Goal: Information Seeking & Learning: Learn about a topic

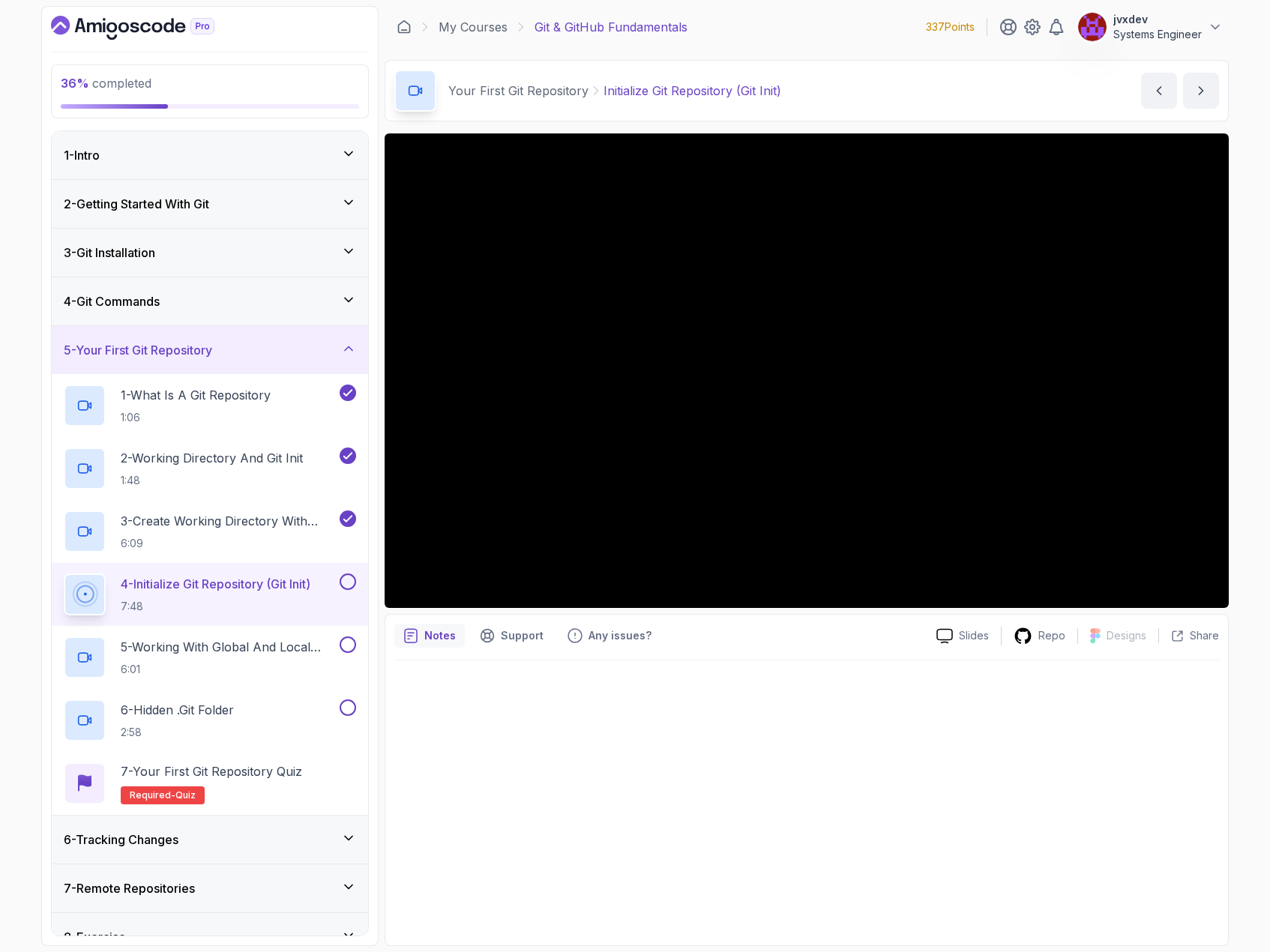
scroll to position [74, 0]
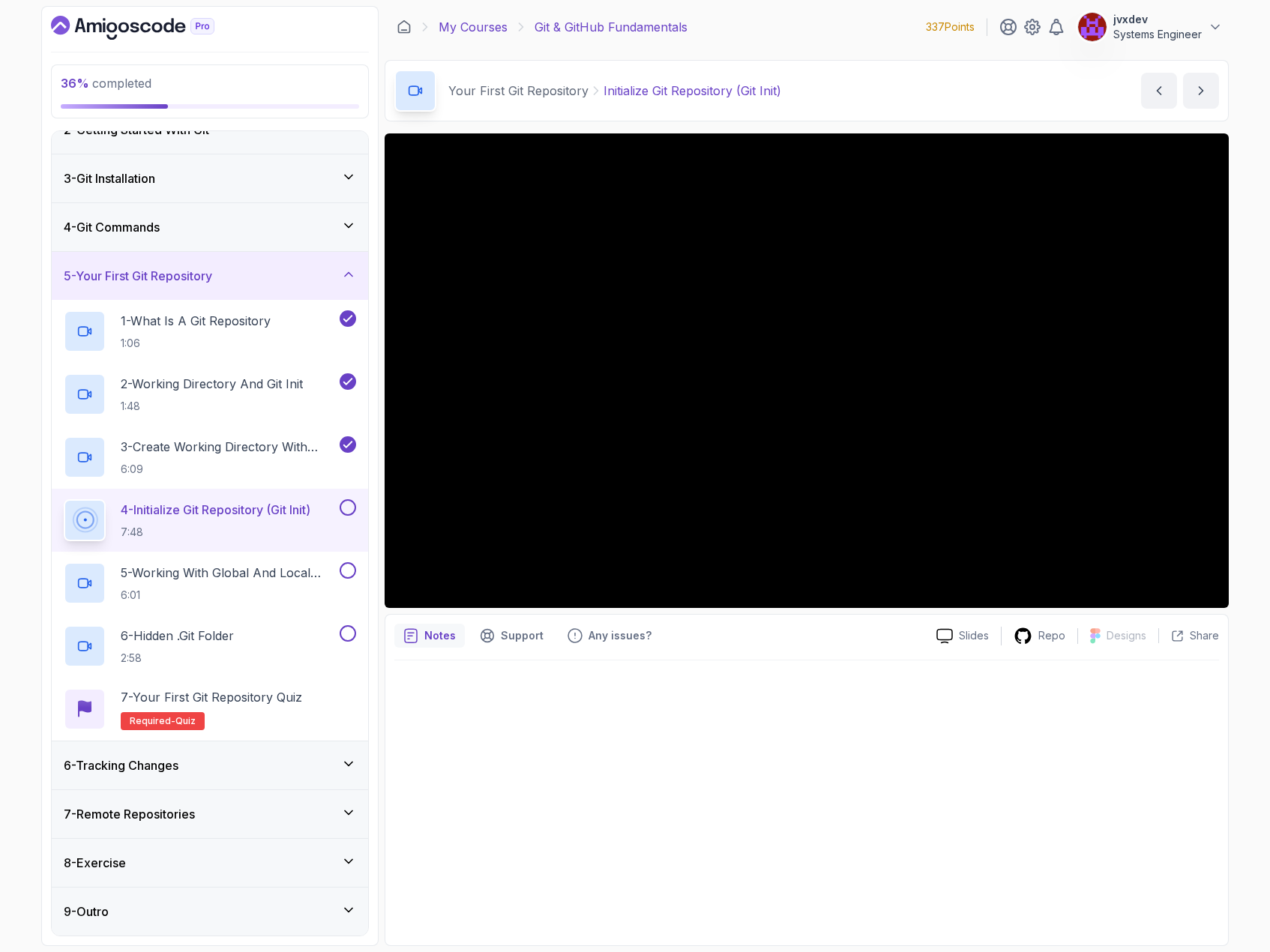
click at [489, 27] on link "My Courses" at bounding box center [473, 27] width 69 height 18
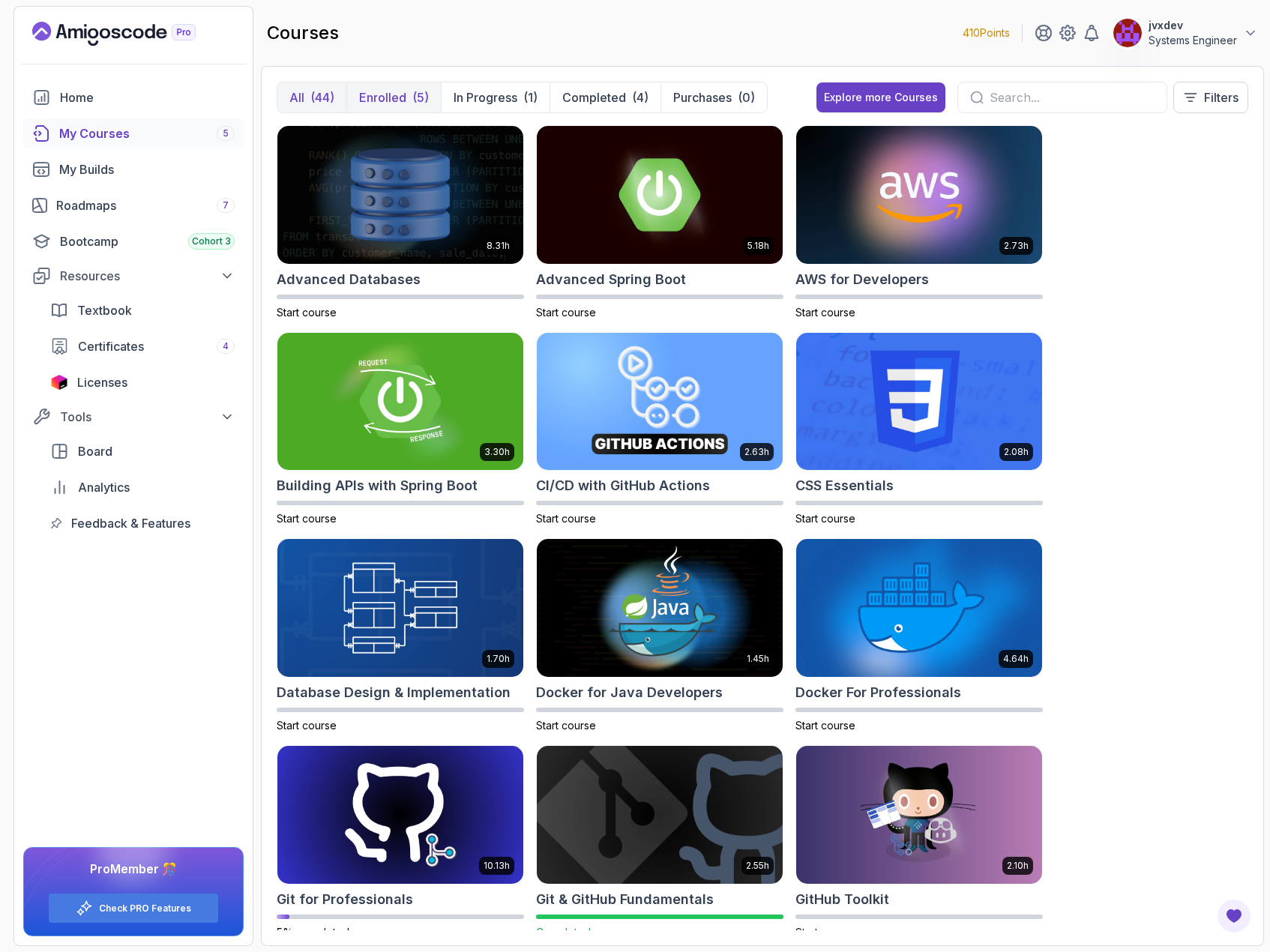
click at [413, 91] on div "(5)" at bounding box center [421, 97] width 16 height 18
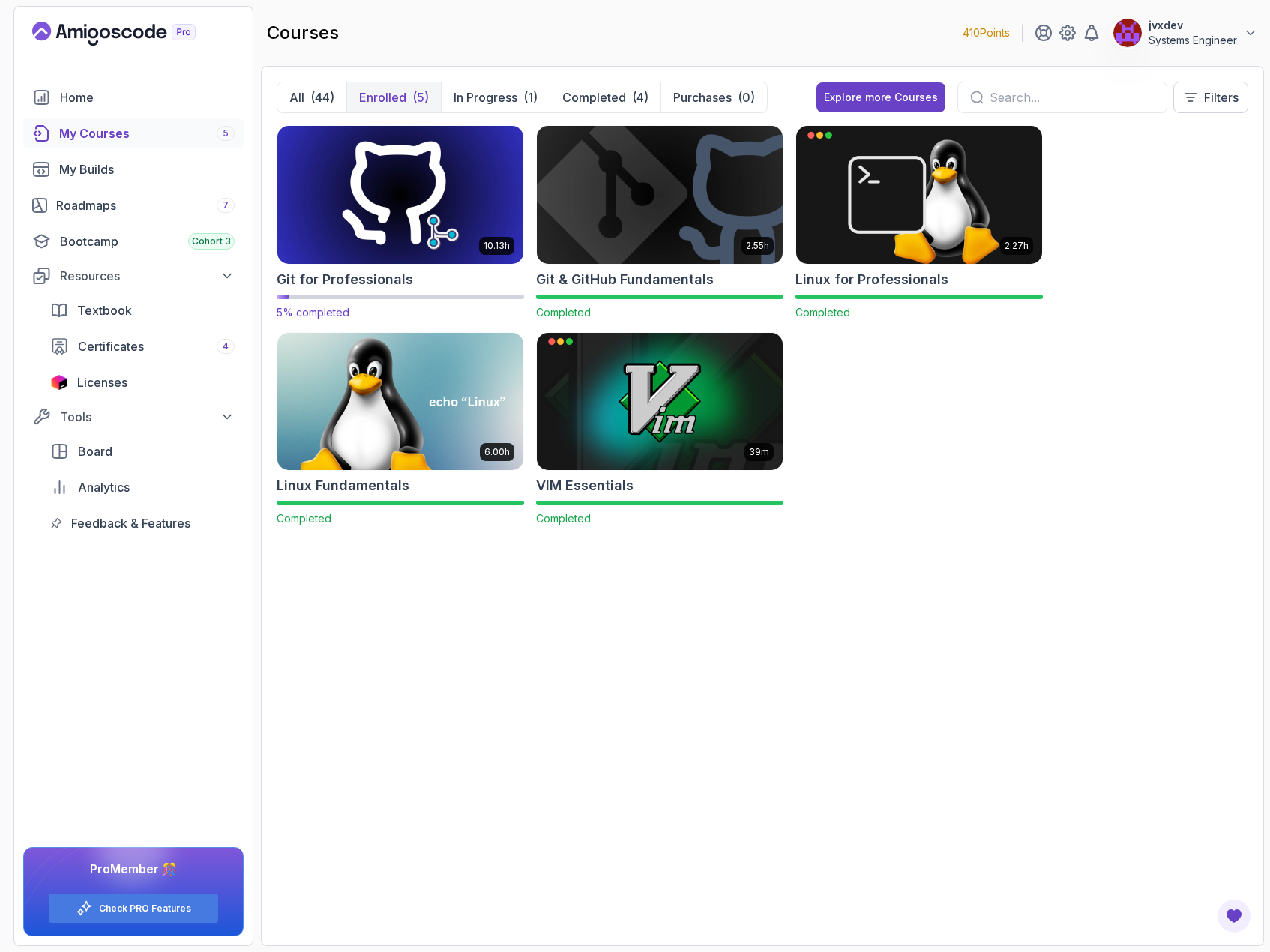
click at [396, 165] on img at bounding box center [401, 194] width 258 height 144
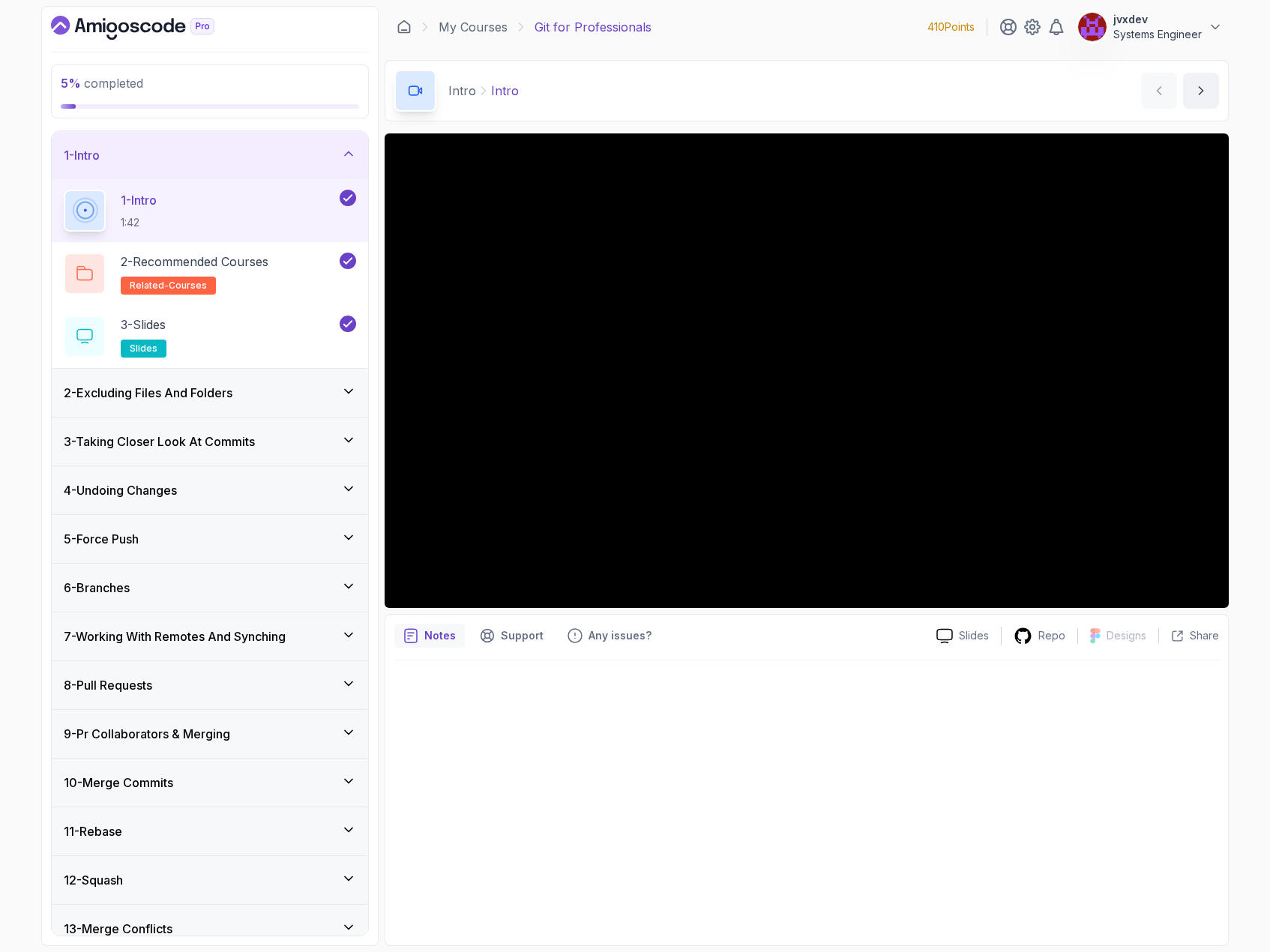
click at [288, 392] on div "2 - Excluding Files And Folders" at bounding box center [210, 393] width 292 height 18
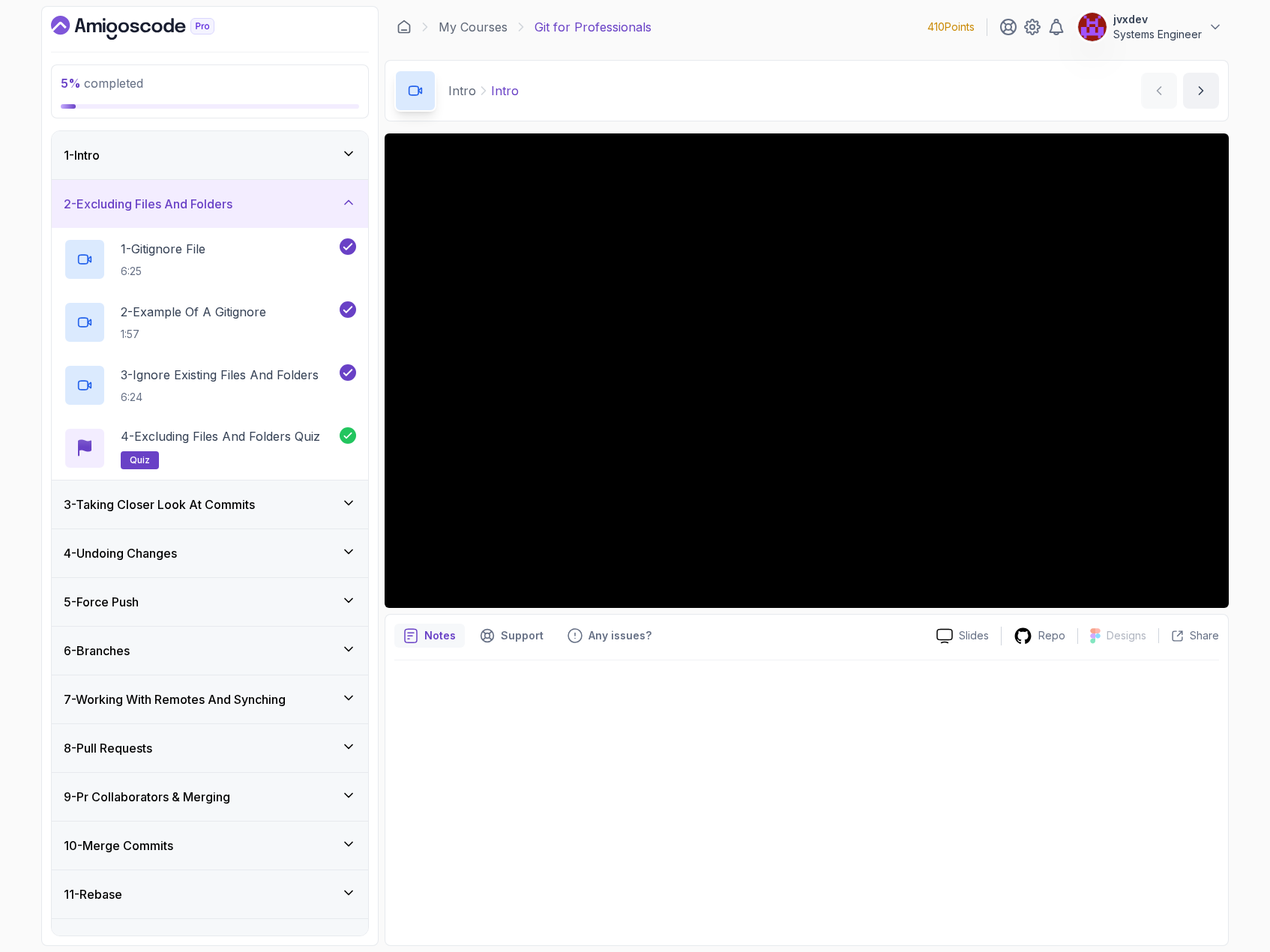
click at [283, 500] on div "3 - Taking Closer Look At Commits" at bounding box center [210, 504] width 292 height 18
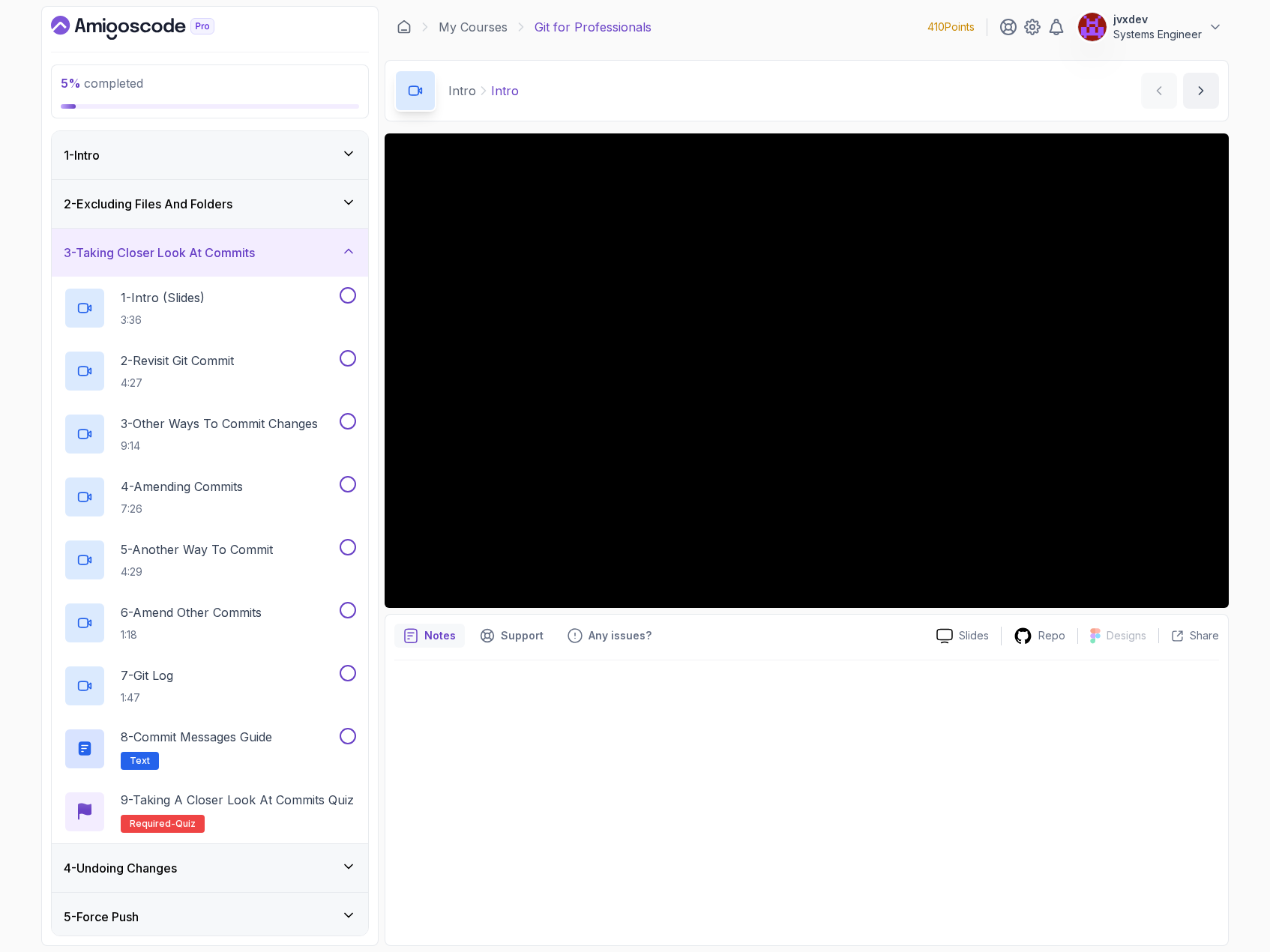
click at [250, 197] on div "2 - Excluding Files And Folders" at bounding box center [210, 204] width 292 height 18
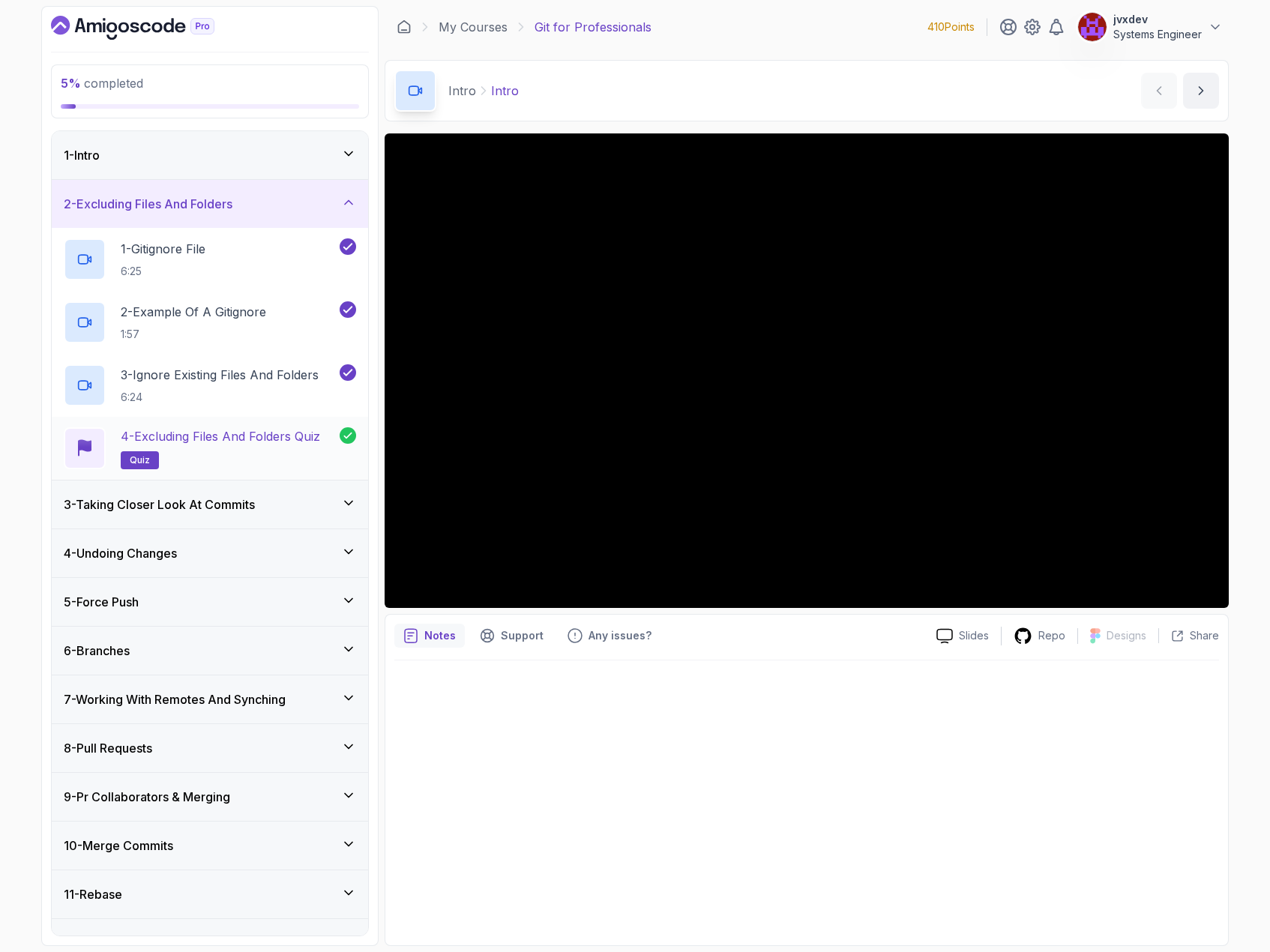
click at [273, 438] on p "4 - Excluding Files and Folders Quiz" at bounding box center [220, 437] width 199 height 18
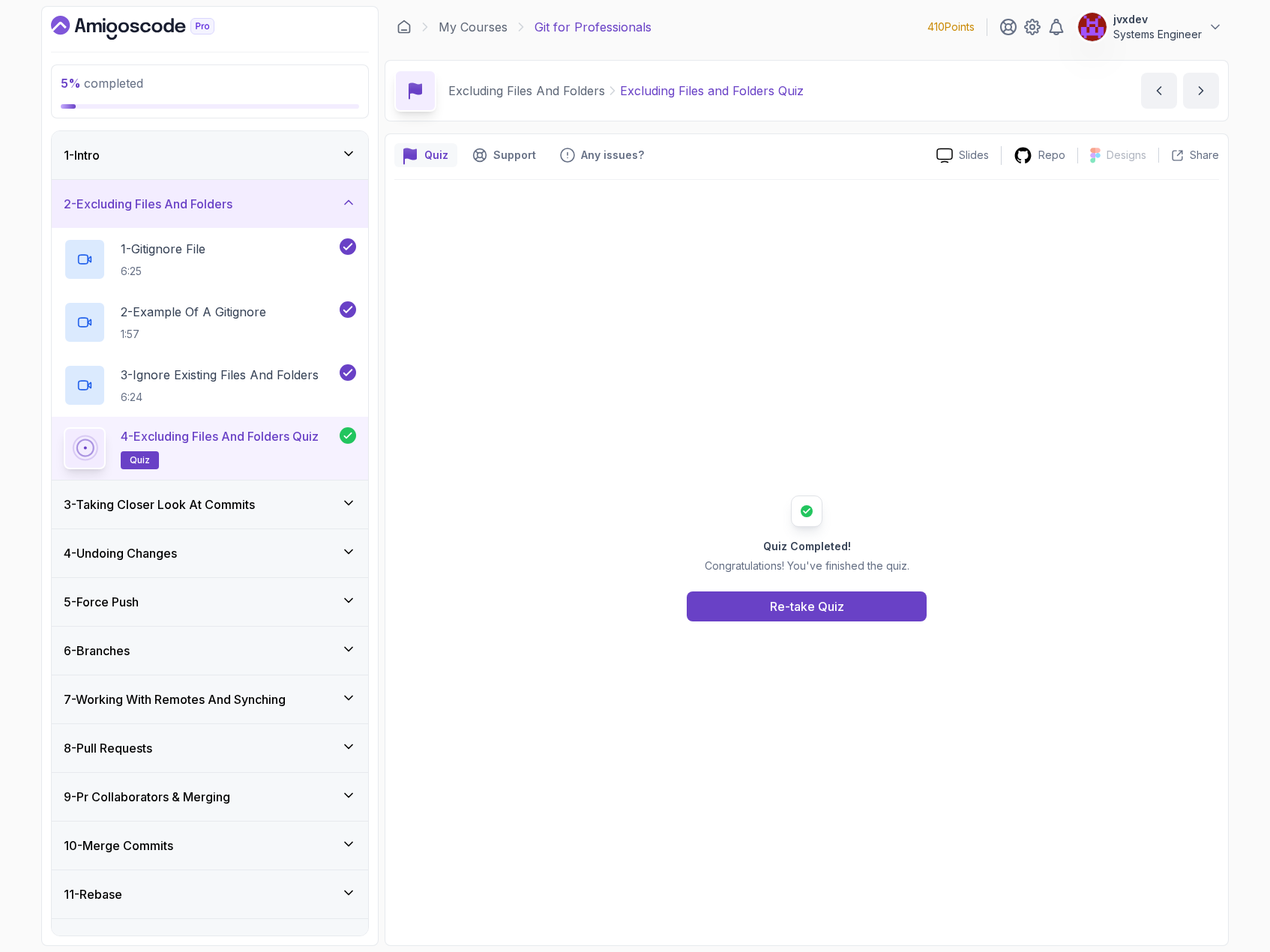
click at [294, 510] on div "3 - Taking Closer Look At Commits" at bounding box center [210, 504] width 292 height 18
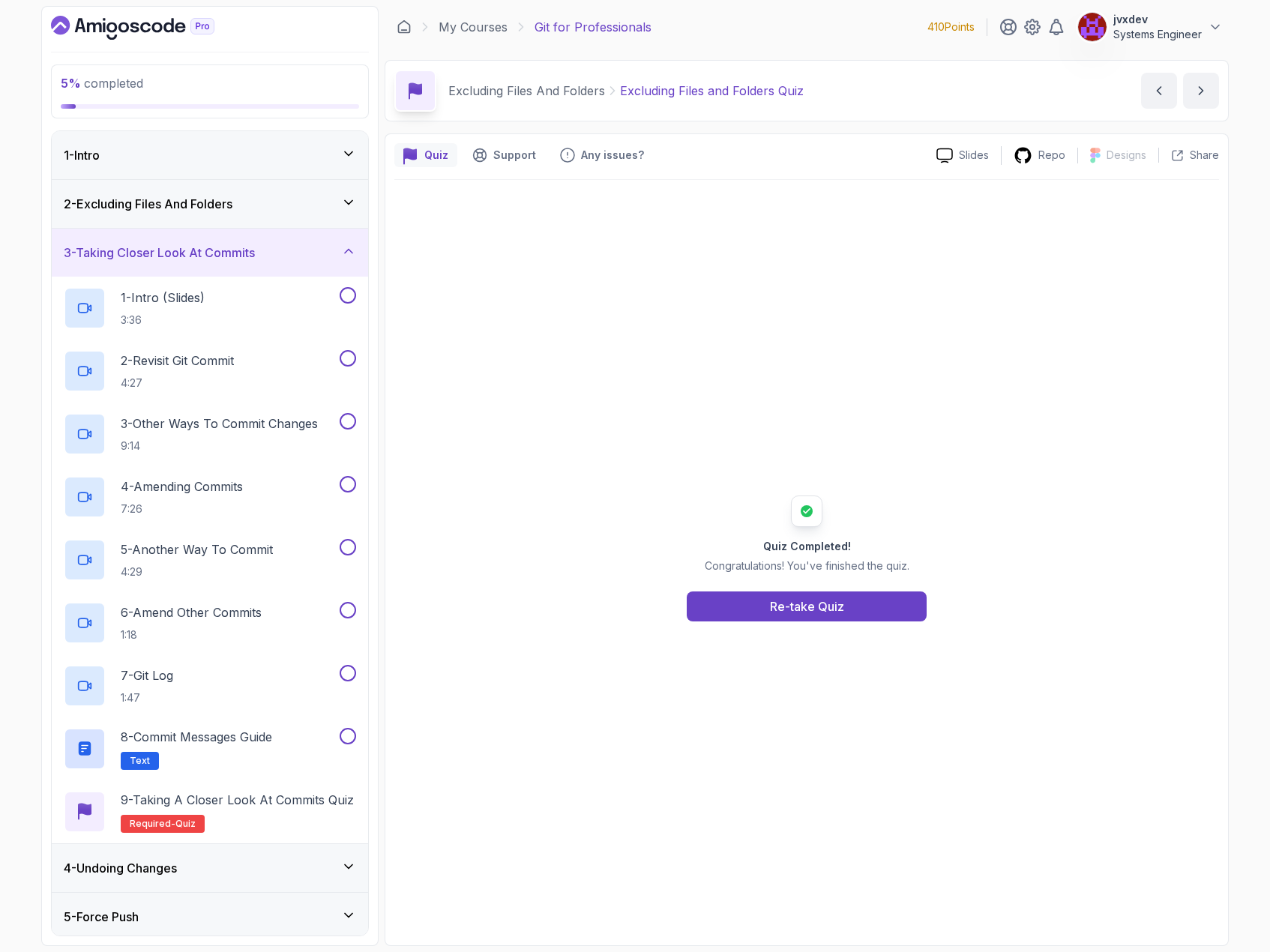
click at [254, 207] on div "2 - Excluding Files And Folders" at bounding box center [210, 204] width 292 height 18
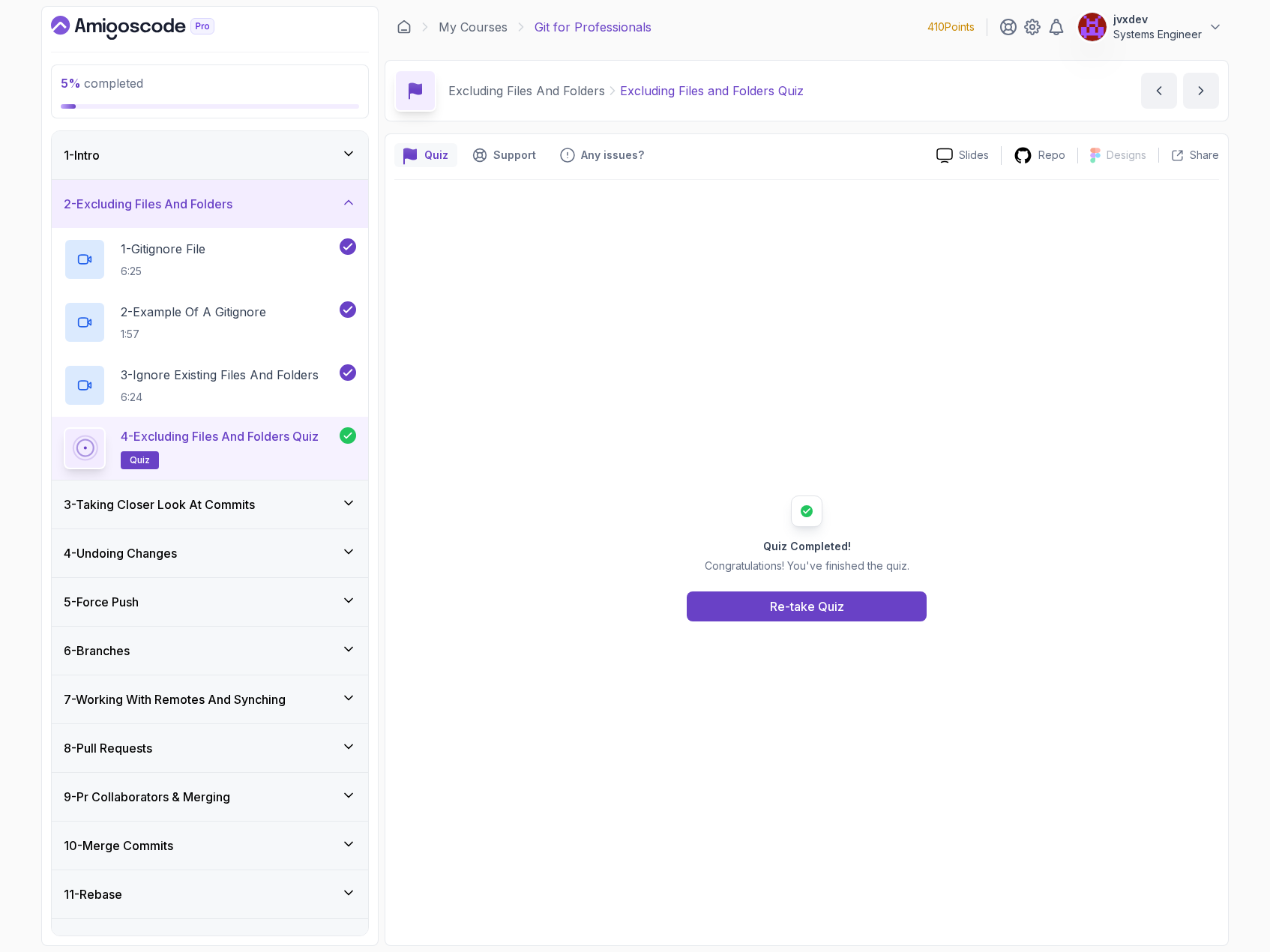
click at [280, 507] on div "3 - Taking Closer Look At Commits" at bounding box center [210, 504] width 292 height 18
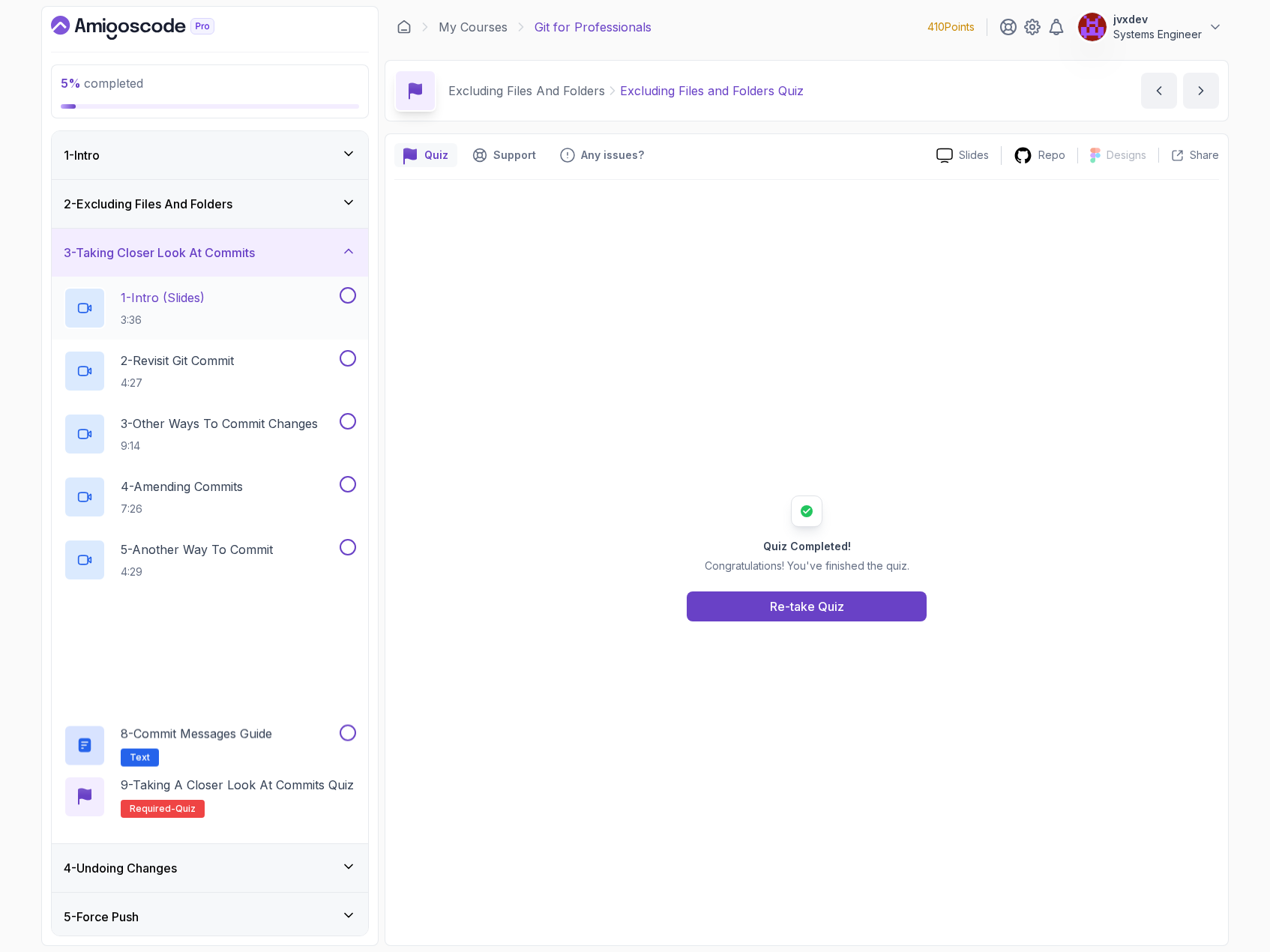
click at [242, 316] on div "1 - Intro (Slides) 3:36" at bounding box center [200, 308] width 273 height 42
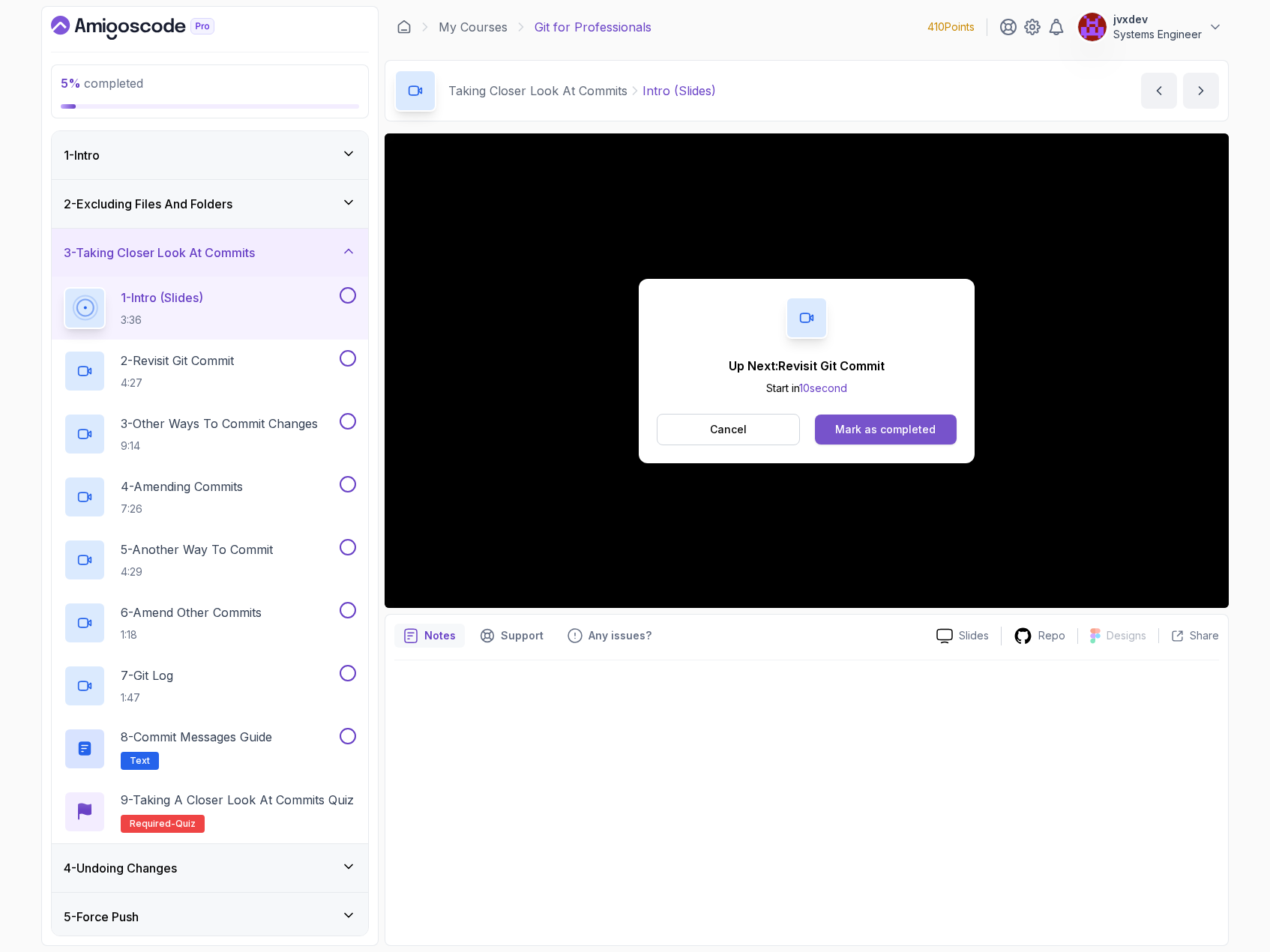
click at [913, 436] on div "Mark as completed" at bounding box center [885, 430] width 100 height 15
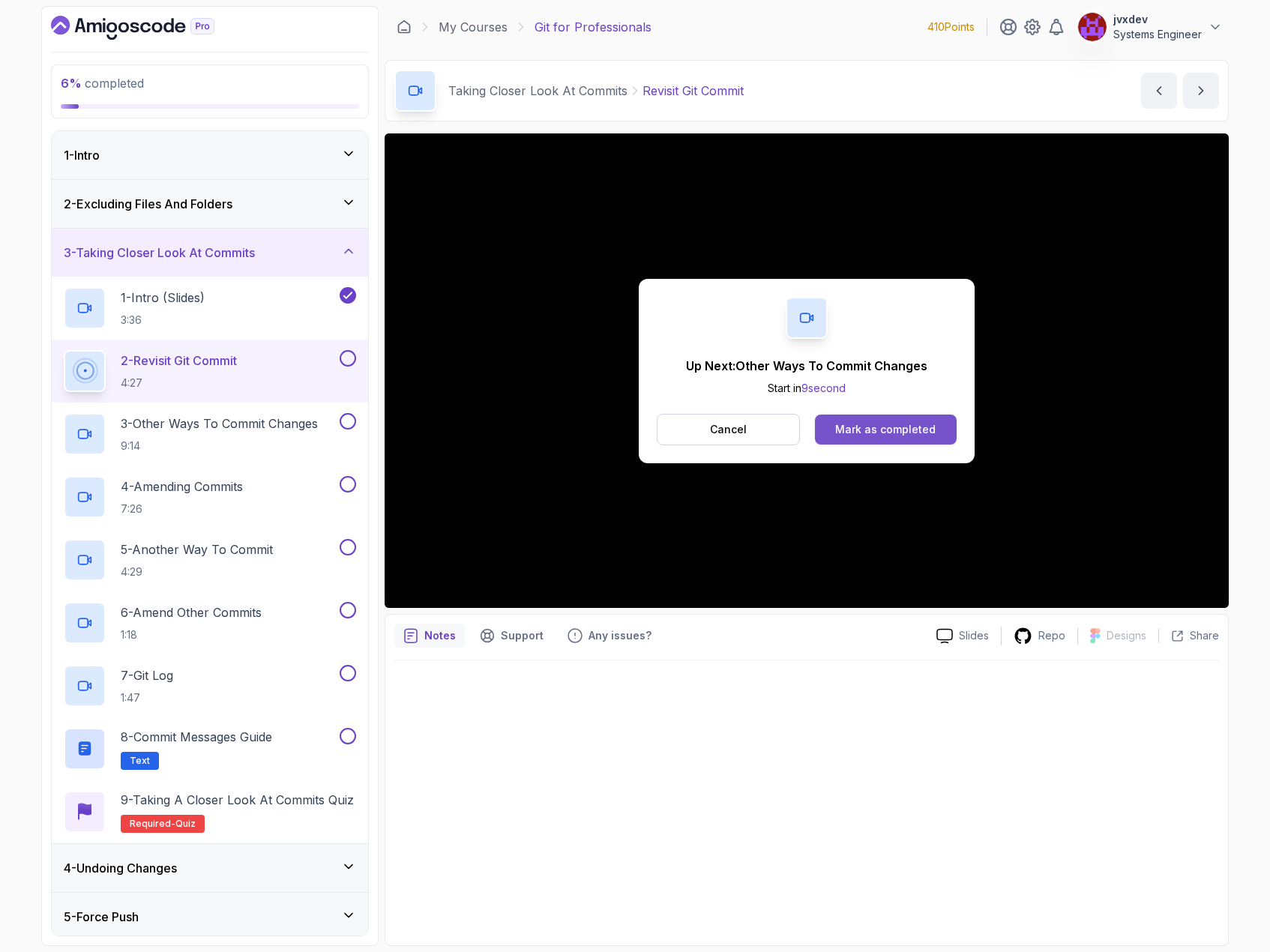
click at [895, 434] on div "Mark as completed" at bounding box center [885, 430] width 100 height 15
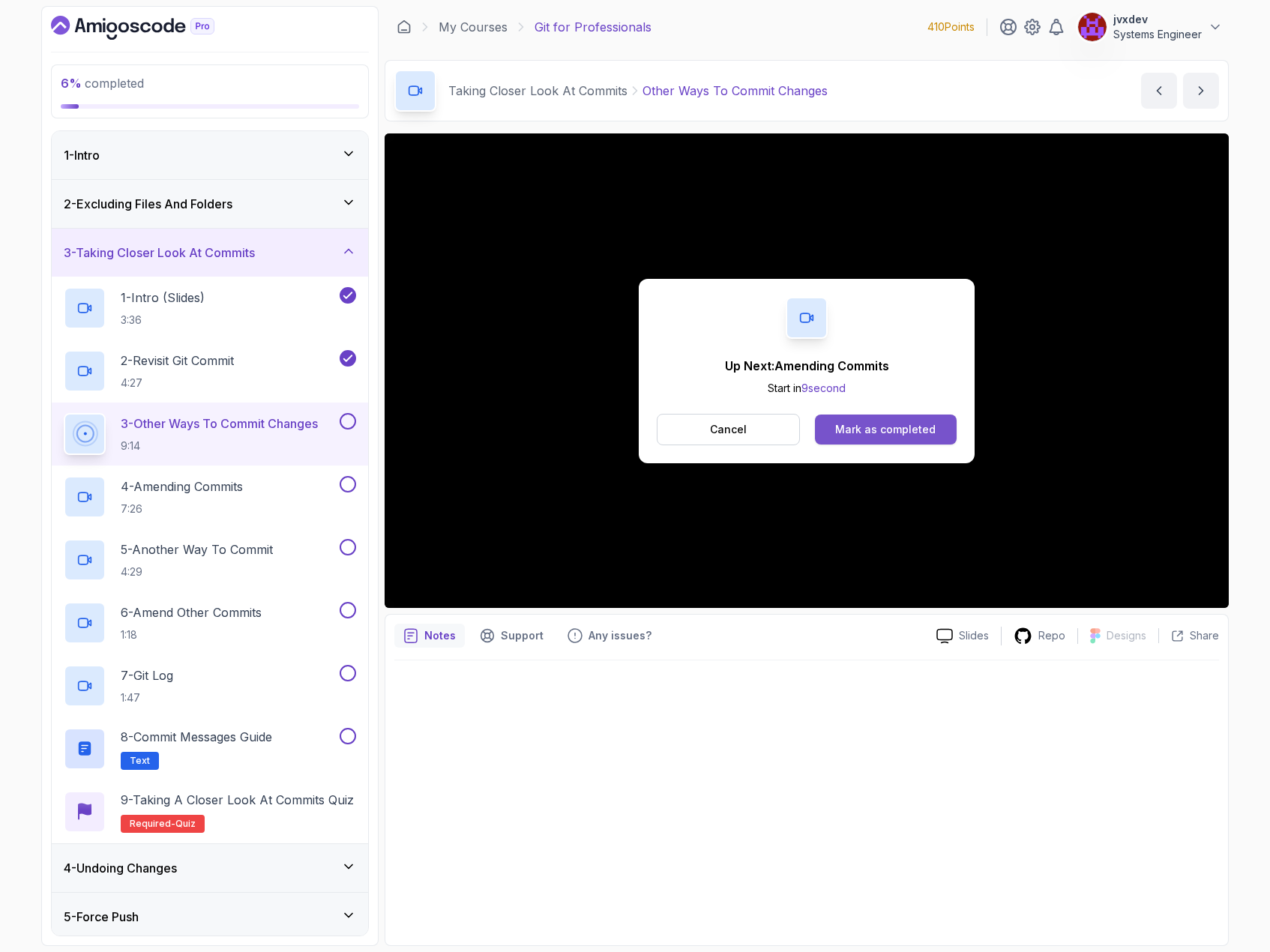
click at [890, 423] on div "Mark as completed" at bounding box center [885, 430] width 100 height 15
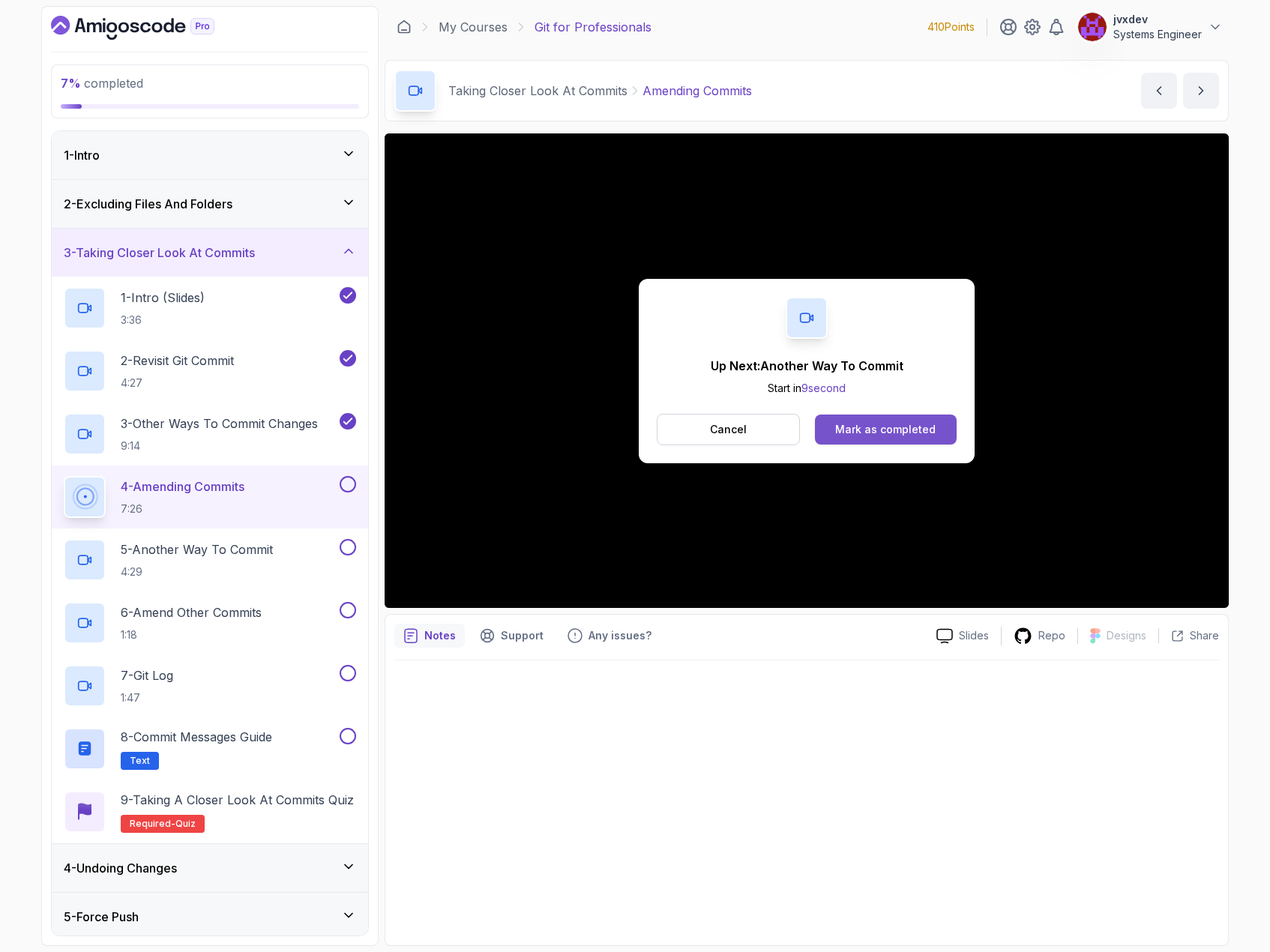
click at [922, 425] on div "Mark as completed" at bounding box center [885, 430] width 100 height 15
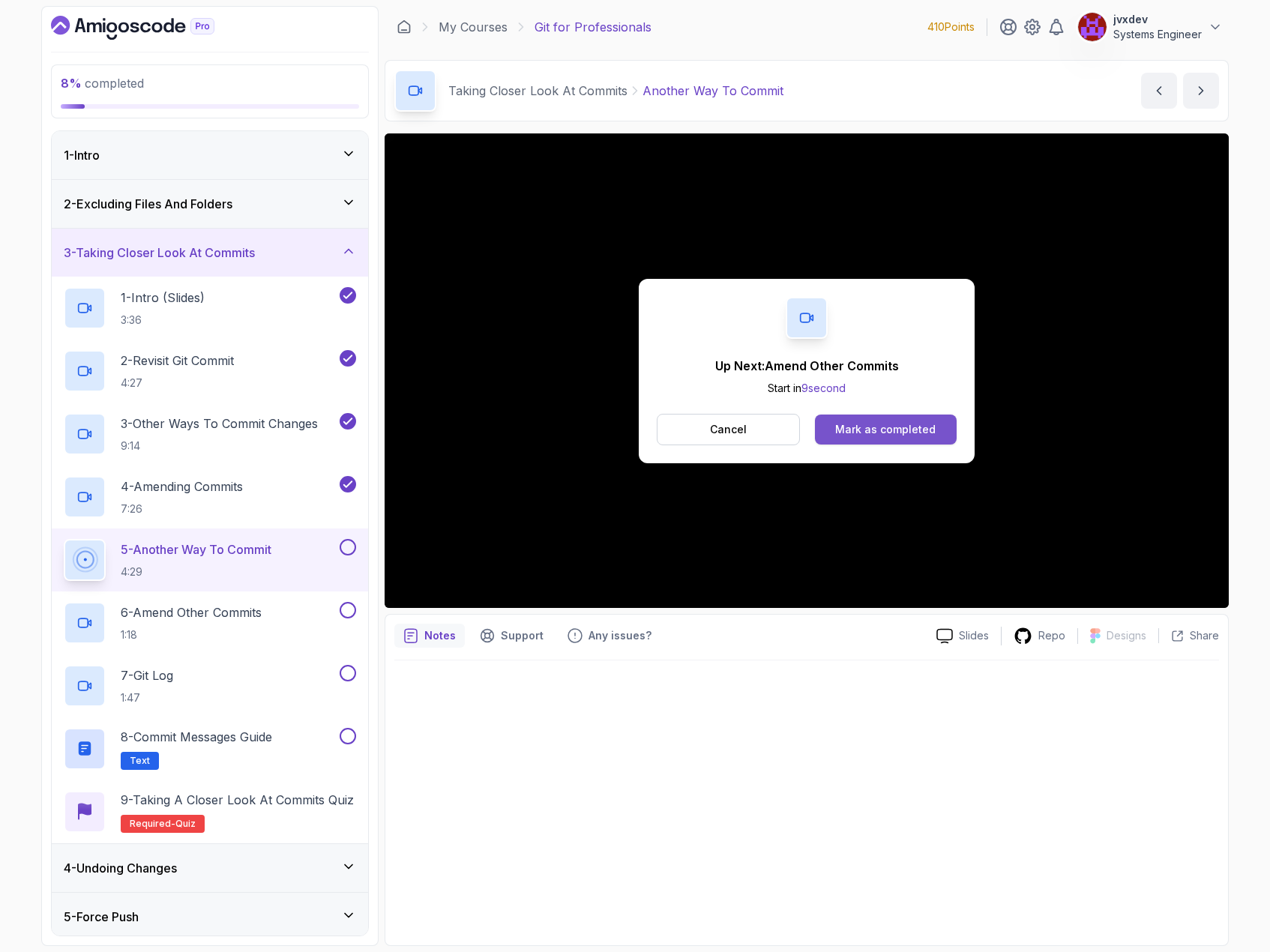
click at [897, 436] on div "Mark as completed" at bounding box center [885, 430] width 100 height 15
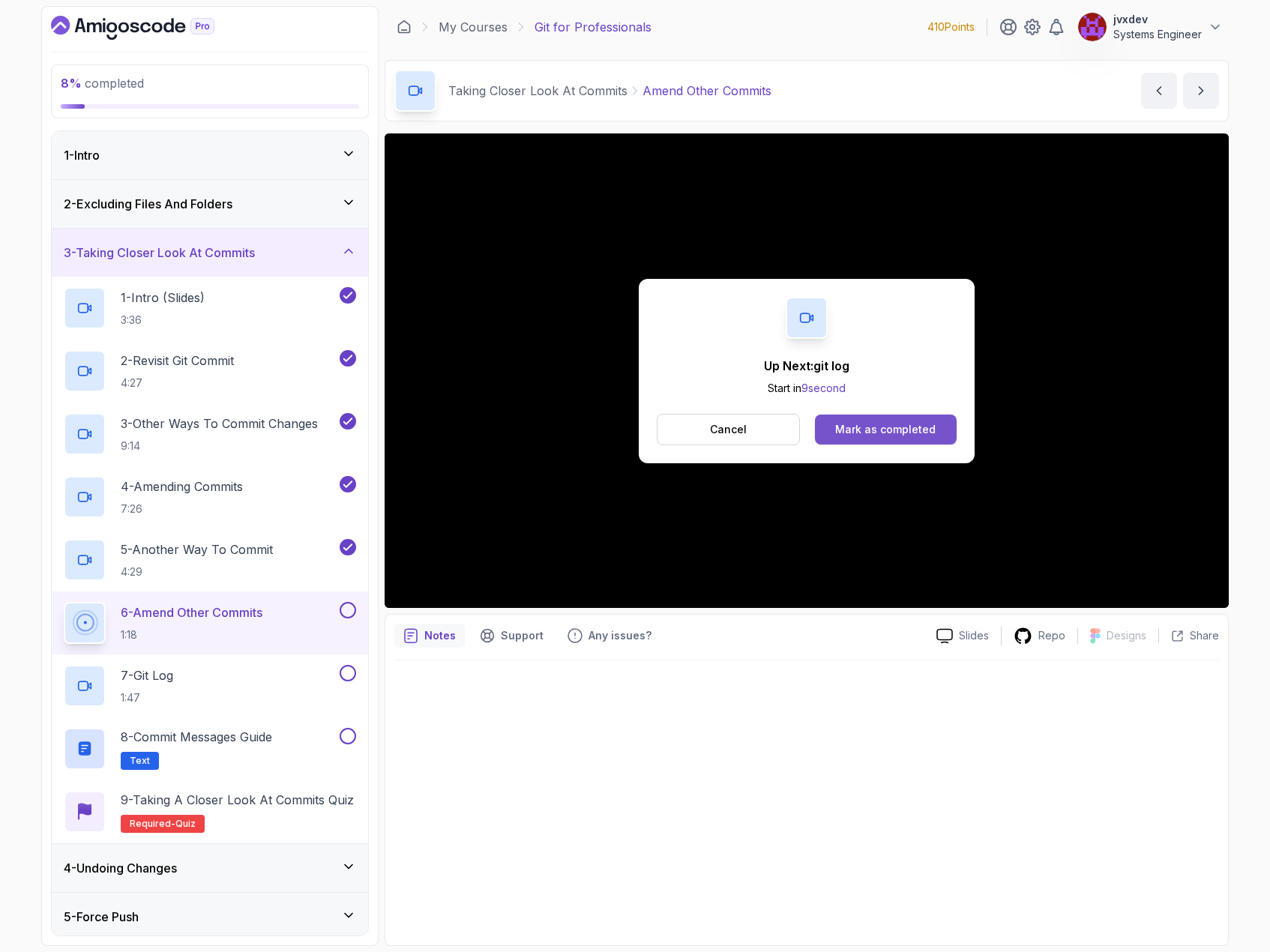
click at [928, 432] on div "Mark as completed" at bounding box center [885, 430] width 100 height 15
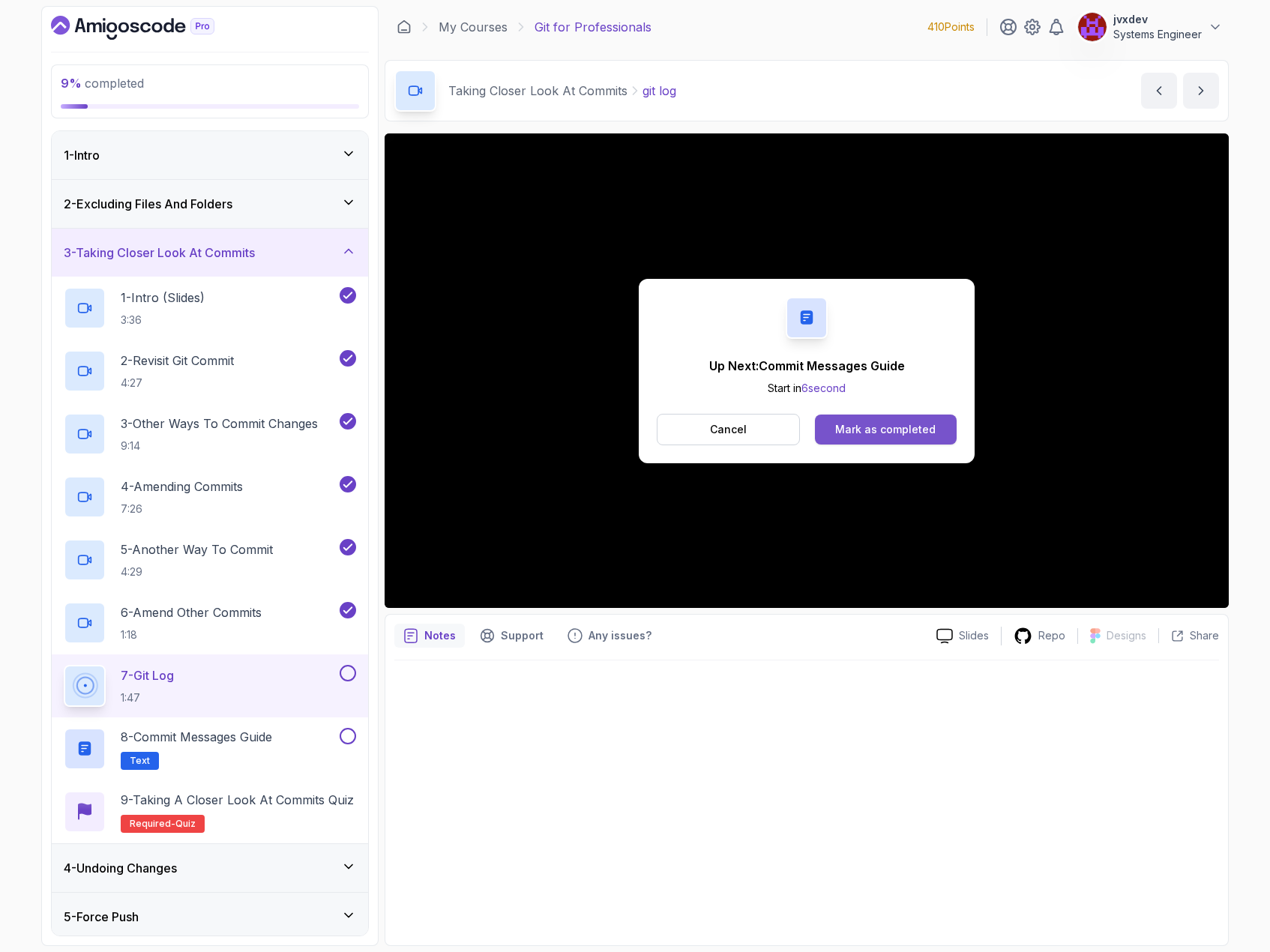
click at [888, 422] on div "Mark as completed" at bounding box center [885, 430] width 100 height 15
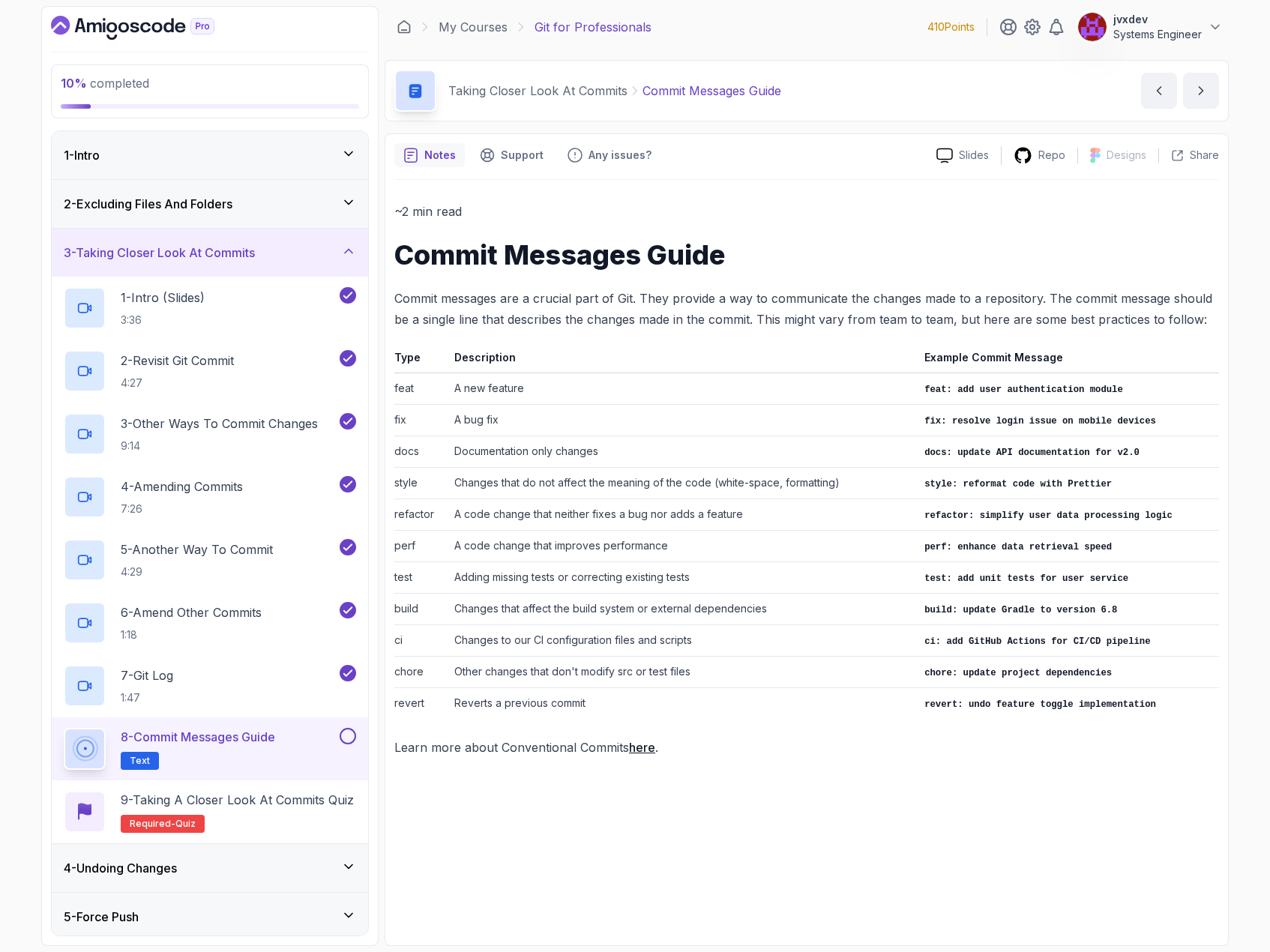
click at [357, 743] on div "8 - Commit Messages Guide Text" at bounding box center [209, 749] width 317 height 63
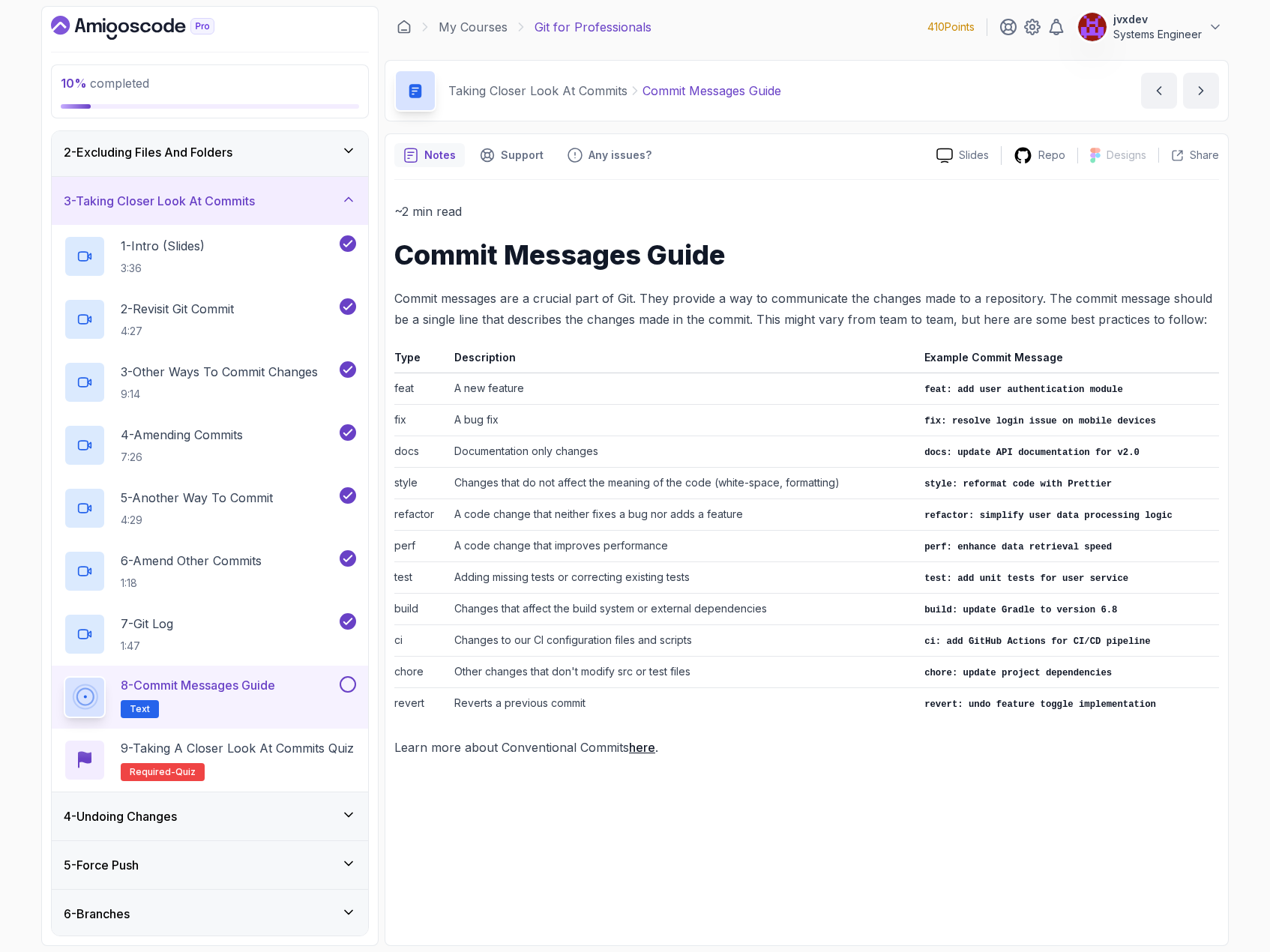
scroll to position [75, 0]
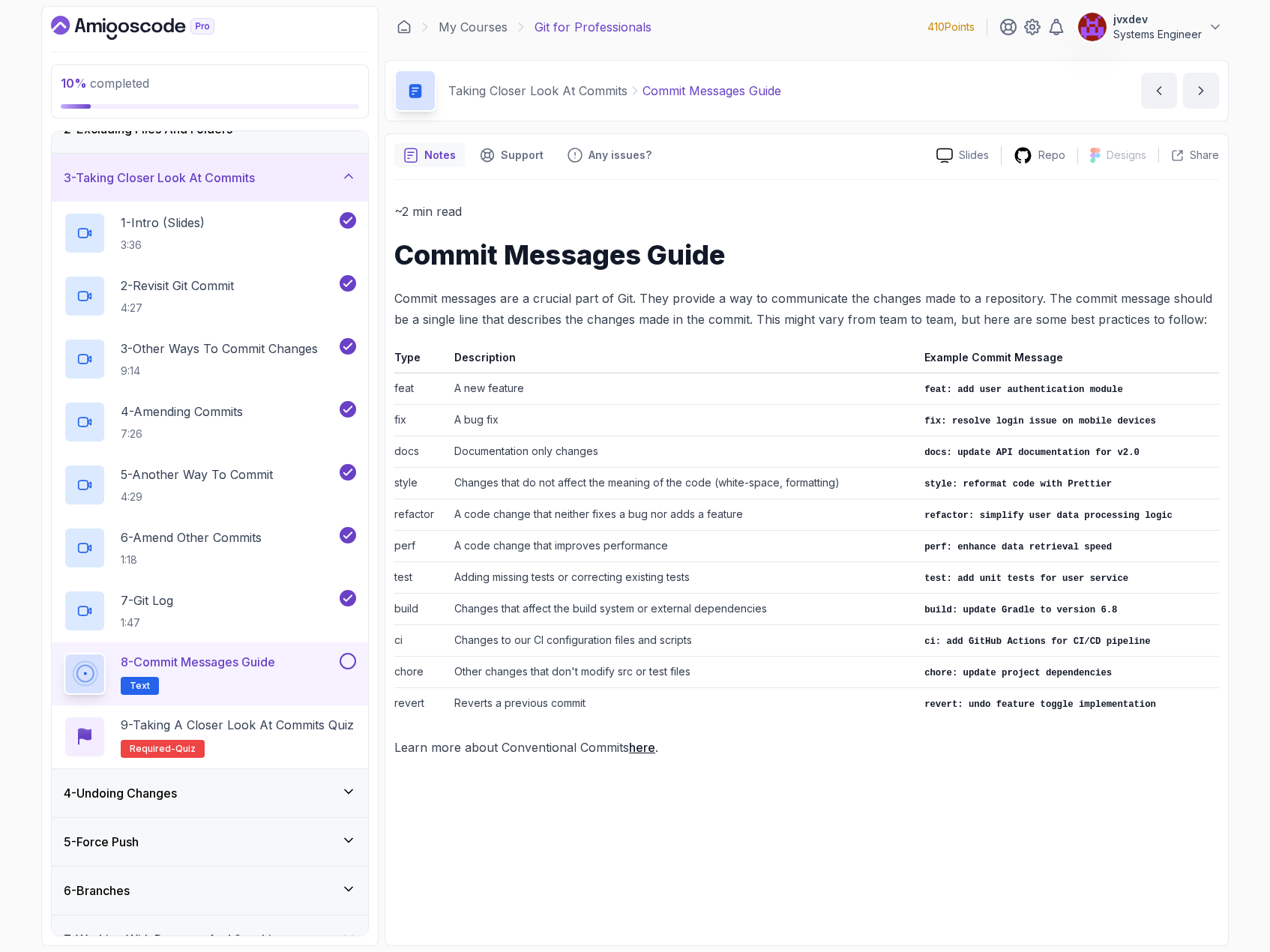
click at [348, 662] on button at bounding box center [348, 661] width 16 height 16
click at [314, 732] on p "9 - Taking a Closer Look at Commits Quiz" at bounding box center [237, 725] width 233 height 18
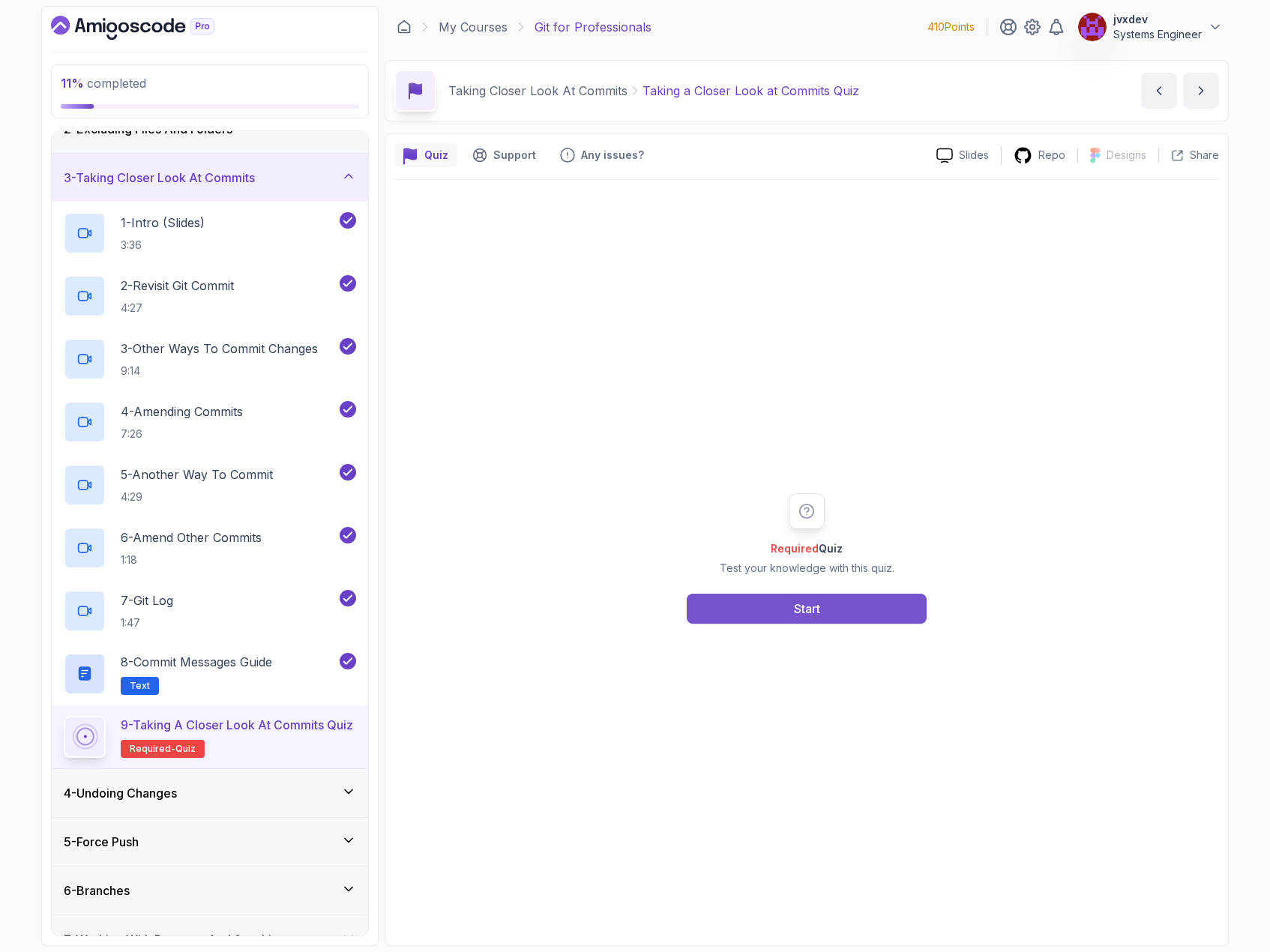
click at [801, 610] on div "Start" at bounding box center [807, 609] width 26 height 18
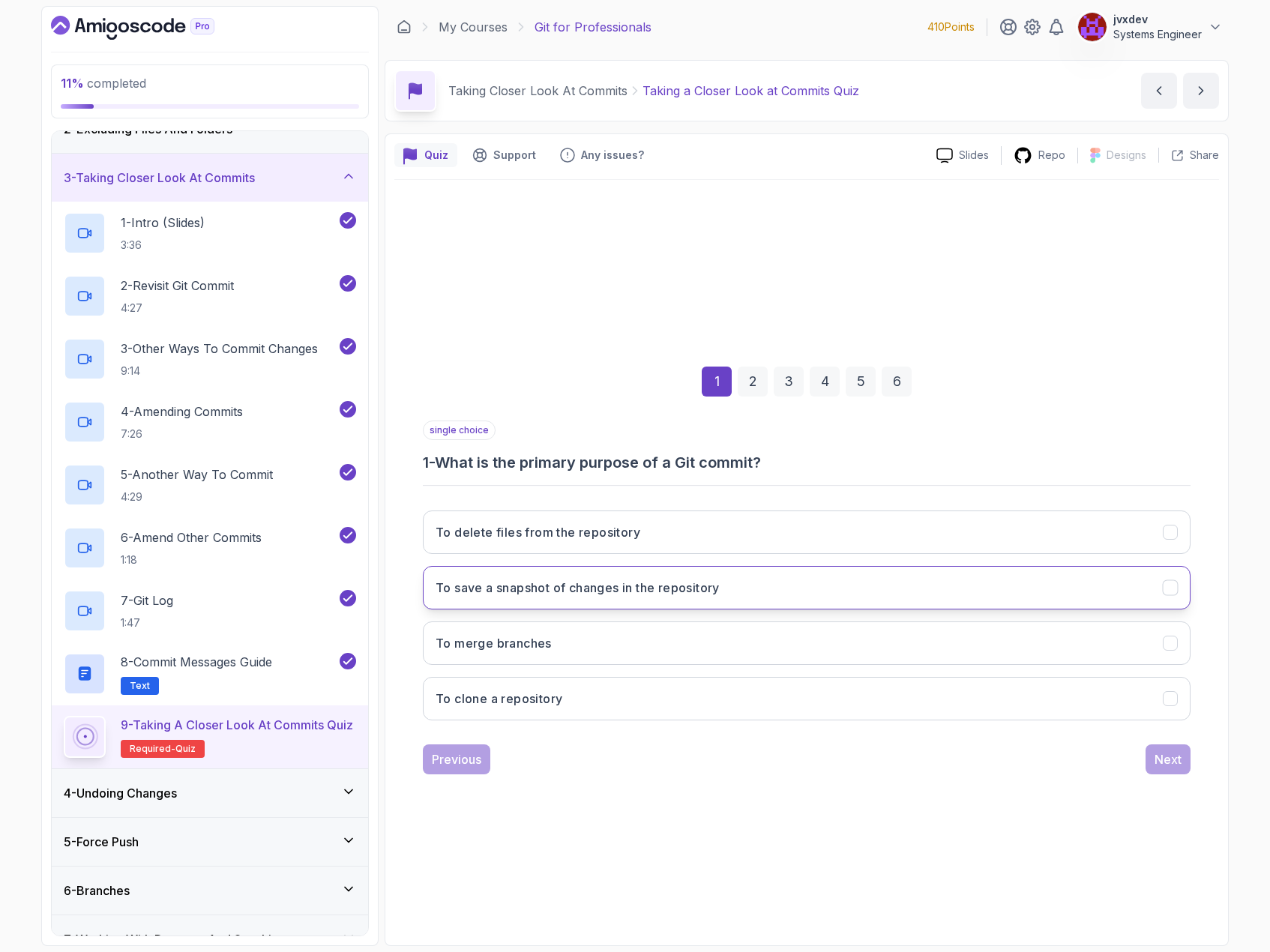
click at [848, 598] on button "To save a snapshot of changes in the repository" at bounding box center [807, 587] width 768 height 43
click at [1177, 760] on div "Next" at bounding box center [1168, 760] width 27 height 18
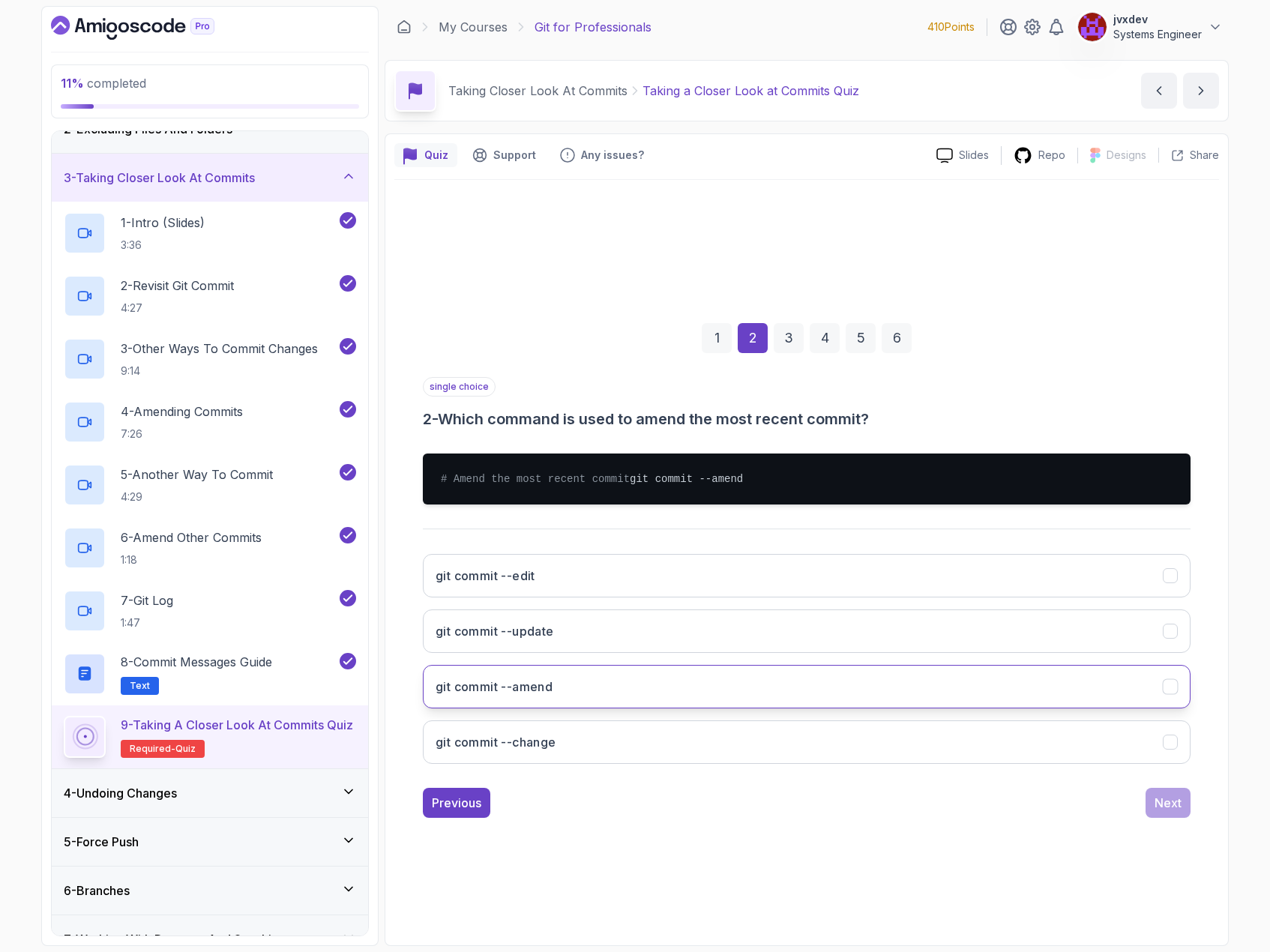
click at [615, 688] on button "git commit --amend" at bounding box center [807, 687] width 768 height 43
click at [1175, 807] on div "Next" at bounding box center [1168, 803] width 27 height 18
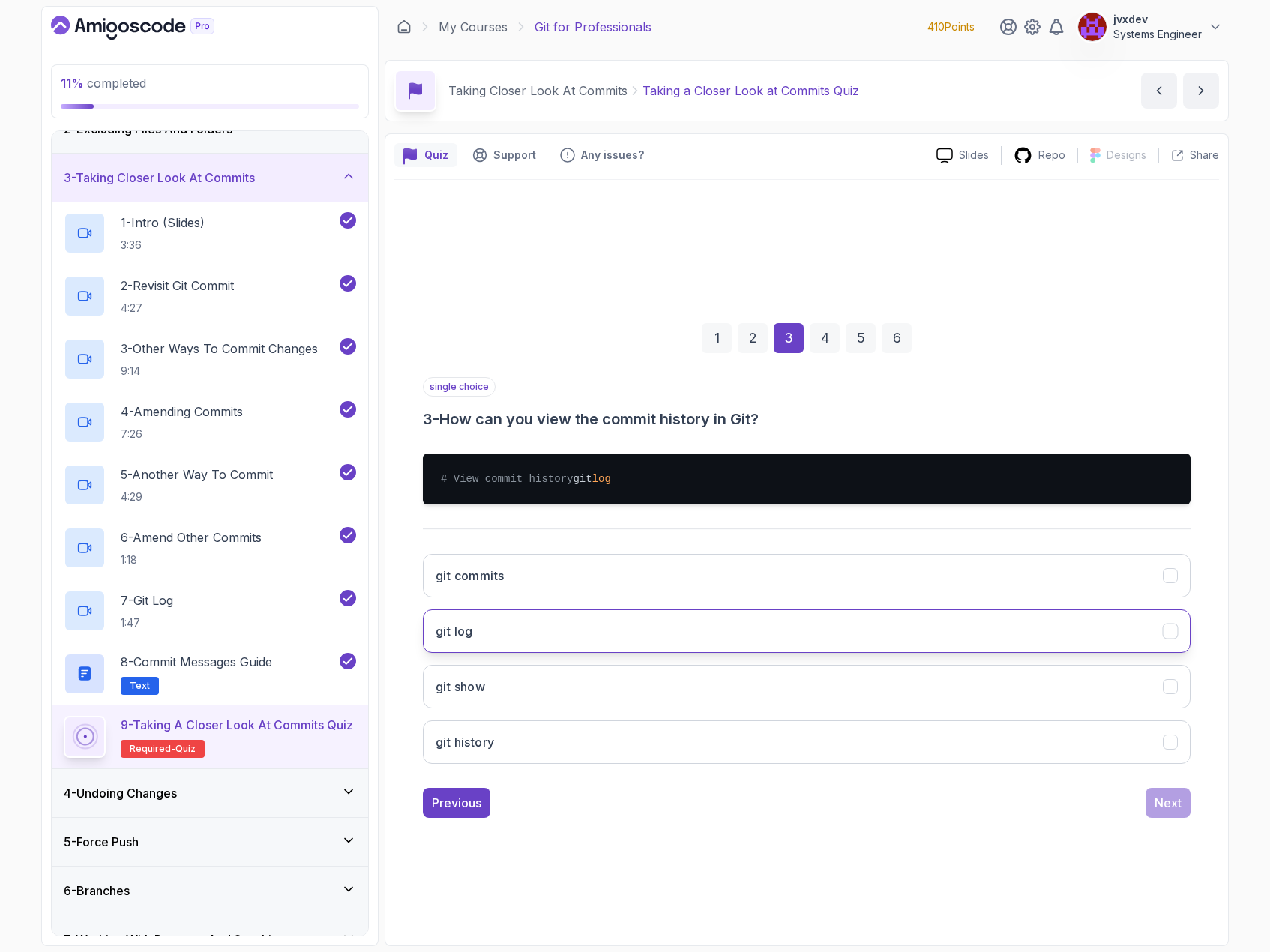
click at [559, 643] on button "git log" at bounding box center [807, 631] width 768 height 43
click at [1172, 818] on button "Next" at bounding box center [1168, 802] width 45 height 30
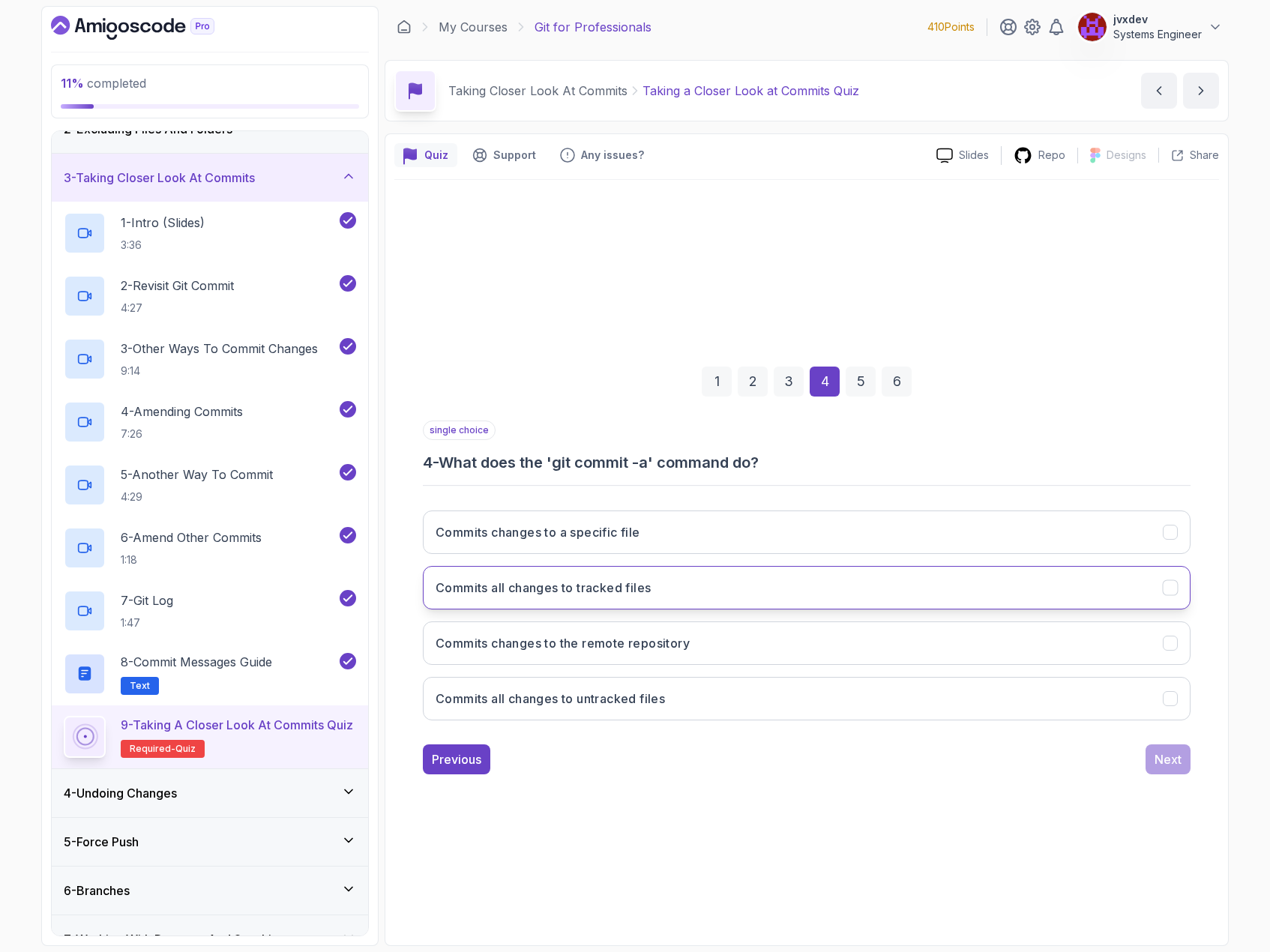
click at [698, 582] on button "Commits all changes to tracked files" at bounding box center [807, 587] width 768 height 43
click at [1181, 753] on div "Next" at bounding box center [1168, 760] width 27 height 18
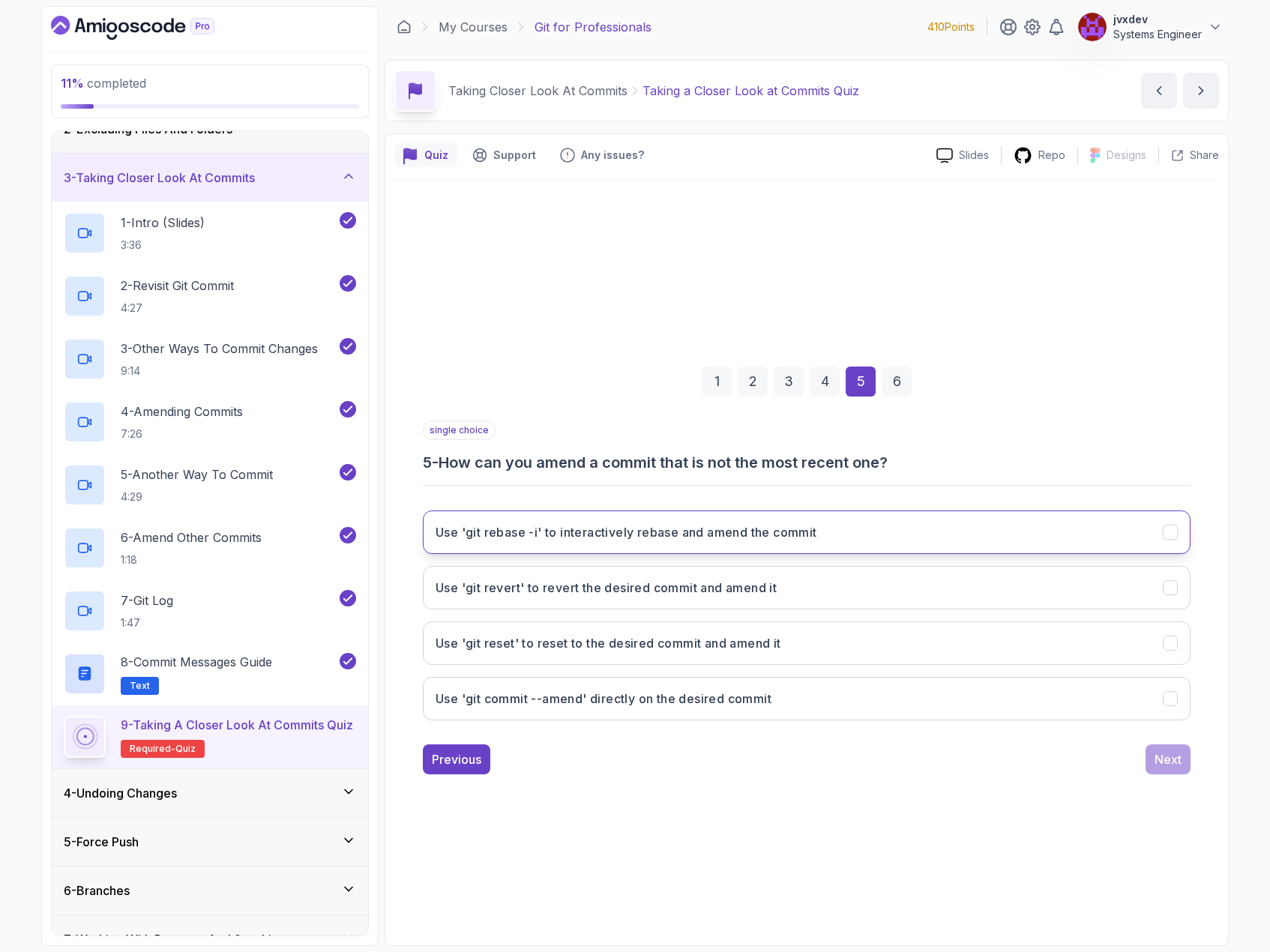
click at [818, 525] on h3 "Use 'git rebase -i' to interactively rebase and amend the commit" at bounding box center [626, 532] width 382 height 18
click at [1167, 764] on div "Next" at bounding box center [1168, 760] width 27 height 18
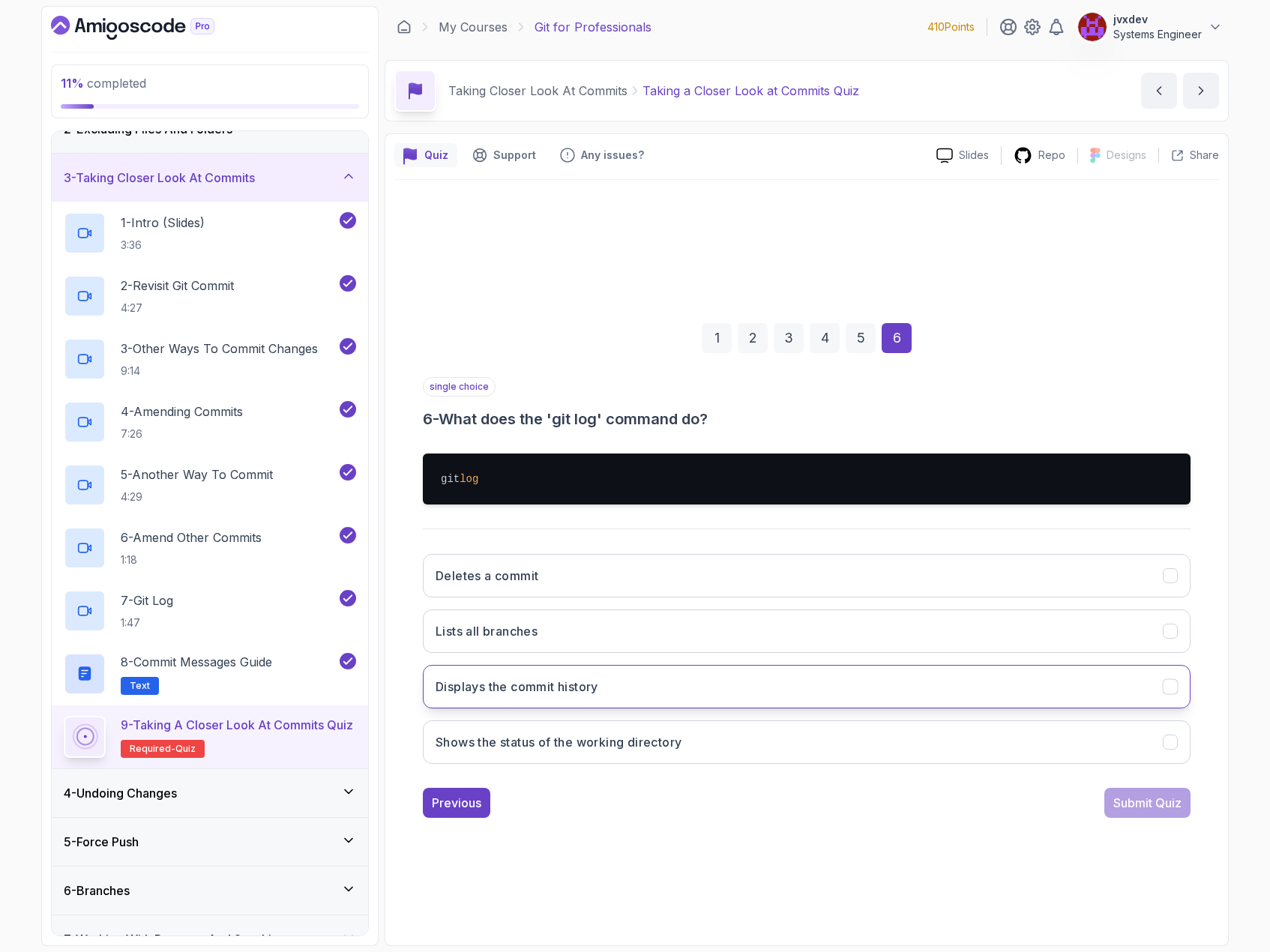
click at [695, 679] on button "Displays the commit history" at bounding box center [807, 687] width 768 height 43
click at [1160, 807] on div "Submit Quiz" at bounding box center [1148, 803] width 69 height 18
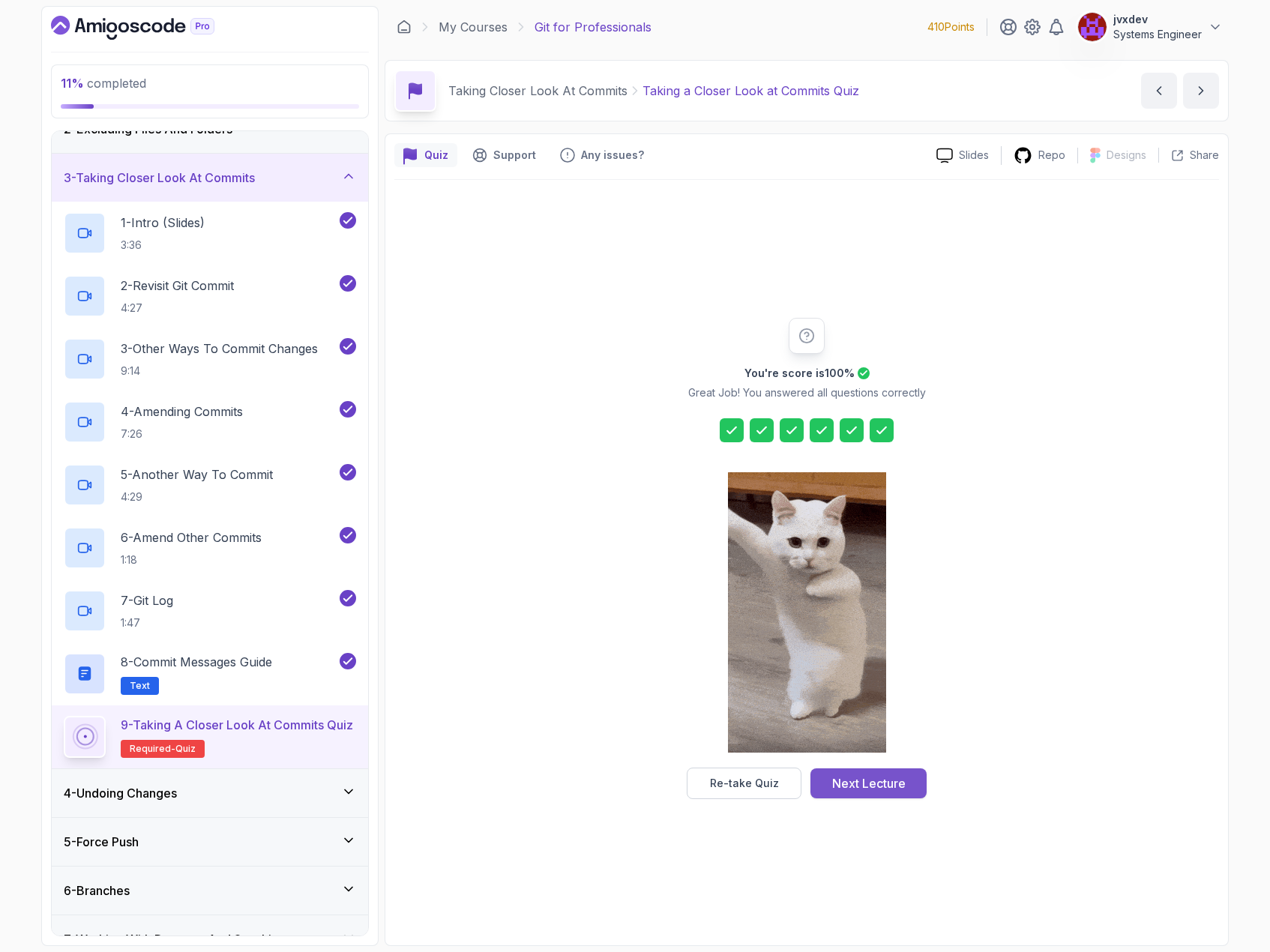
click at [911, 791] on button "Next Lecture" at bounding box center [868, 783] width 116 height 30
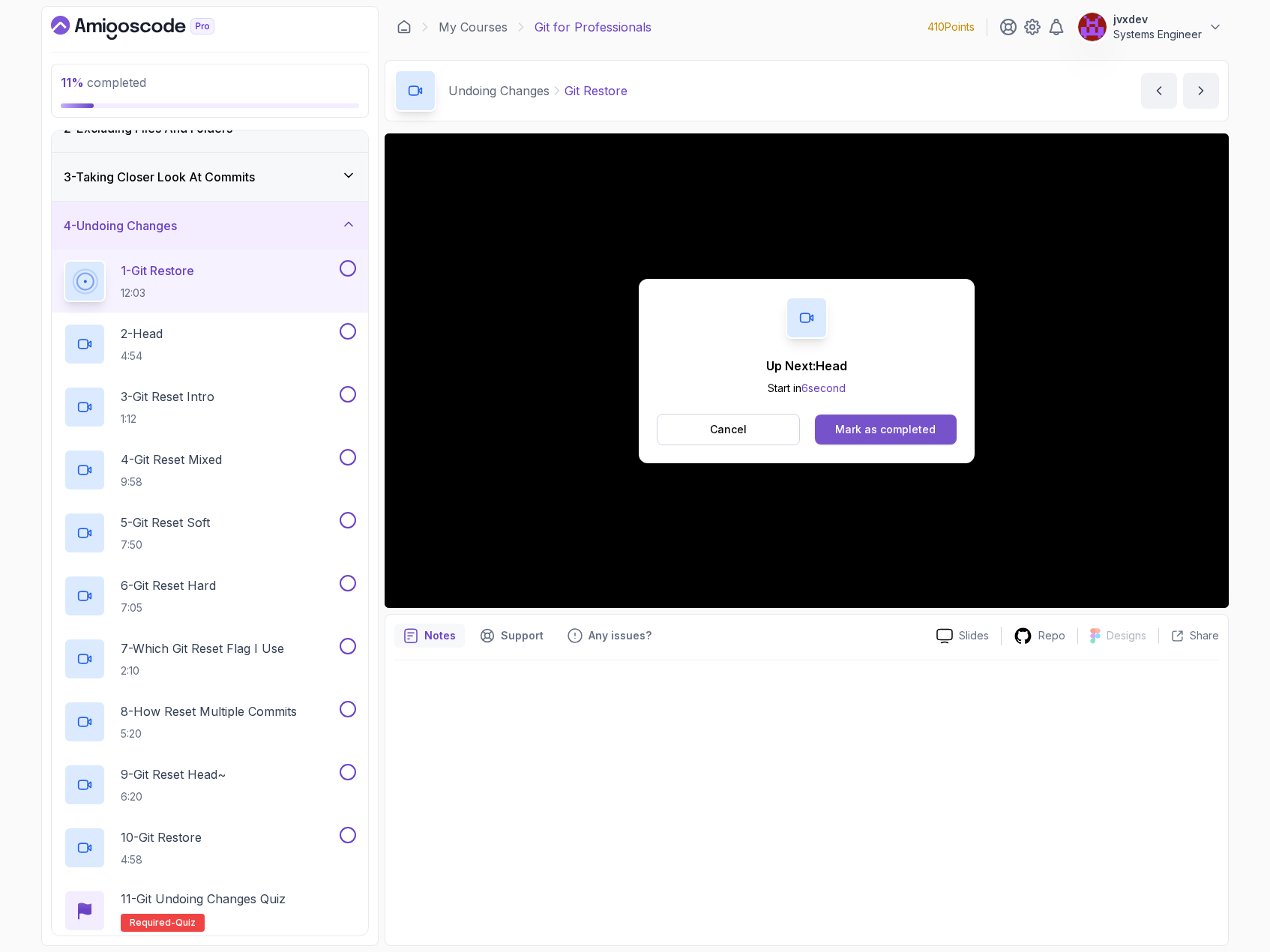
click at [878, 436] on div "Mark as completed" at bounding box center [885, 430] width 100 height 15
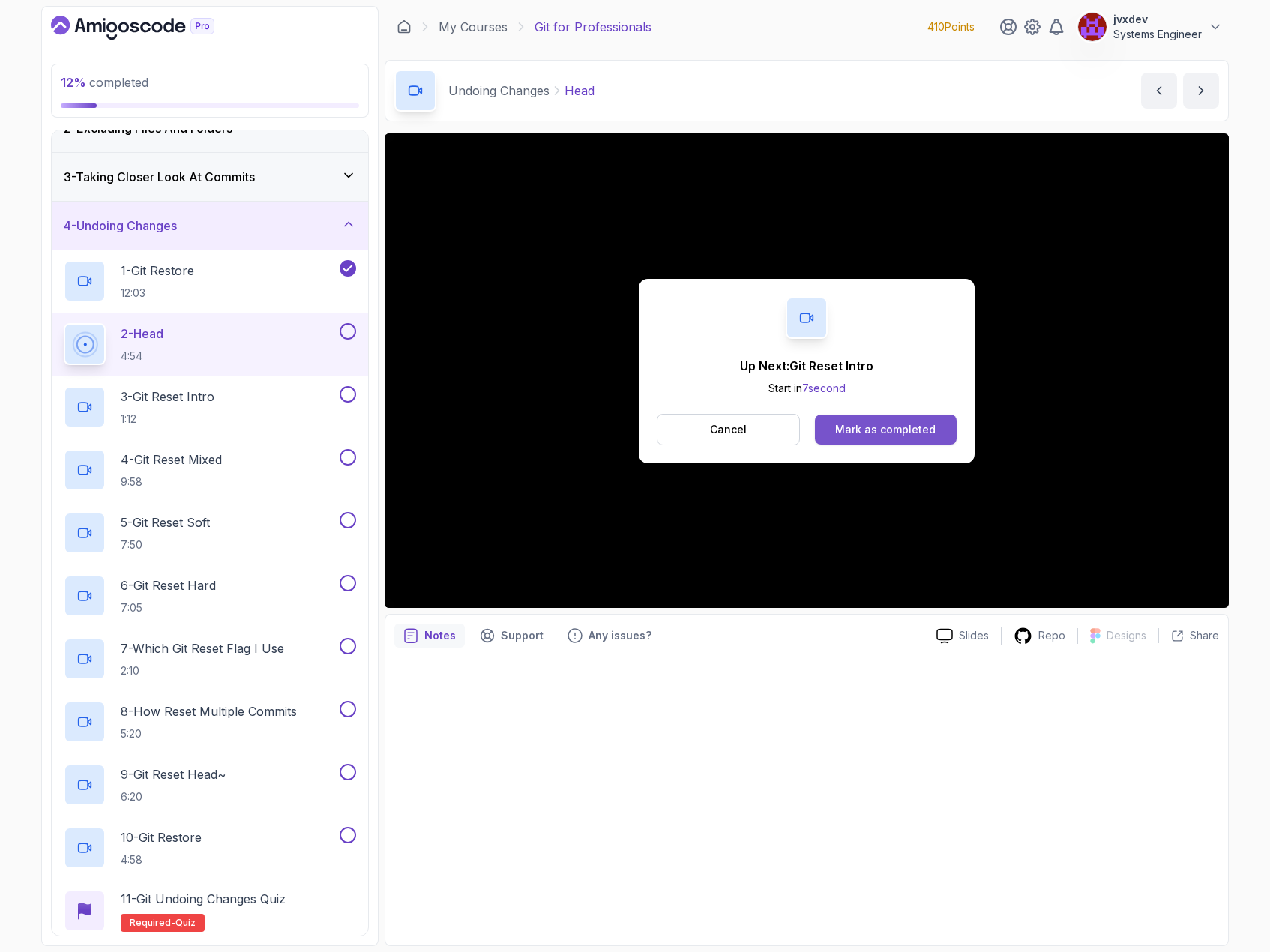
click at [854, 428] on div "Mark as completed" at bounding box center [885, 430] width 100 height 15
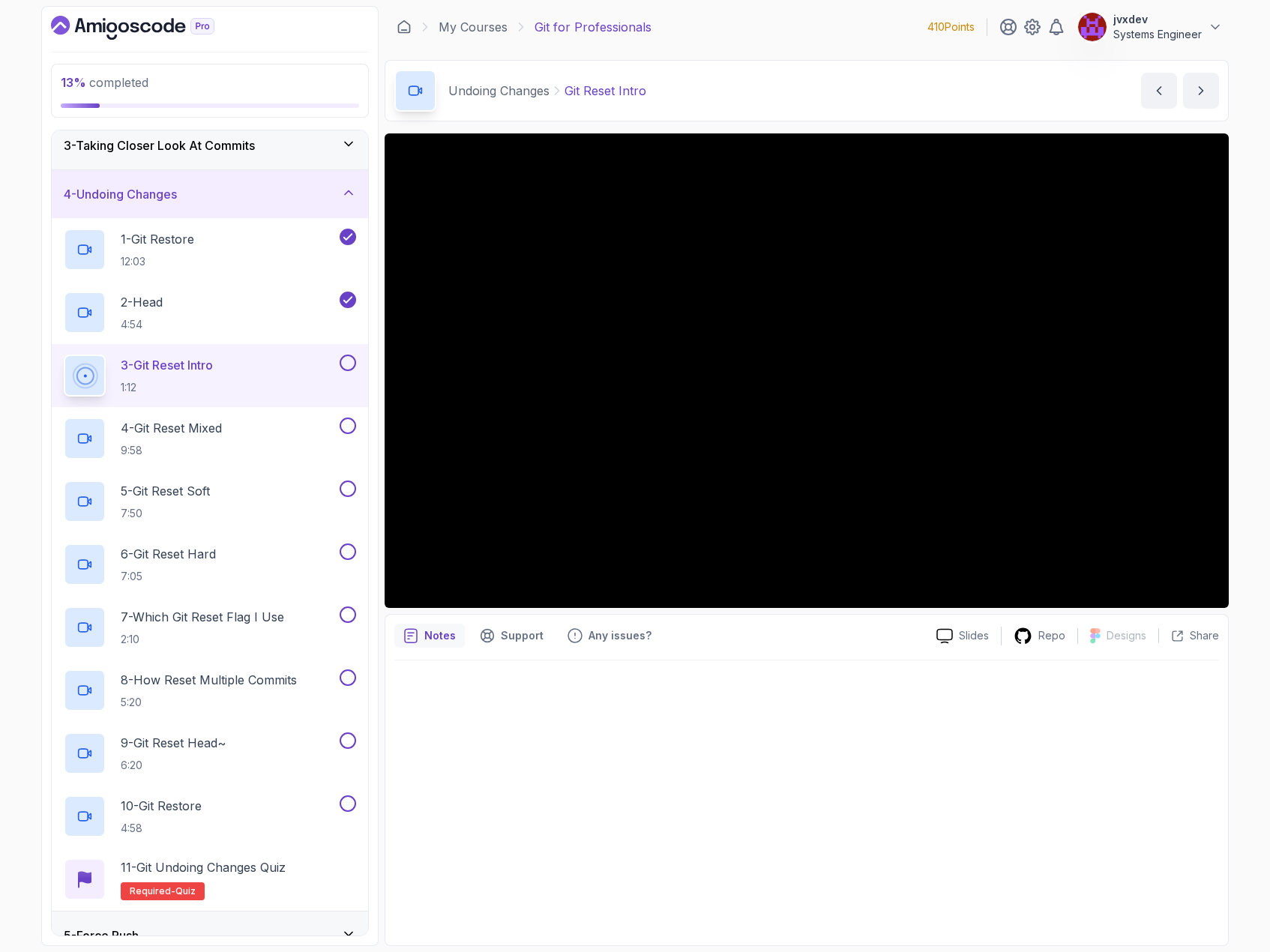
scroll to position [150, 0]
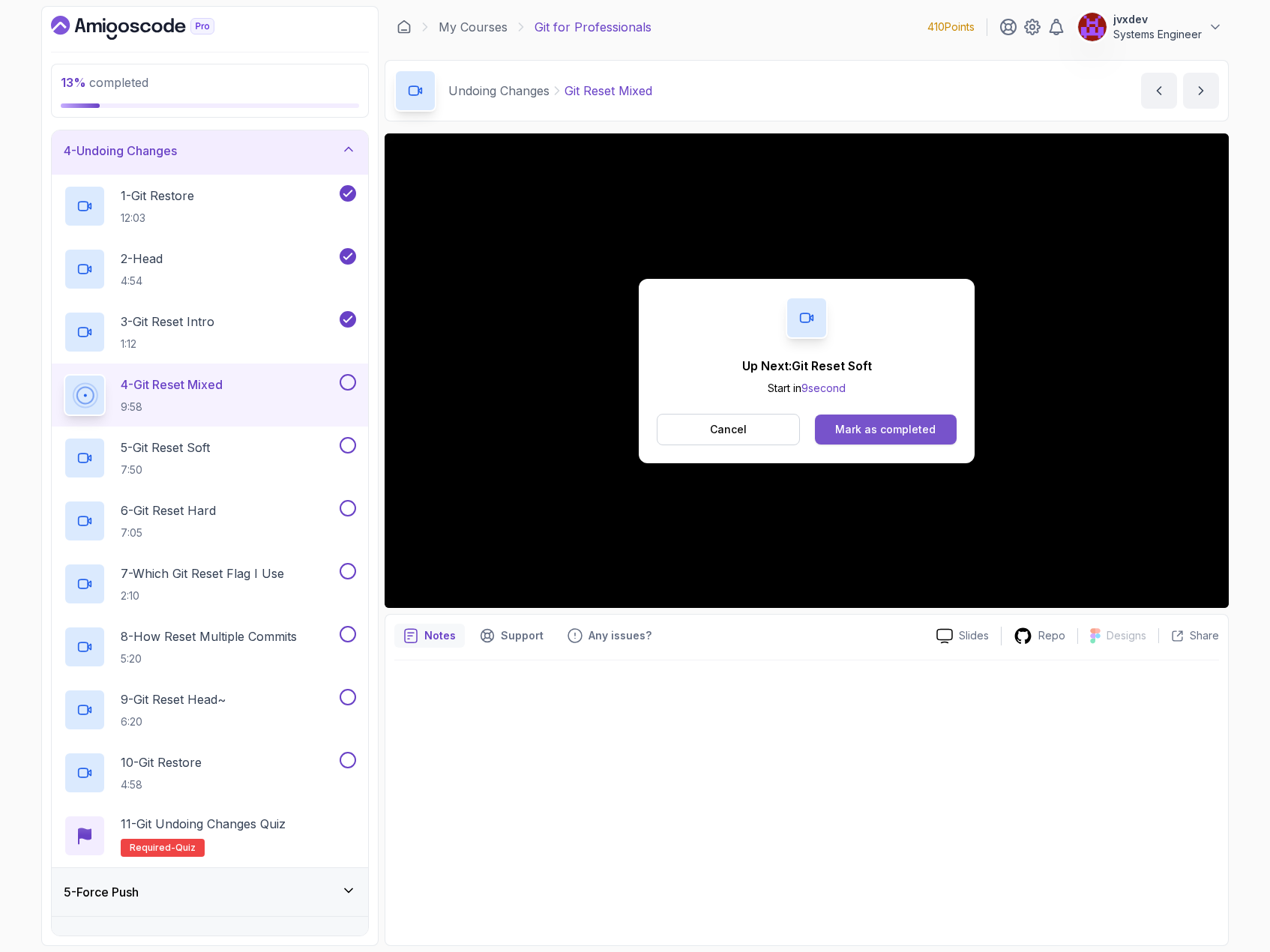
click at [898, 428] on div "Mark as completed" at bounding box center [885, 430] width 100 height 15
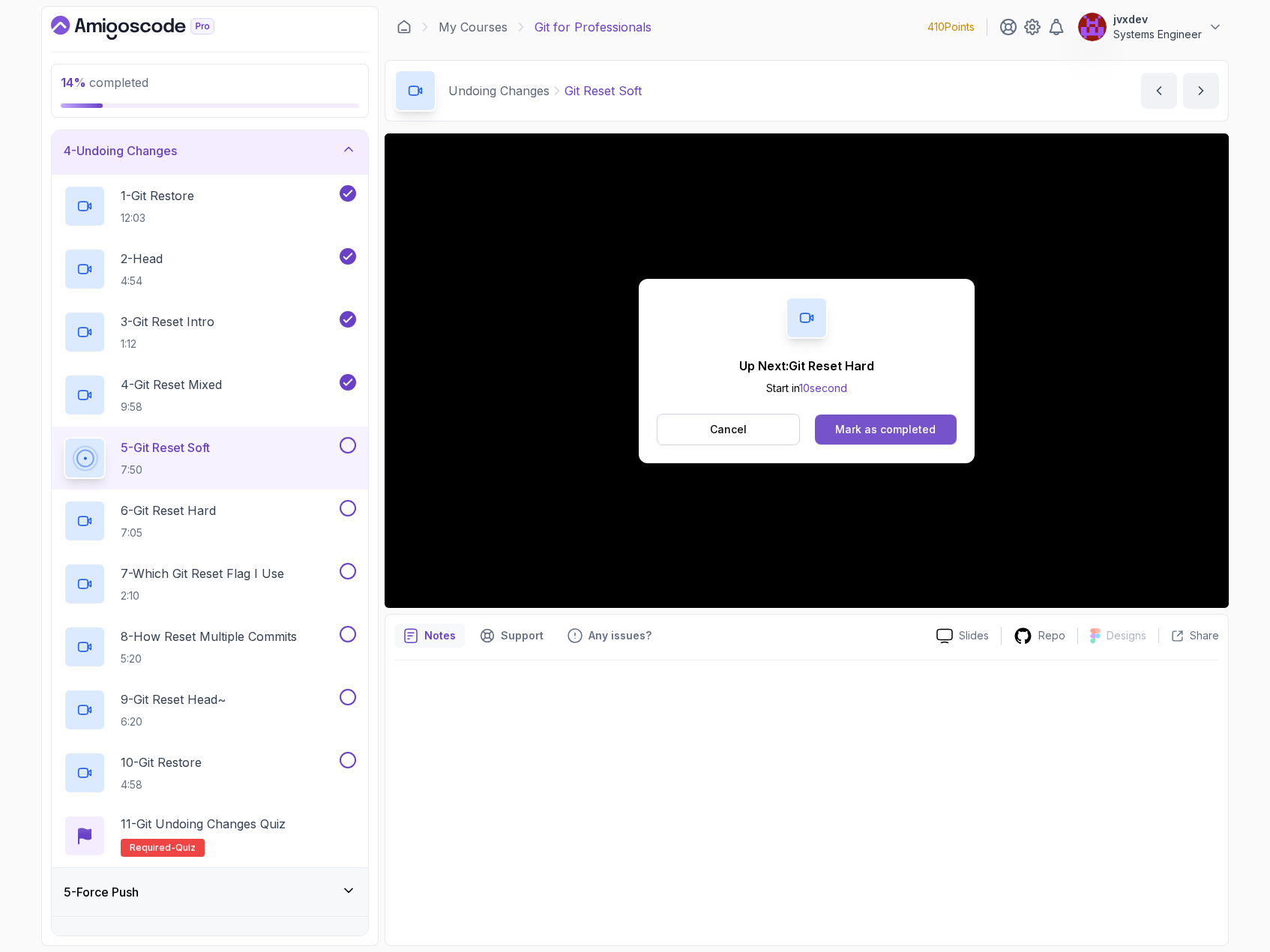
click at [915, 425] on div "Mark as completed" at bounding box center [885, 430] width 100 height 15
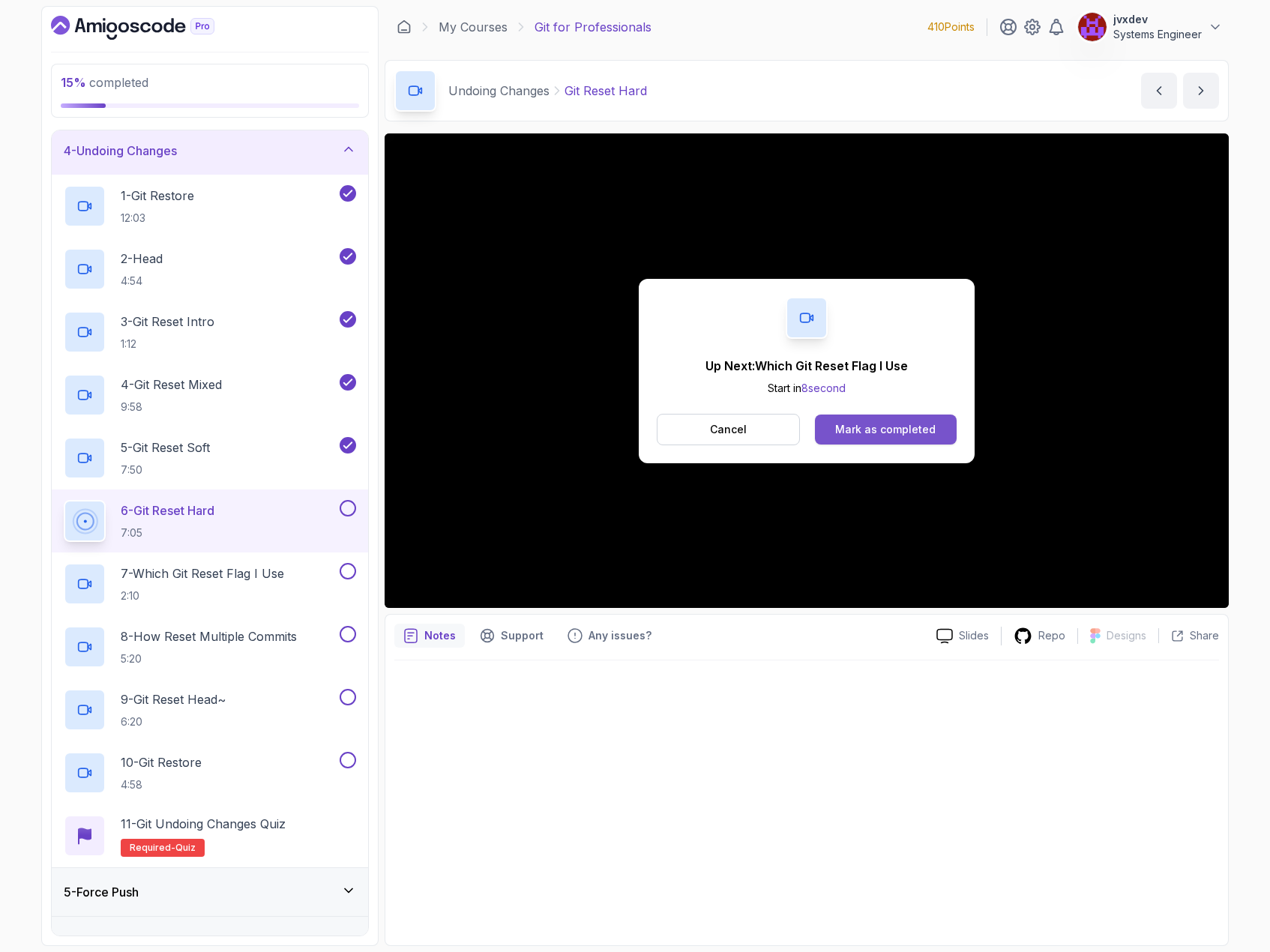
click at [920, 430] on div "Mark as completed" at bounding box center [885, 430] width 100 height 15
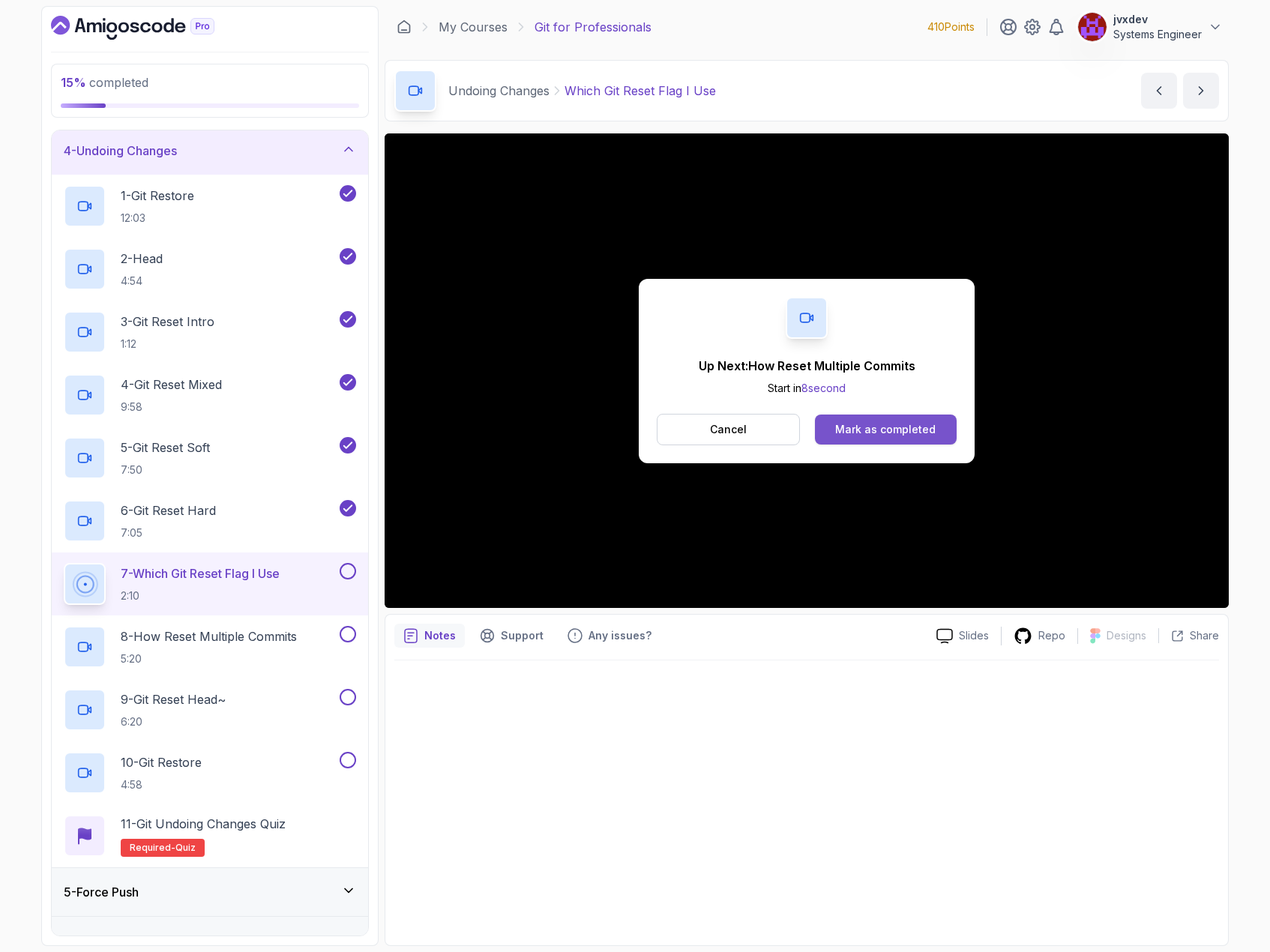
click at [853, 431] on div "Mark as completed" at bounding box center [885, 430] width 100 height 15
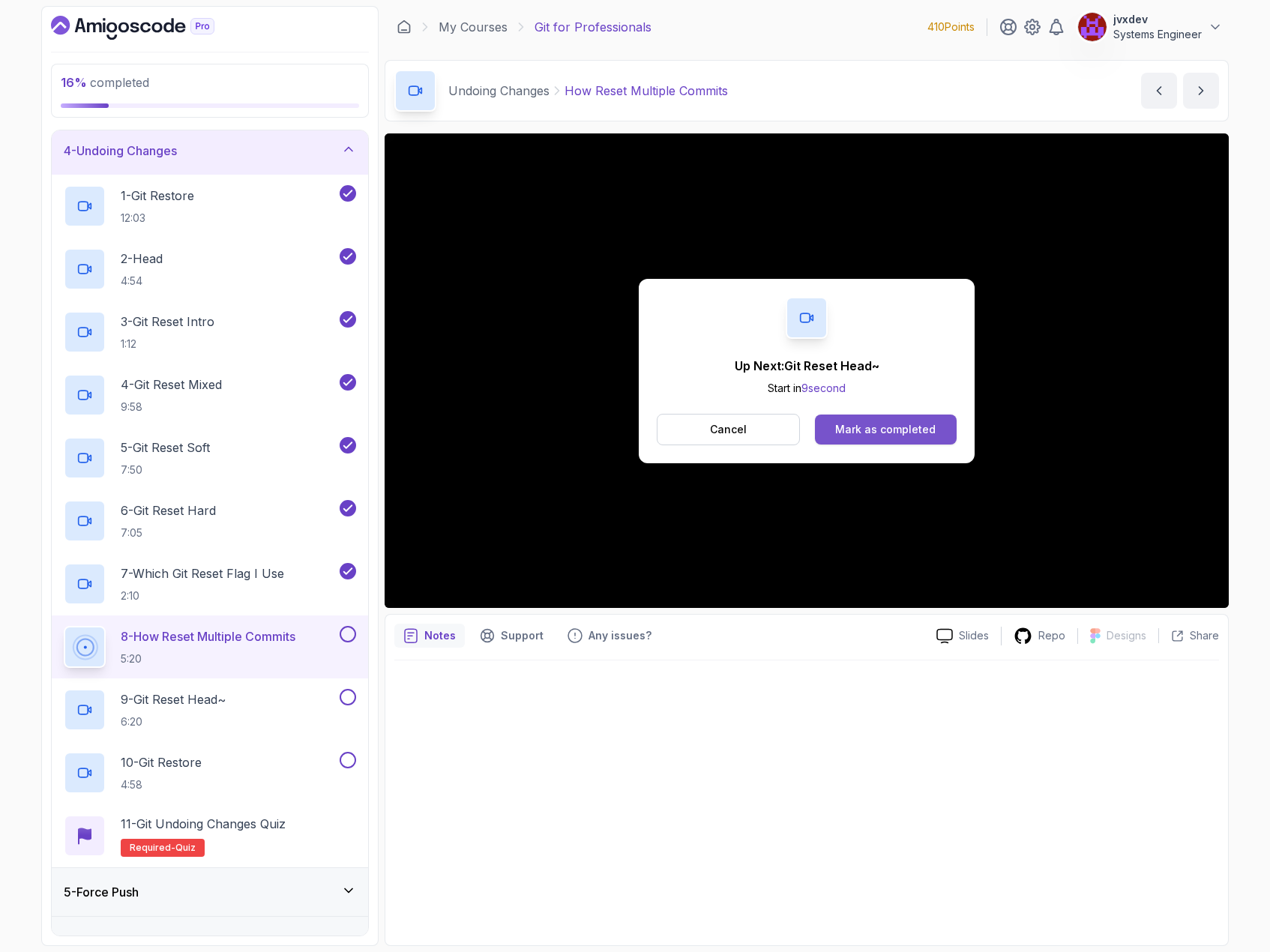
click at [904, 422] on div "Mark as completed" at bounding box center [885, 430] width 100 height 15
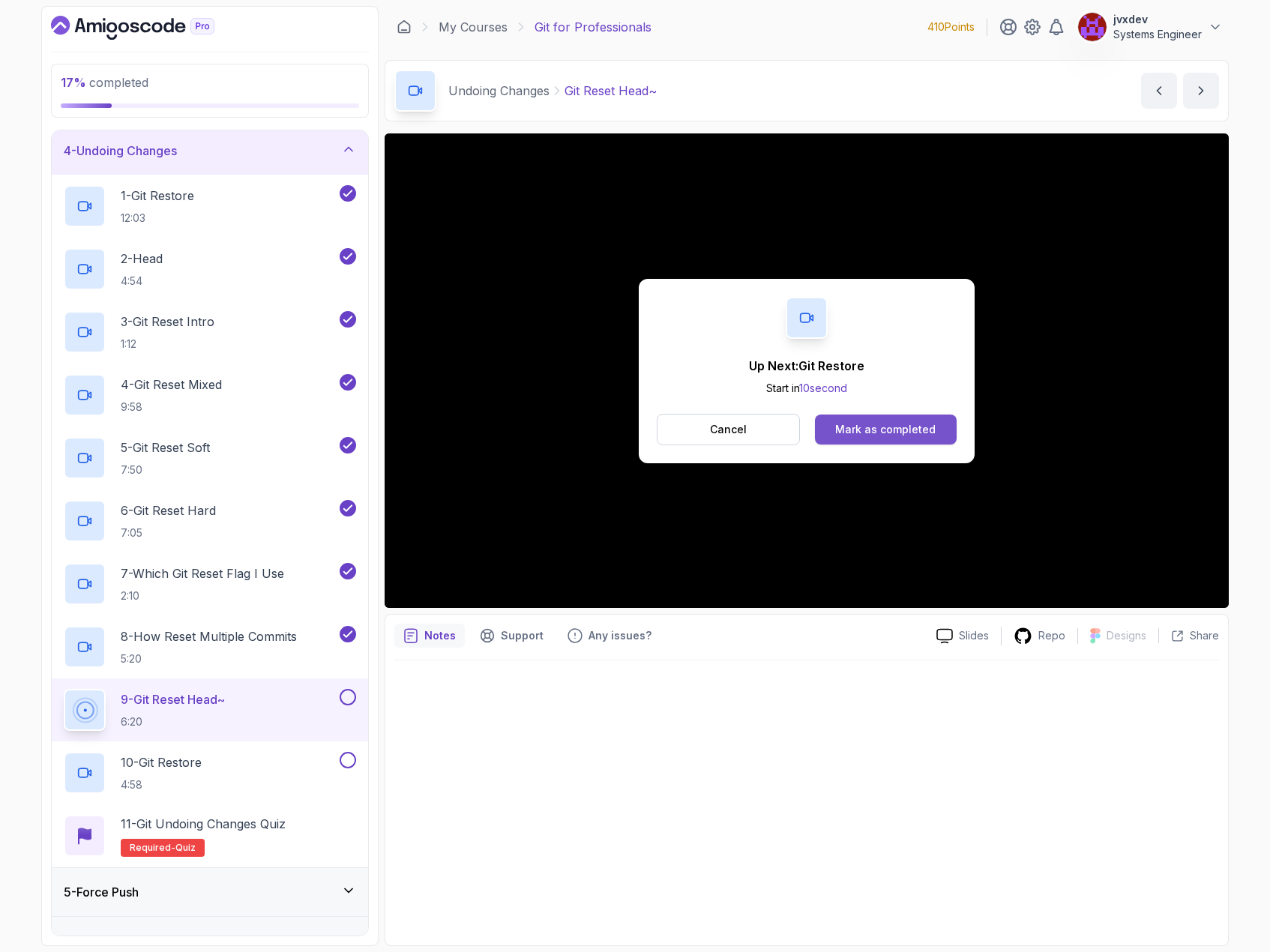
click at [878, 420] on button "Mark as completed" at bounding box center [885, 429] width 142 height 30
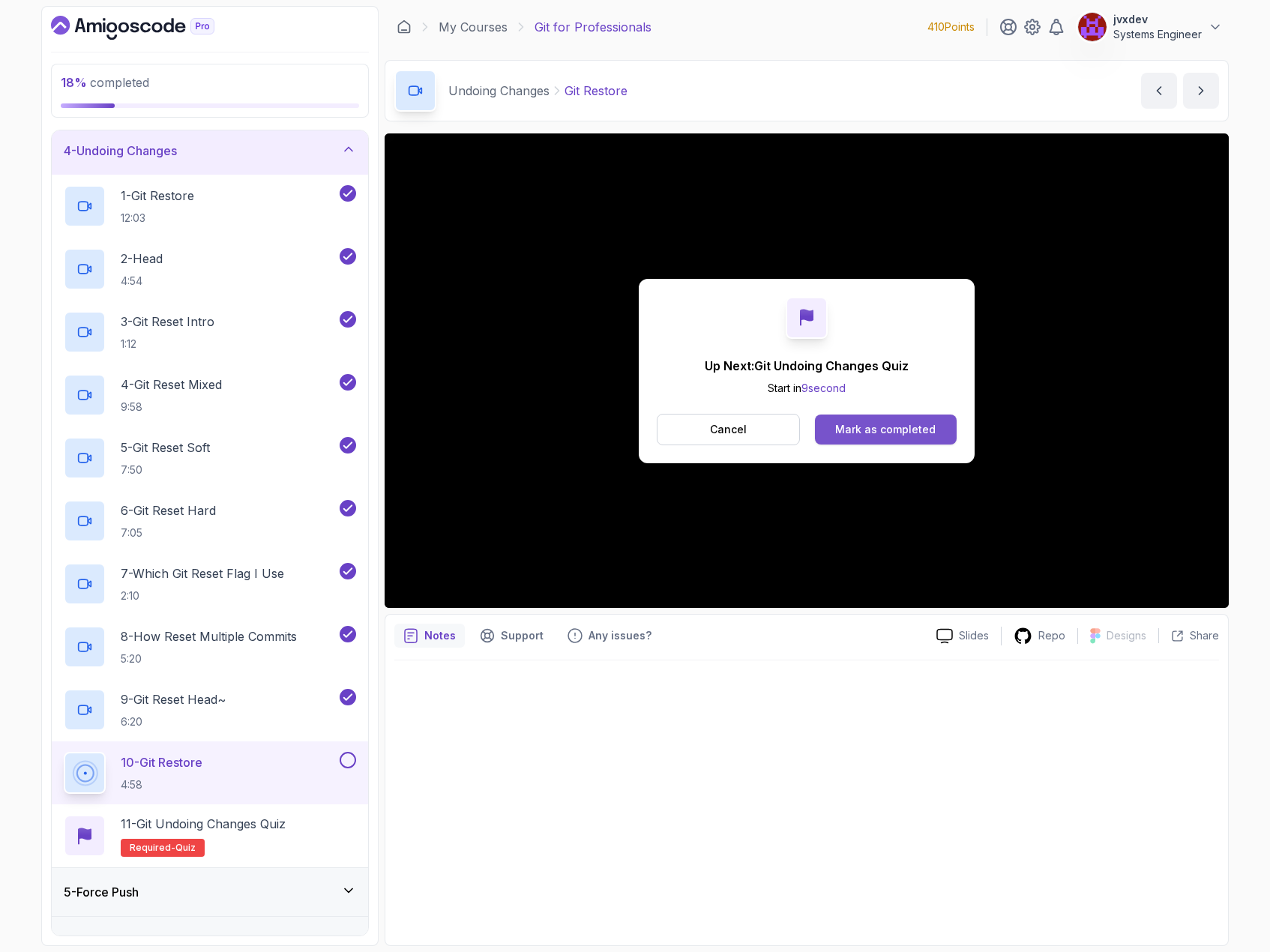
click at [894, 430] on div "Mark as completed" at bounding box center [885, 430] width 100 height 15
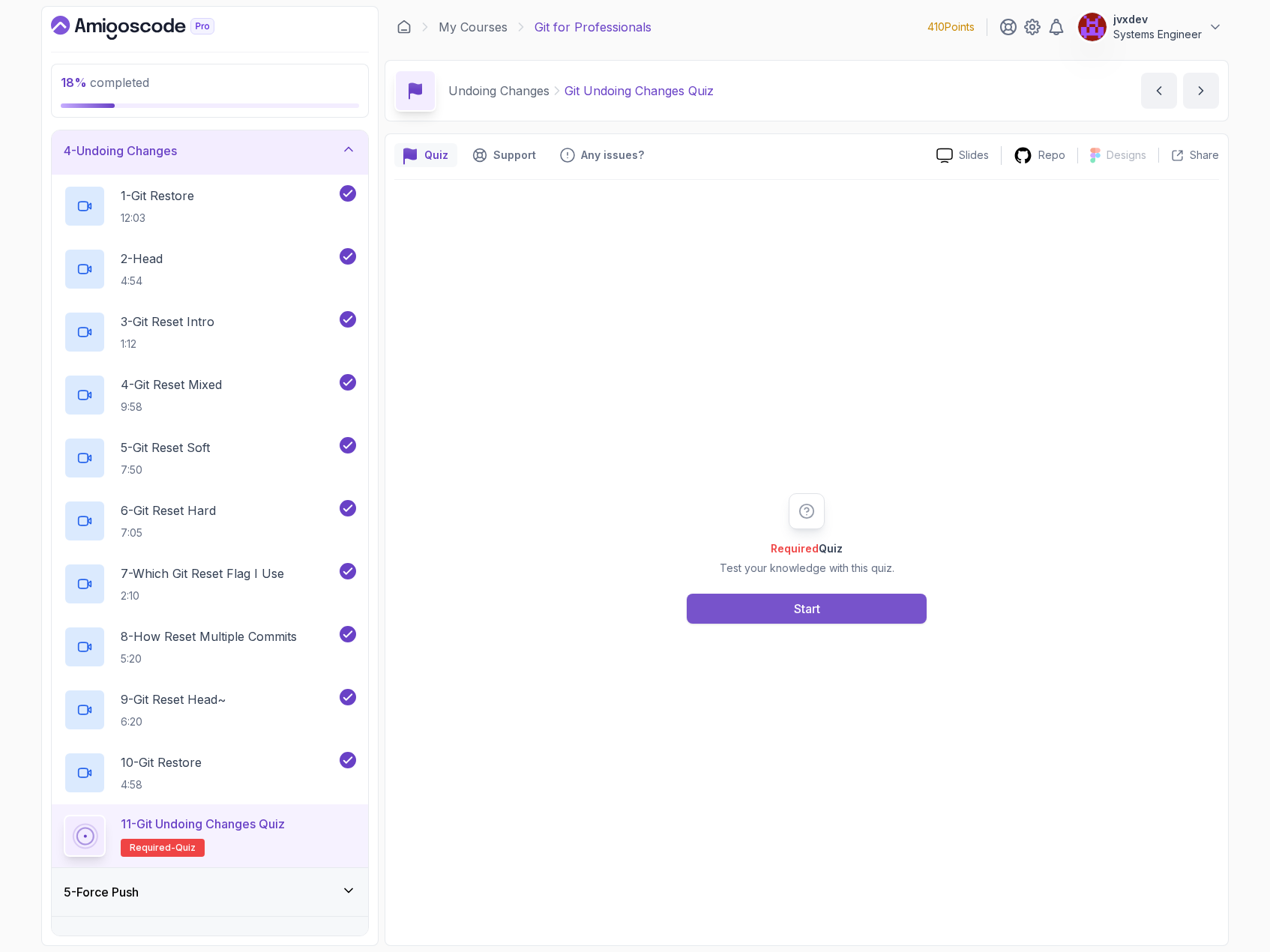
click at [839, 609] on button "Start" at bounding box center [807, 608] width 240 height 30
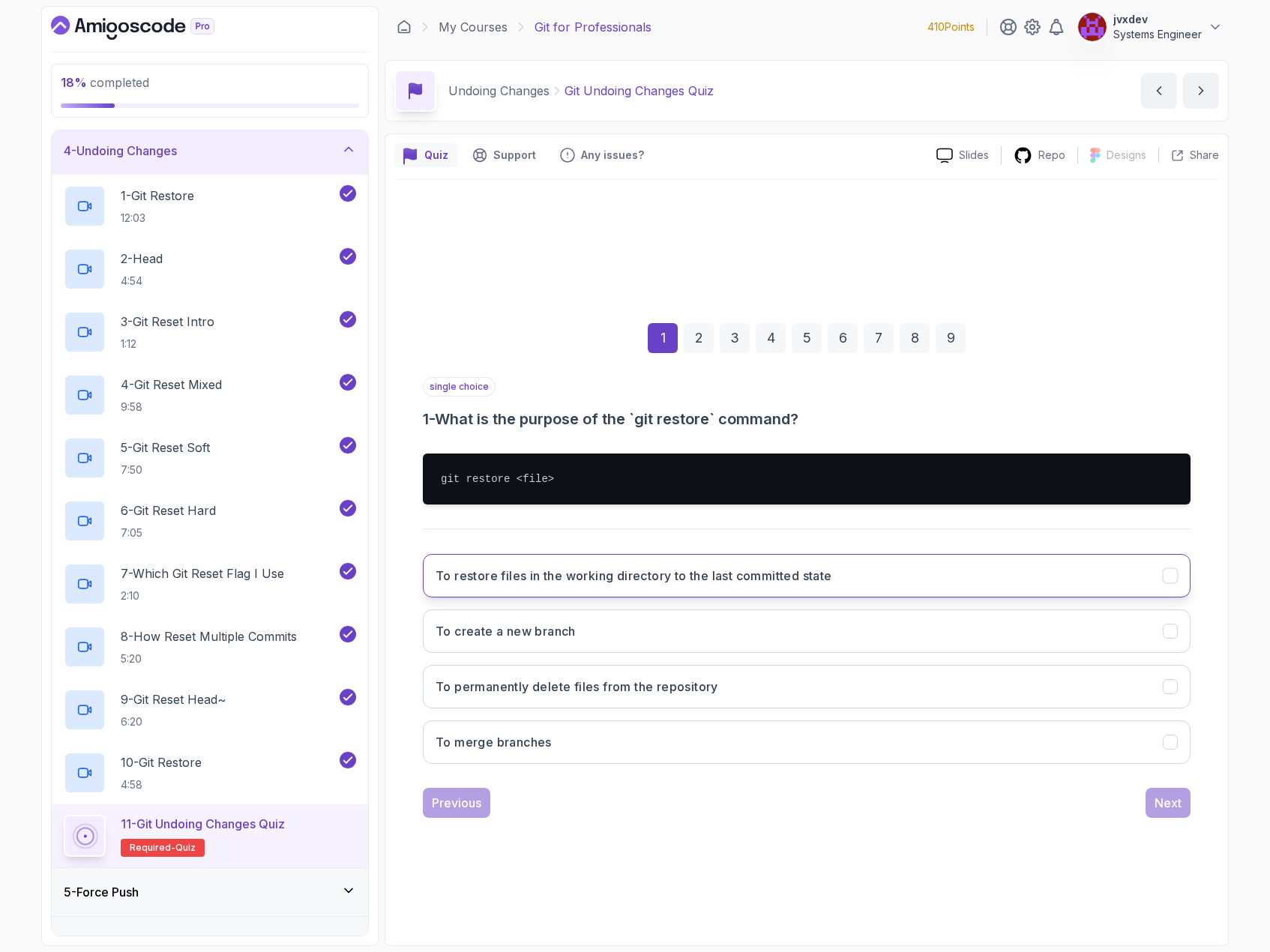
click at [789, 571] on h3 "To restore files in the working directory to the last committed state" at bounding box center [634, 576] width 396 height 18
click at [1182, 811] on button "Next" at bounding box center [1168, 802] width 45 height 30
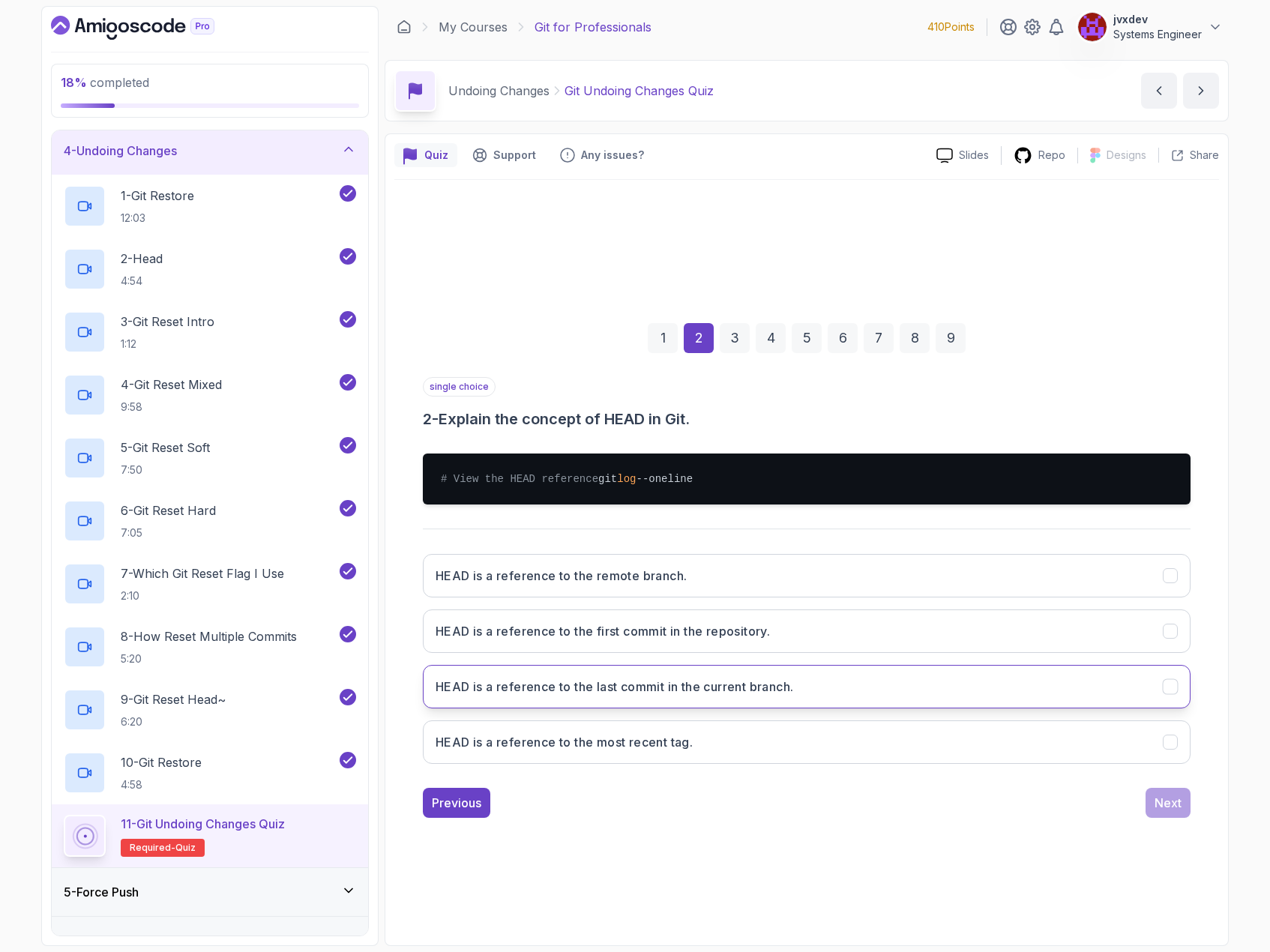
click at [760, 694] on h3 "HEAD is a reference to the last commit in the current branch." at bounding box center [615, 687] width 357 height 18
click at [1168, 809] on div "Next" at bounding box center [1168, 803] width 27 height 18
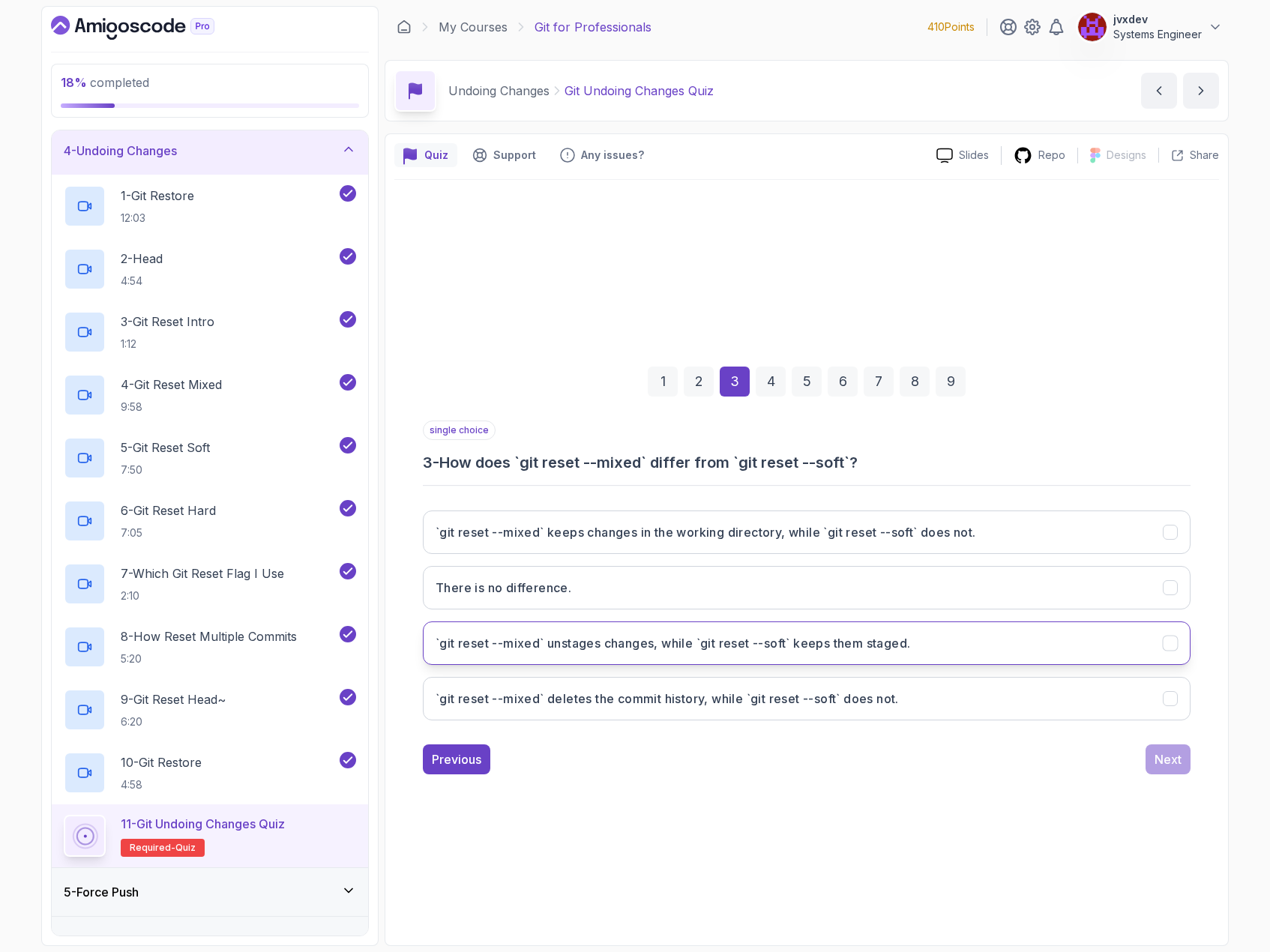
click at [926, 639] on button "`git reset --mixed` unstages changes, while `git reset --soft` keeps them stage…" at bounding box center [807, 643] width 768 height 43
click at [1172, 762] on div "Next" at bounding box center [1168, 760] width 27 height 18
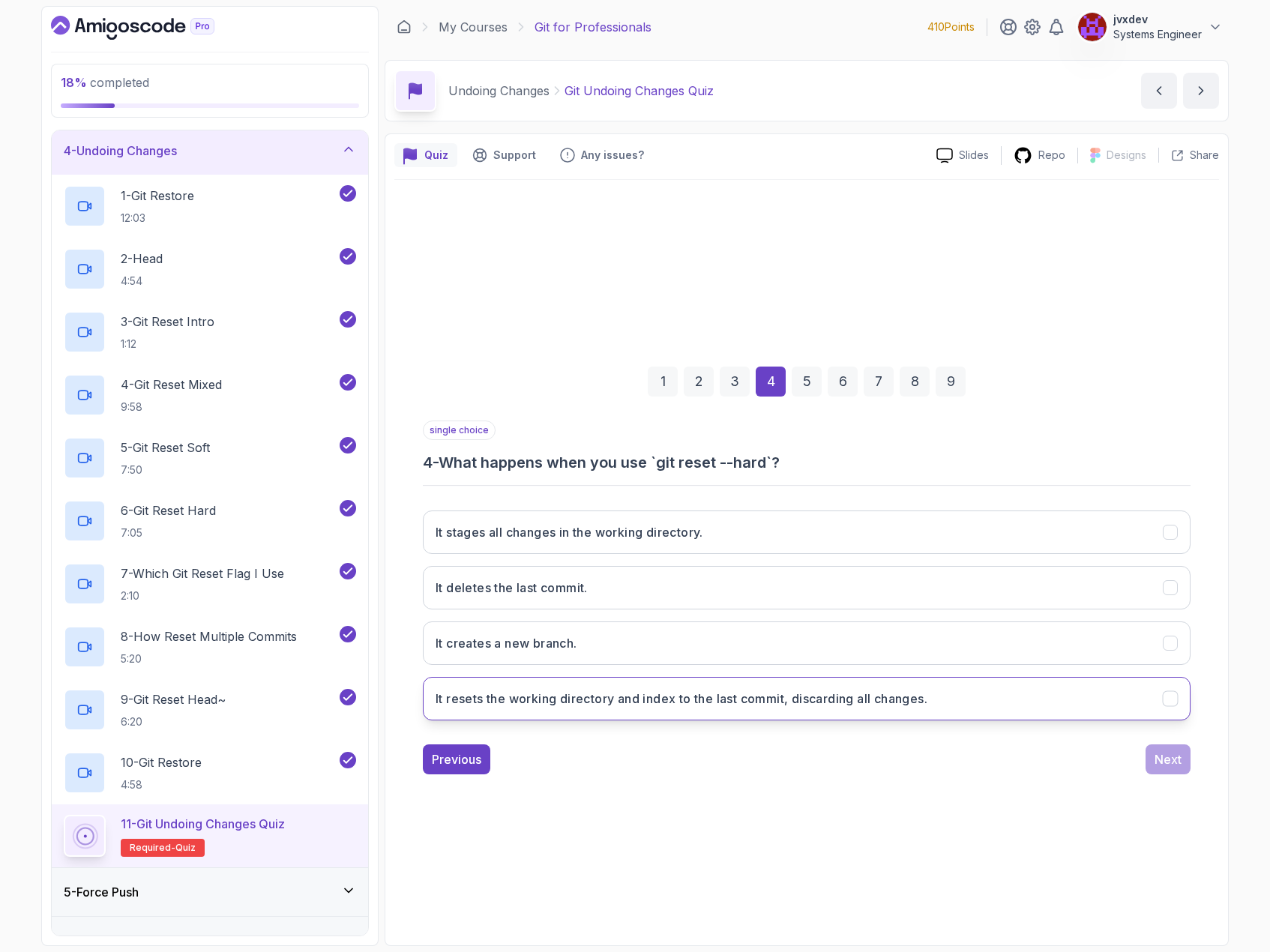
click at [699, 707] on button "It resets the working directory and index to the last commit, discarding all ch…" at bounding box center [807, 698] width 768 height 43
click at [1170, 769] on button "Next" at bounding box center [1168, 759] width 45 height 30
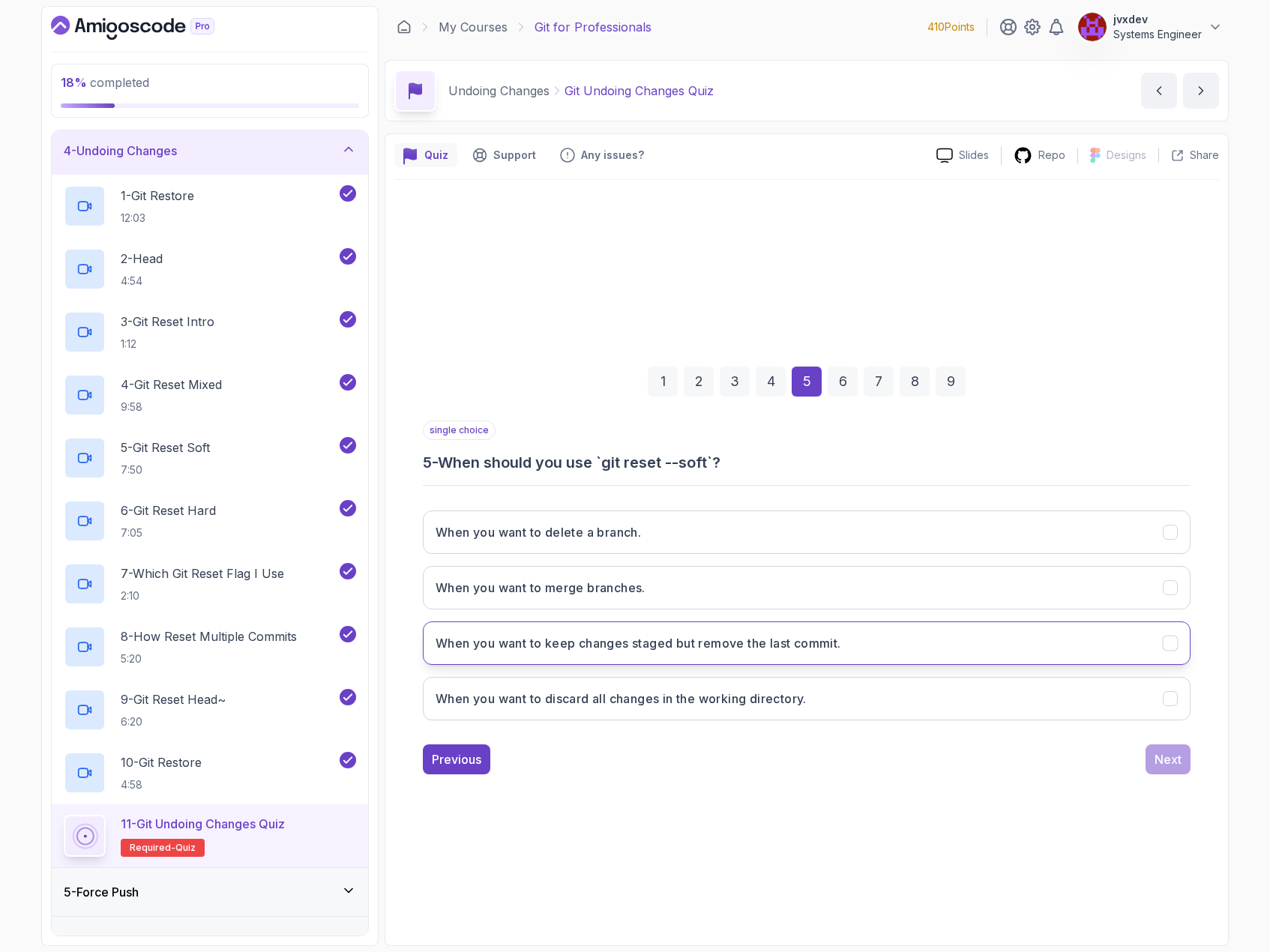
click at [867, 637] on button "When you want to keep changes staged but remove the last commit." at bounding box center [807, 643] width 768 height 43
click at [1156, 763] on div "Next" at bounding box center [1168, 760] width 27 height 18
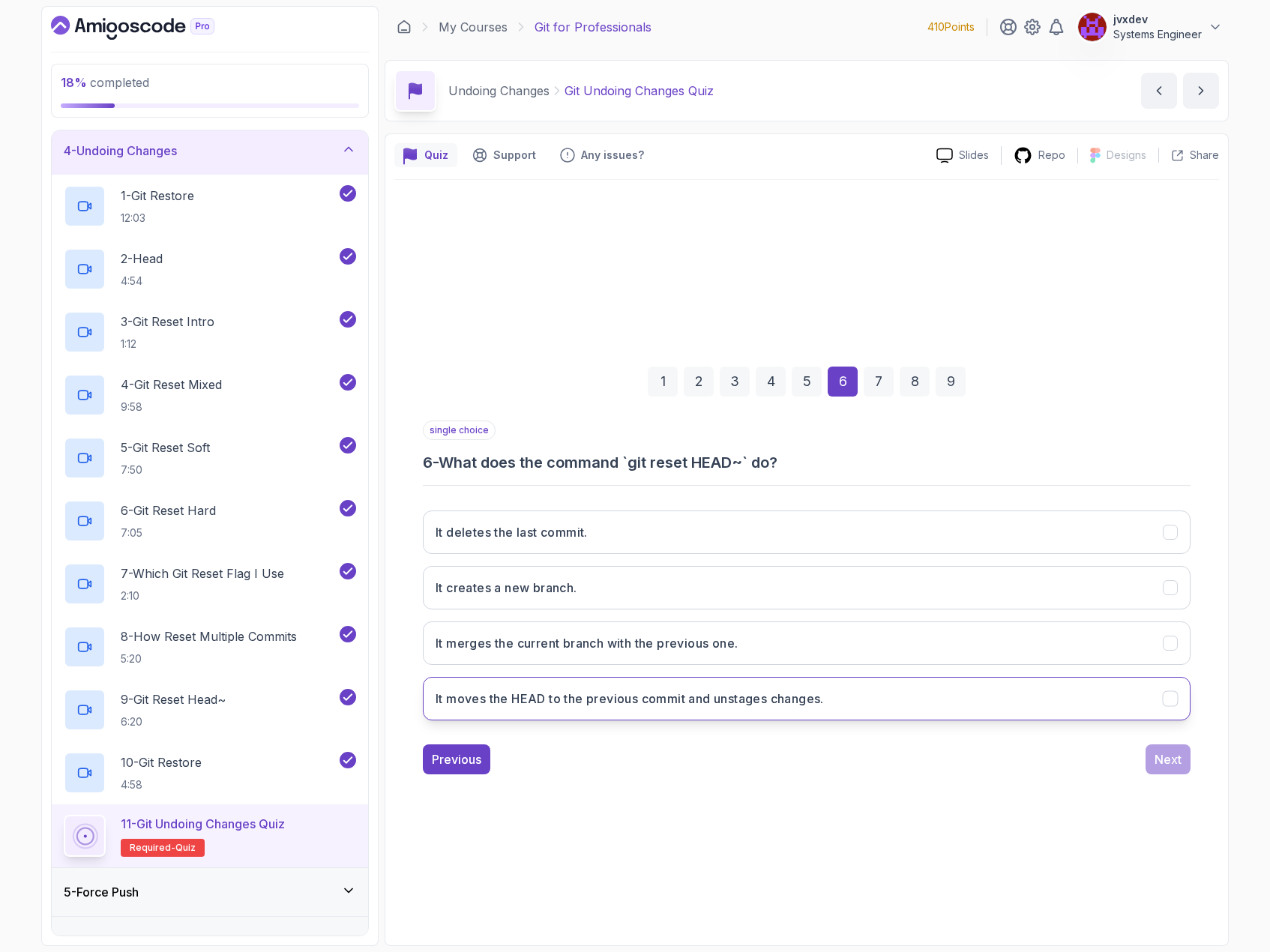
click at [716, 707] on h3 "It moves the HEAD to the previous commit and unstages changes." at bounding box center [630, 698] width 388 height 18
click at [1188, 758] on button "Next" at bounding box center [1168, 759] width 45 height 30
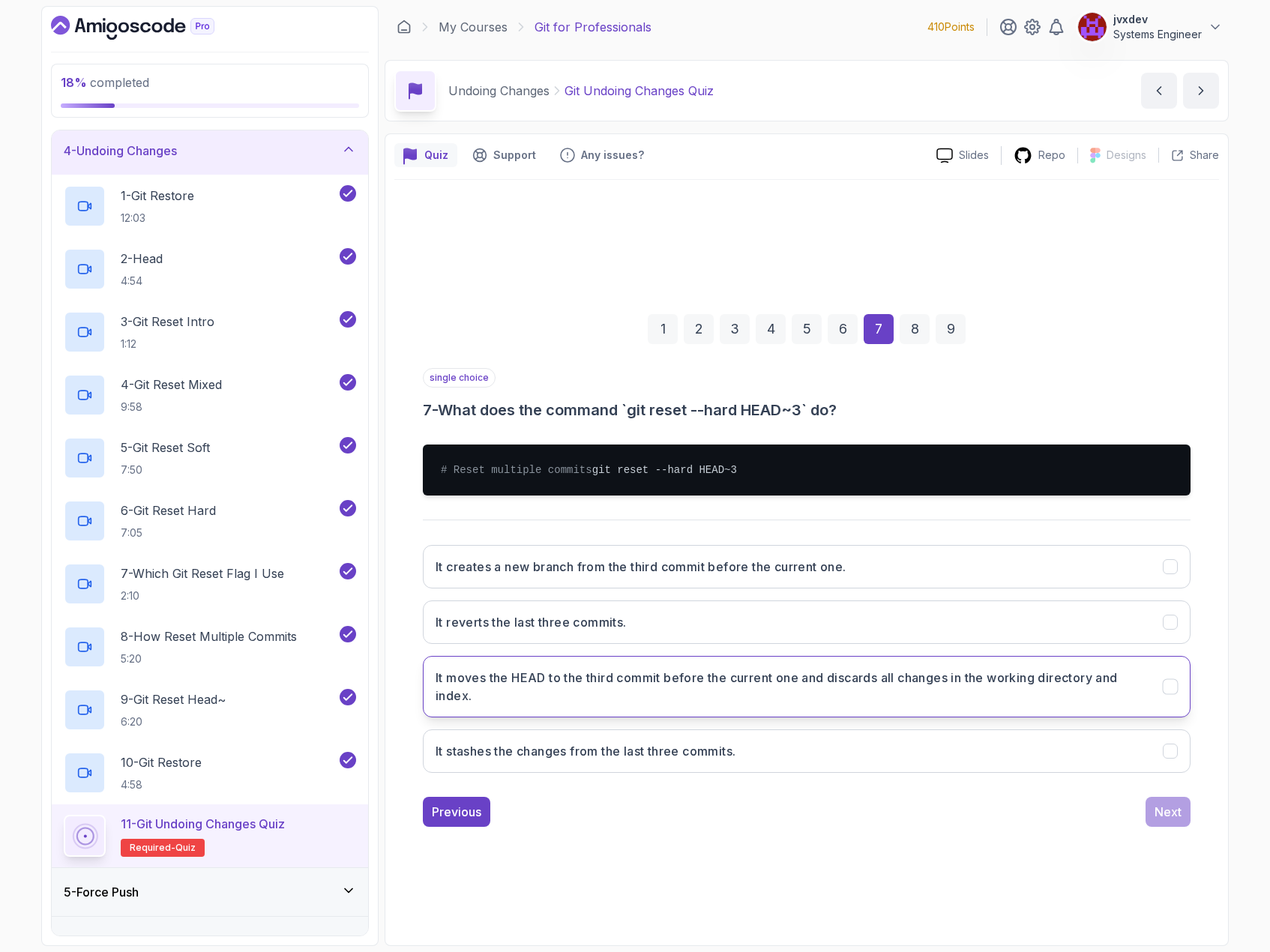
click at [867, 693] on h3 "It moves the HEAD to the third commit before the current one and discards all c…" at bounding box center [791, 687] width 709 height 36
click at [1154, 824] on button "Next" at bounding box center [1168, 811] width 45 height 30
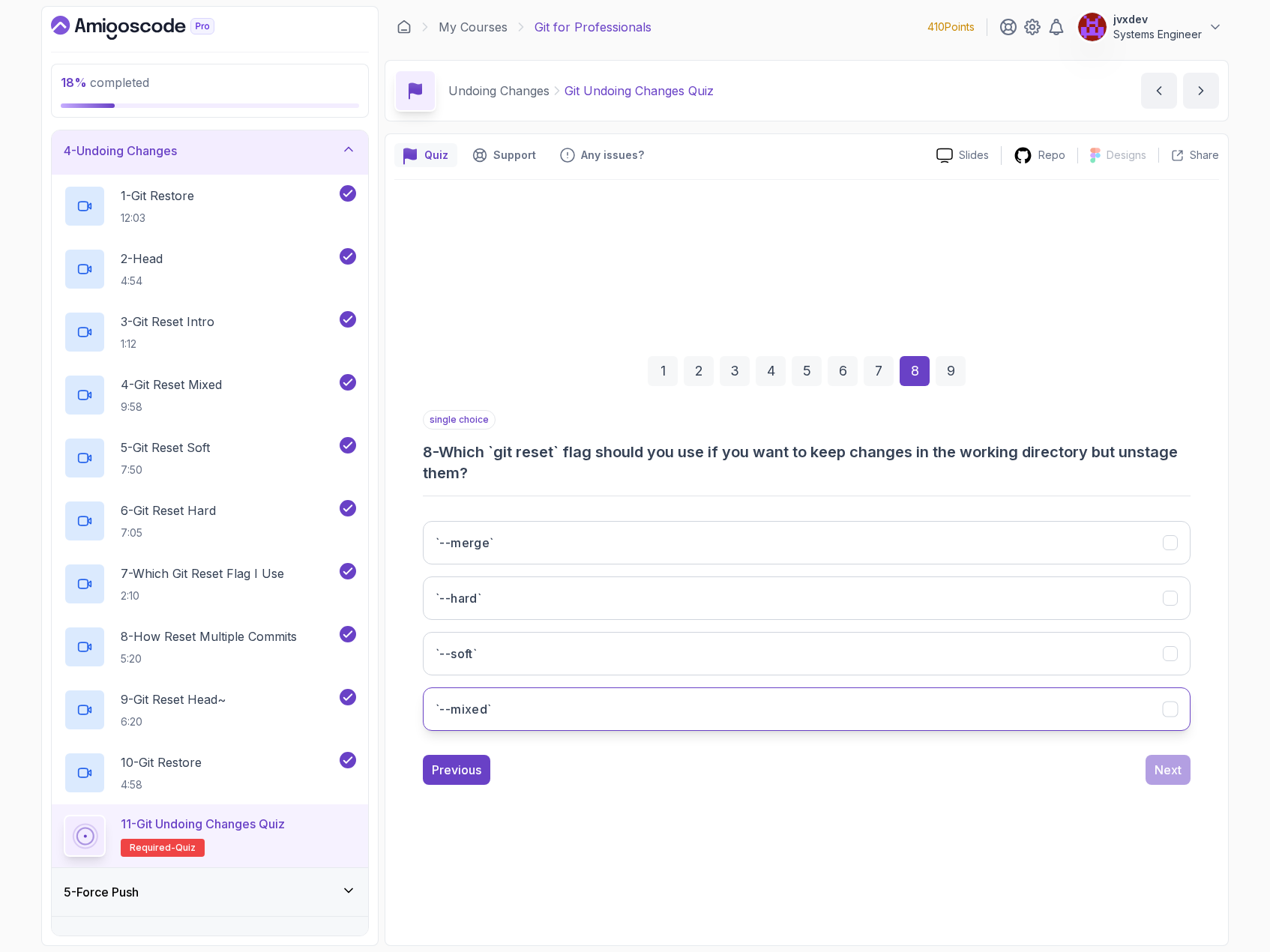
click at [565, 718] on button "`--mixed`" at bounding box center [807, 709] width 768 height 43
click at [1179, 771] on div "Next" at bounding box center [1168, 770] width 27 height 18
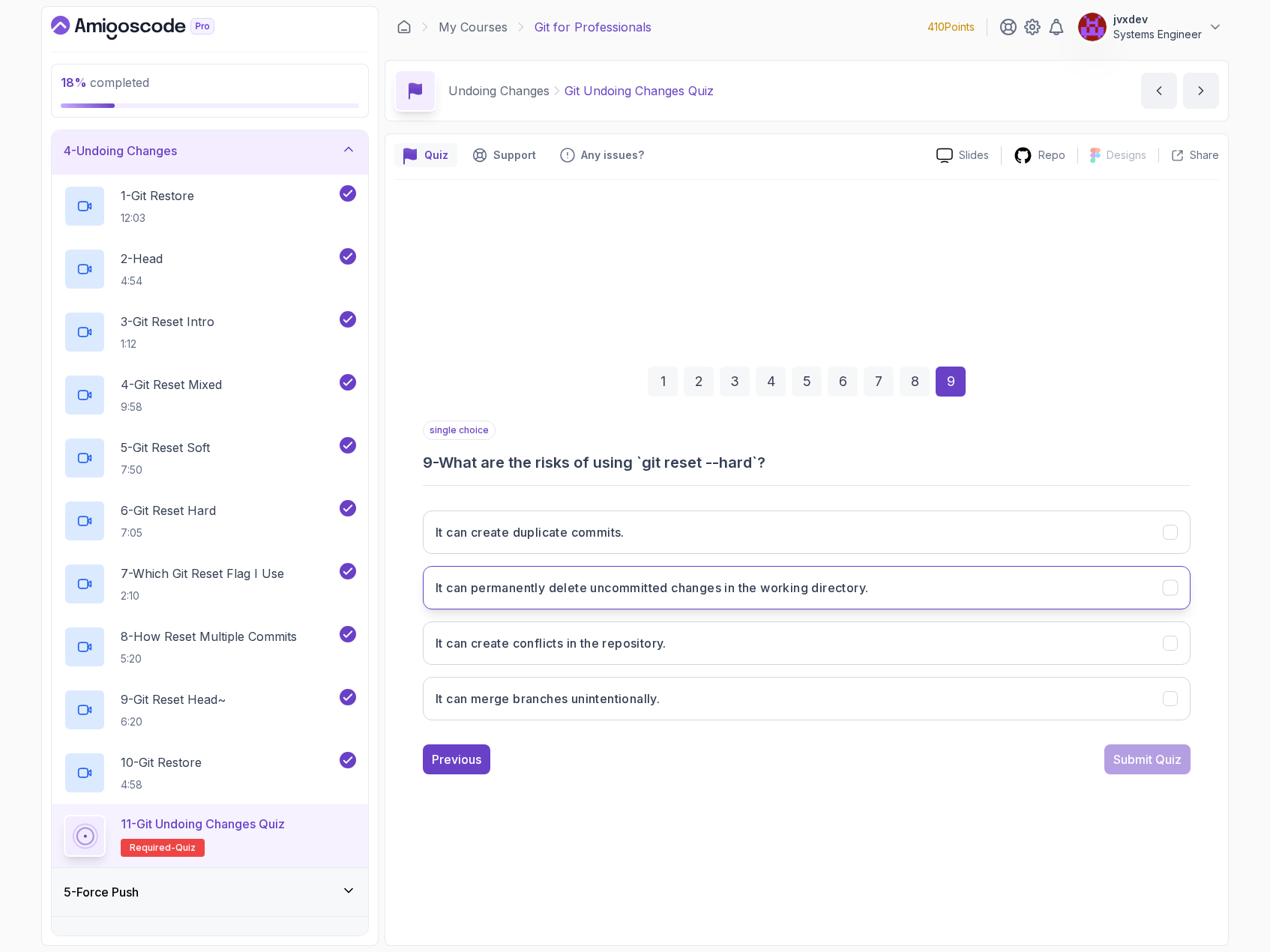
click at [693, 595] on h3 "It can permanently delete uncommitted changes in the working directory." at bounding box center [652, 587] width 432 height 18
click at [1145, 752] on div "Submit Quiz" at bounding box center [1148, 760] width 69 height 18
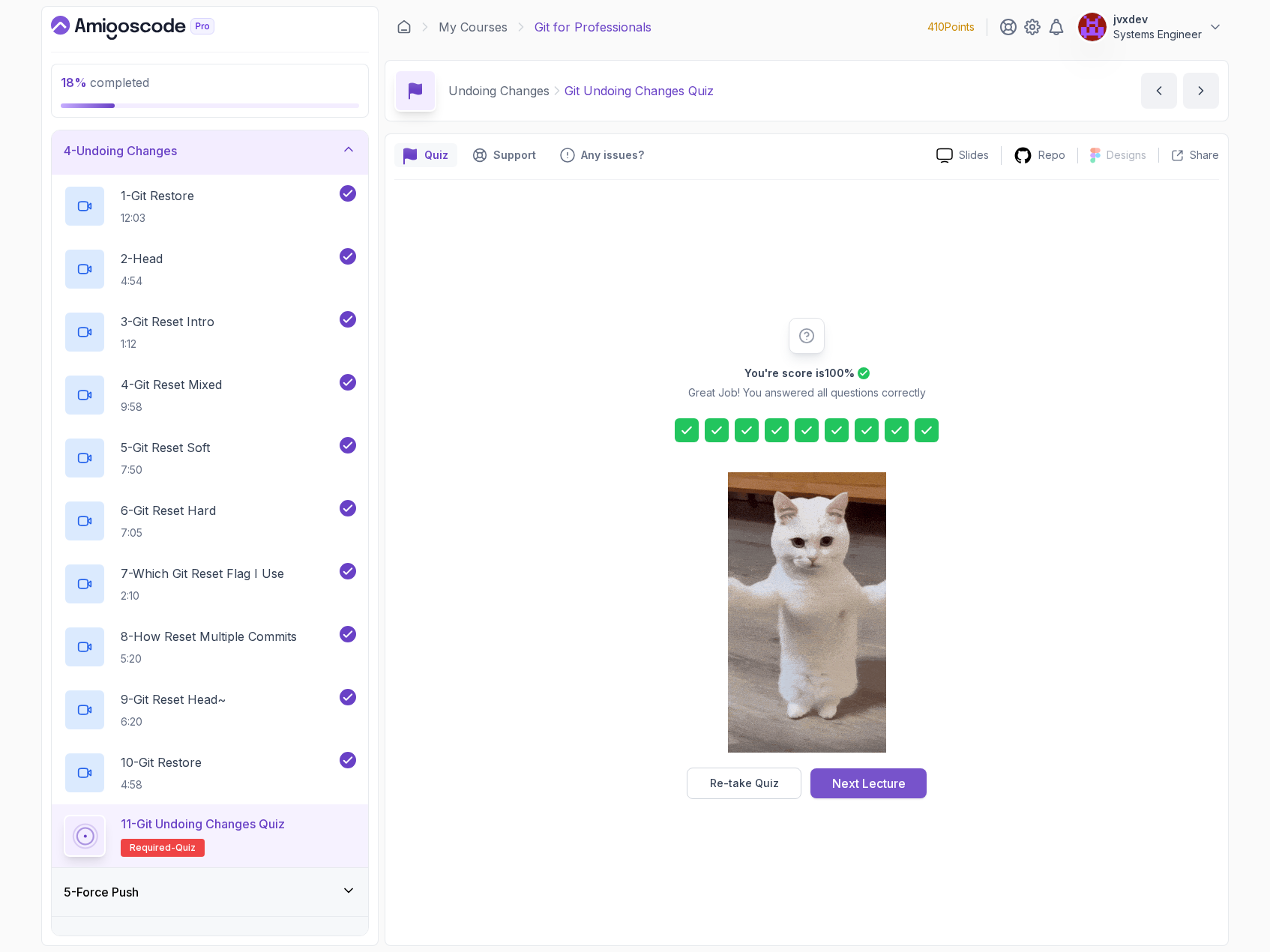
click at [897, 786] on div "Next Lecture" at bounding box center [868, 783] width 73 height 18
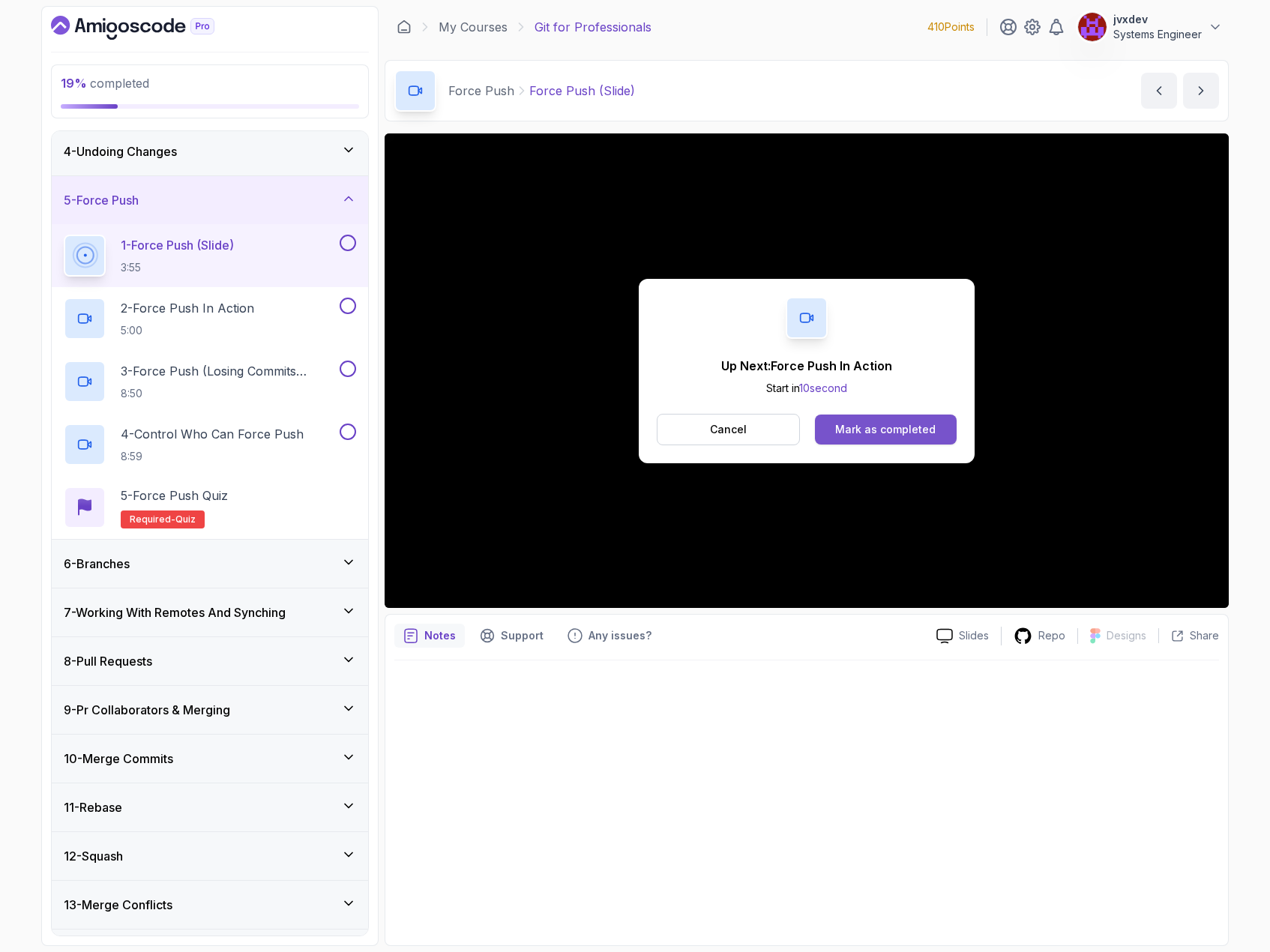
click at [928, 428] on div "Mark as completed" at bounding box center [885, 430] width 100 height 15
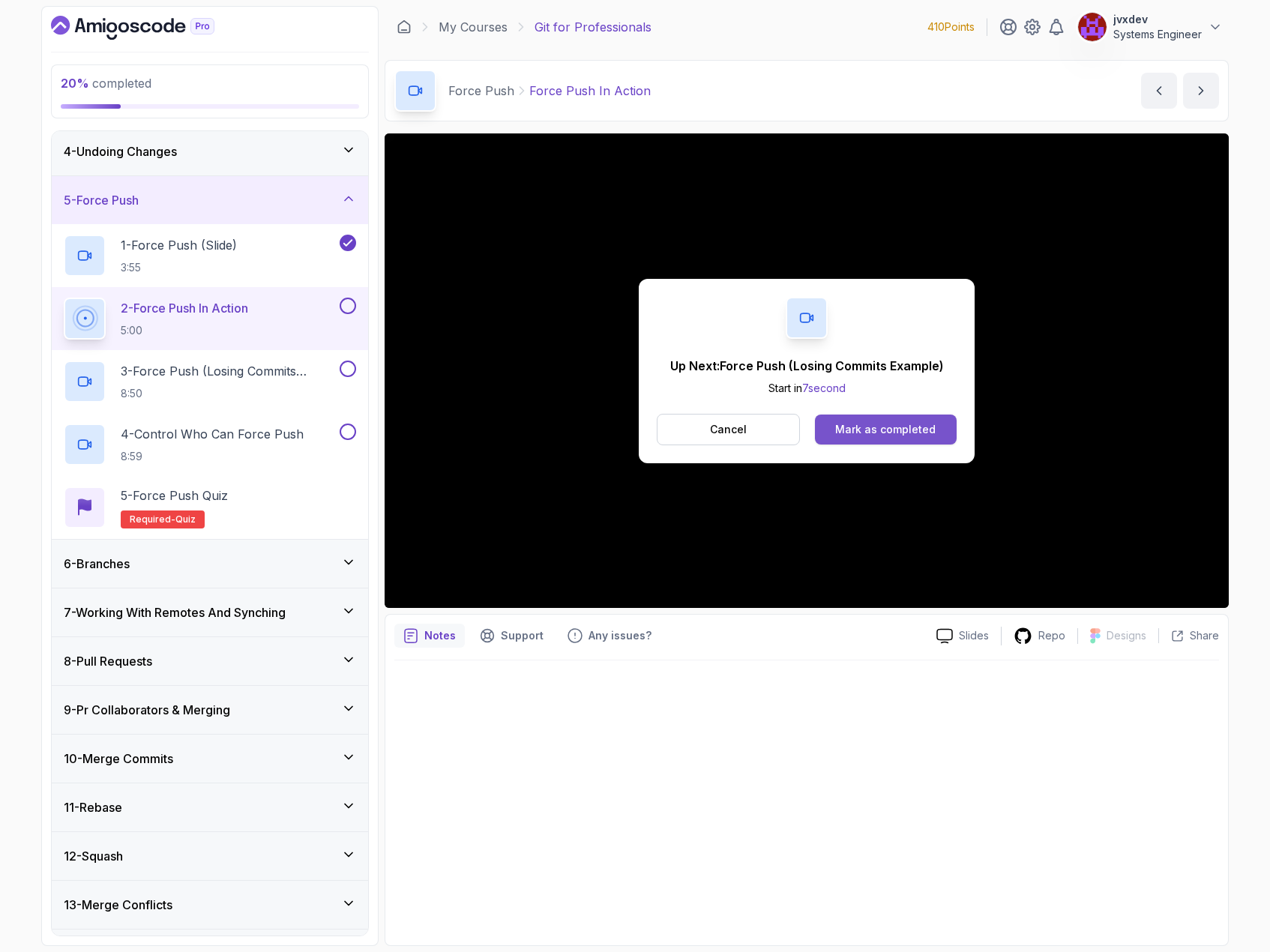
click at [897, 430] on div "Mark as completed" at bounding box center [885, 430] width 100 height 15
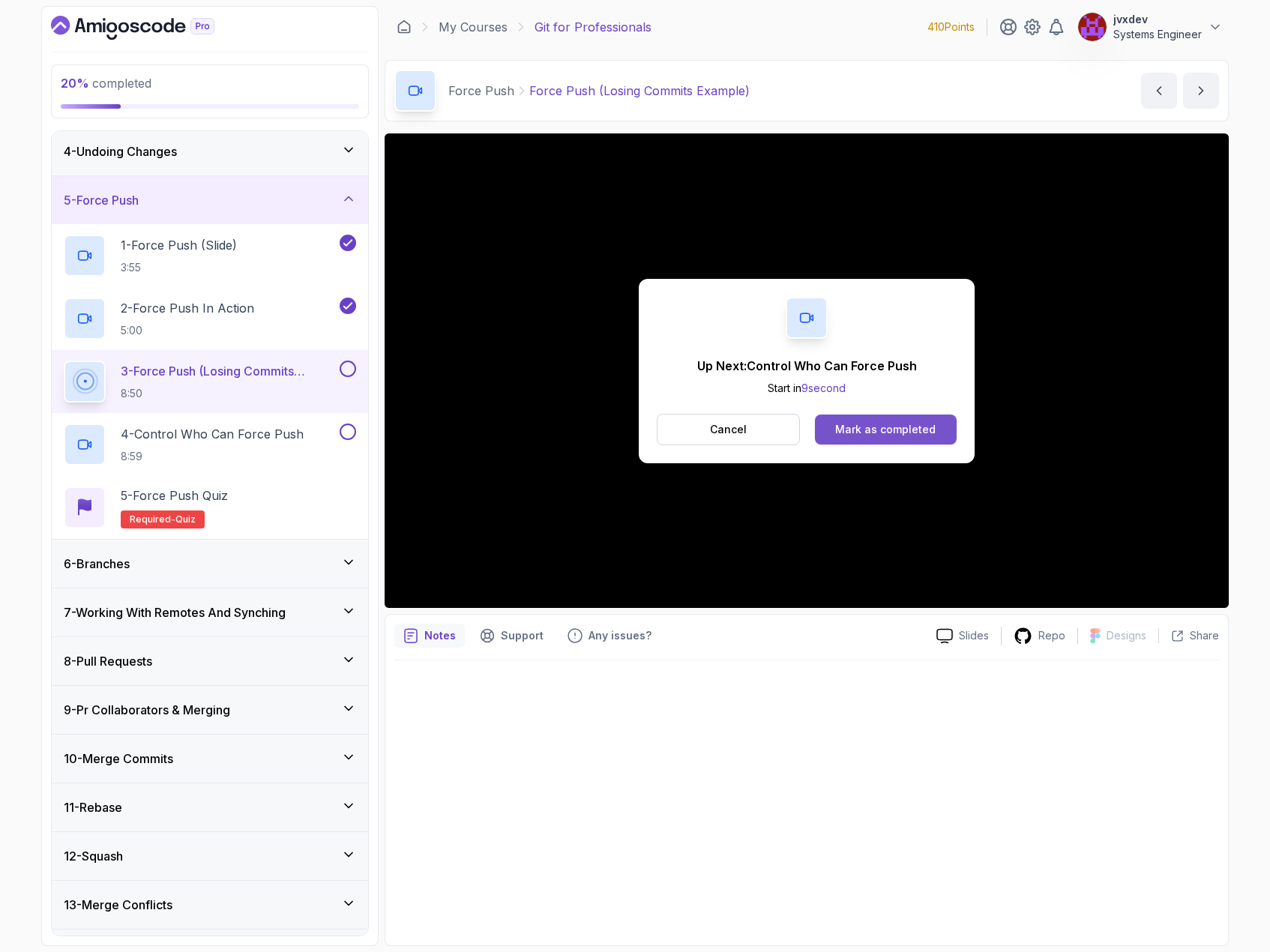
click at [897, 430] on div "Mark as completed" at bounding box center [885, 430] width 100 height 15
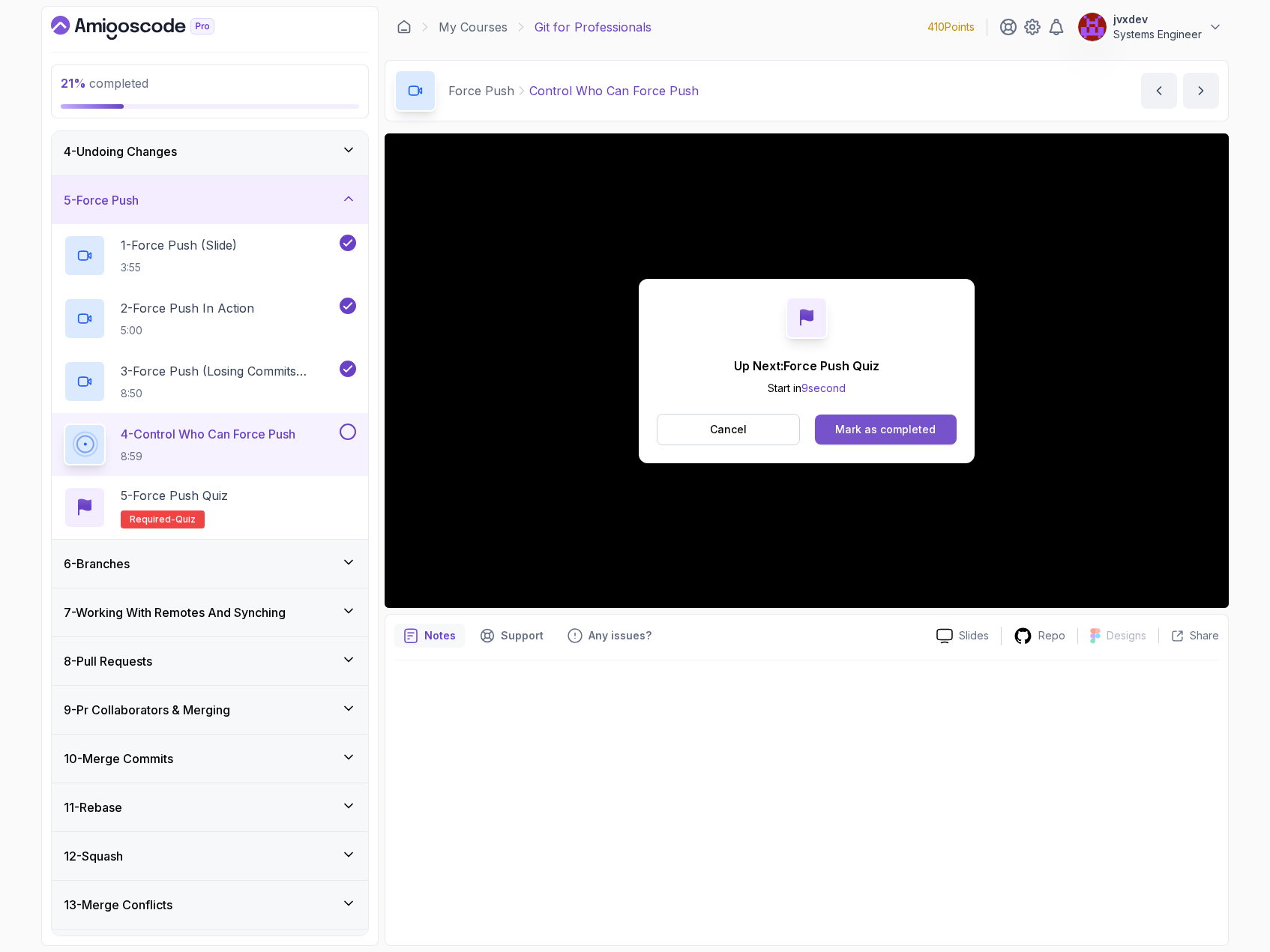
click at [926, 431] on div "Mark as completed" at bounding box center [885, 430] width 100 height 15
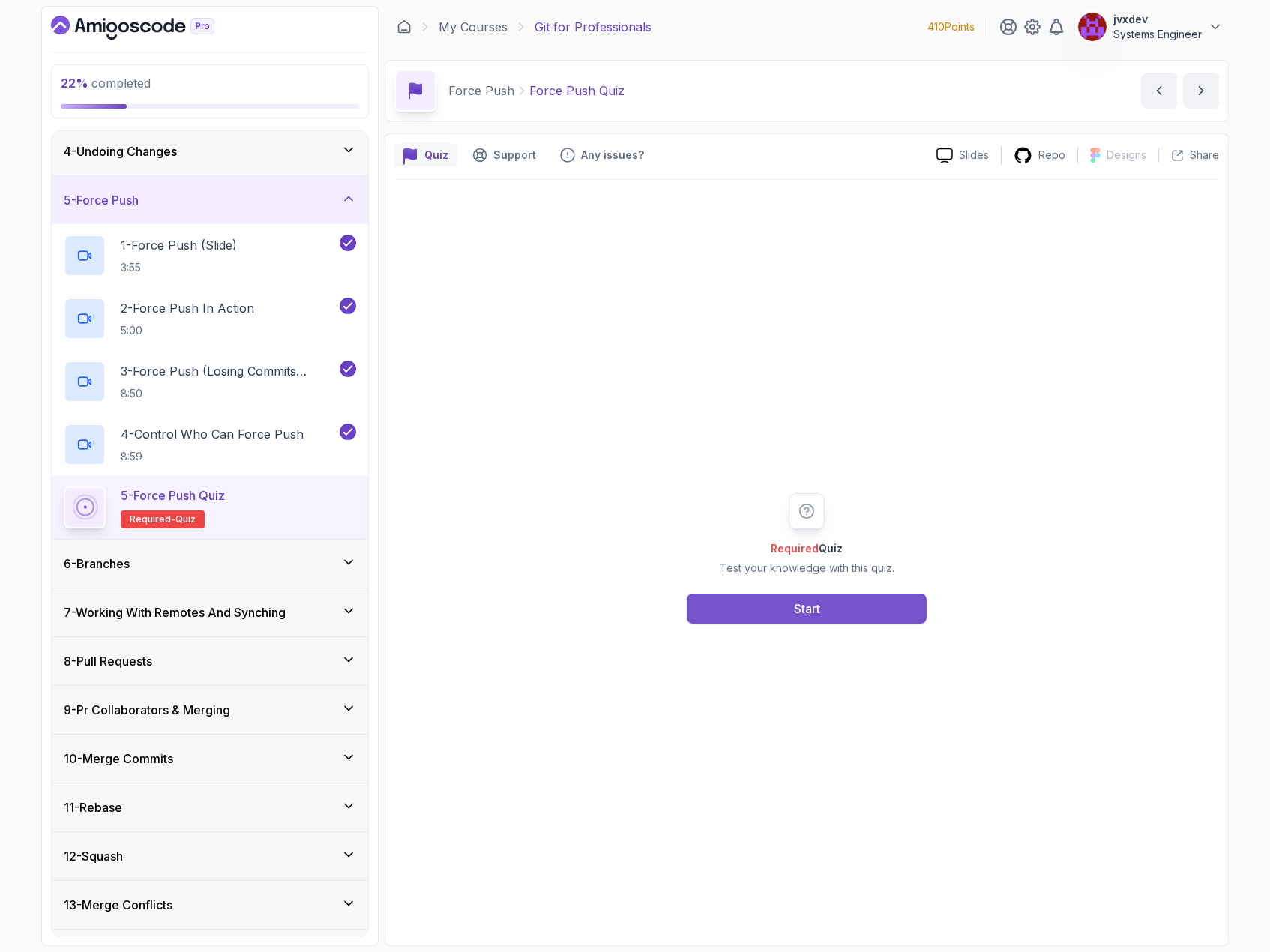
click at [880, 608] on button "Start" at bounding box center [807, 608] width 240 height 30
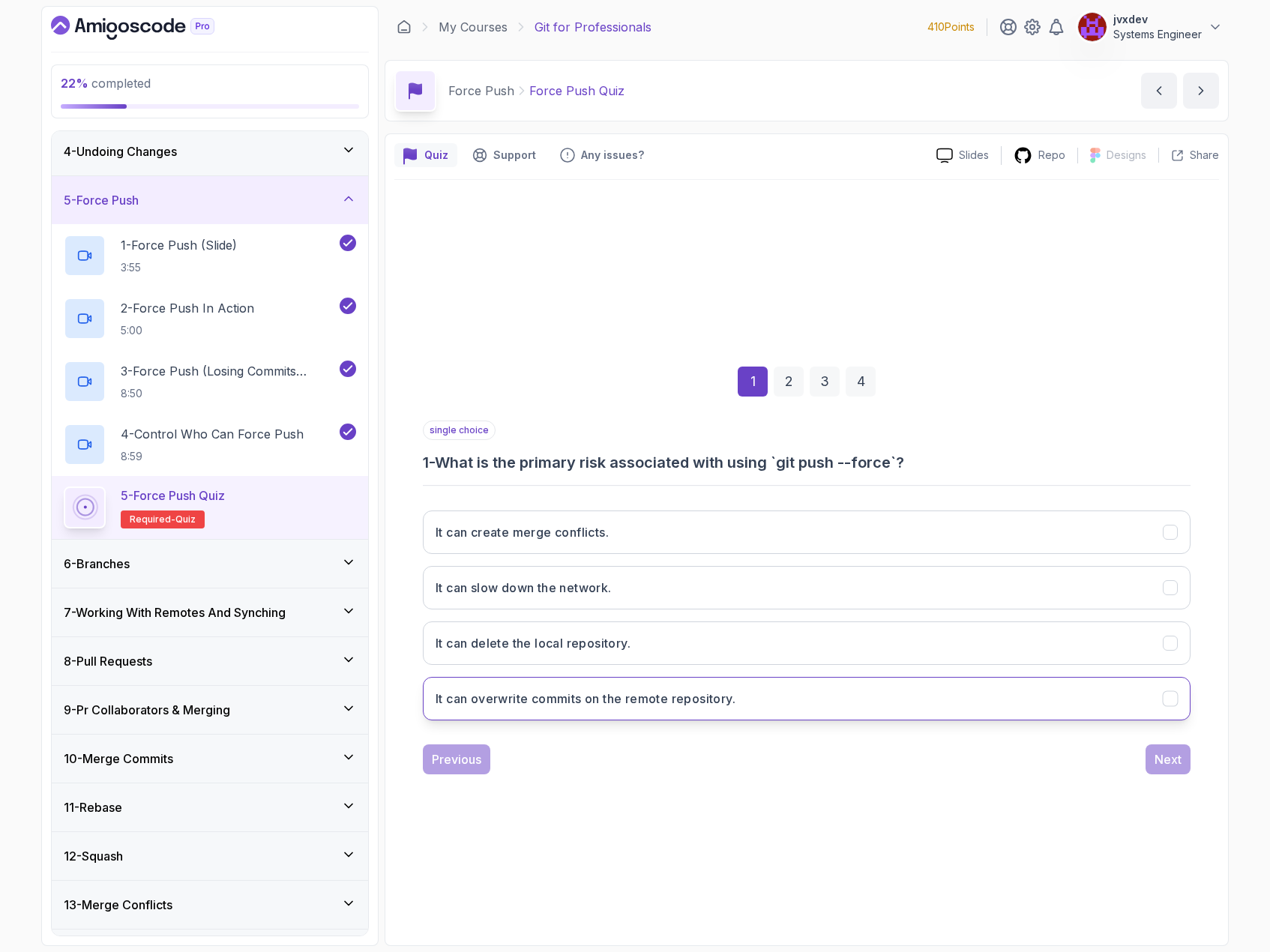
click at [768, 709] on button "It can overwrite commits on the remote repository." at bounding box center [807, 698] width 768 height 43
click at [1169, 755] on div "Next" at bounding box center [1168, 760] width 27 height 18
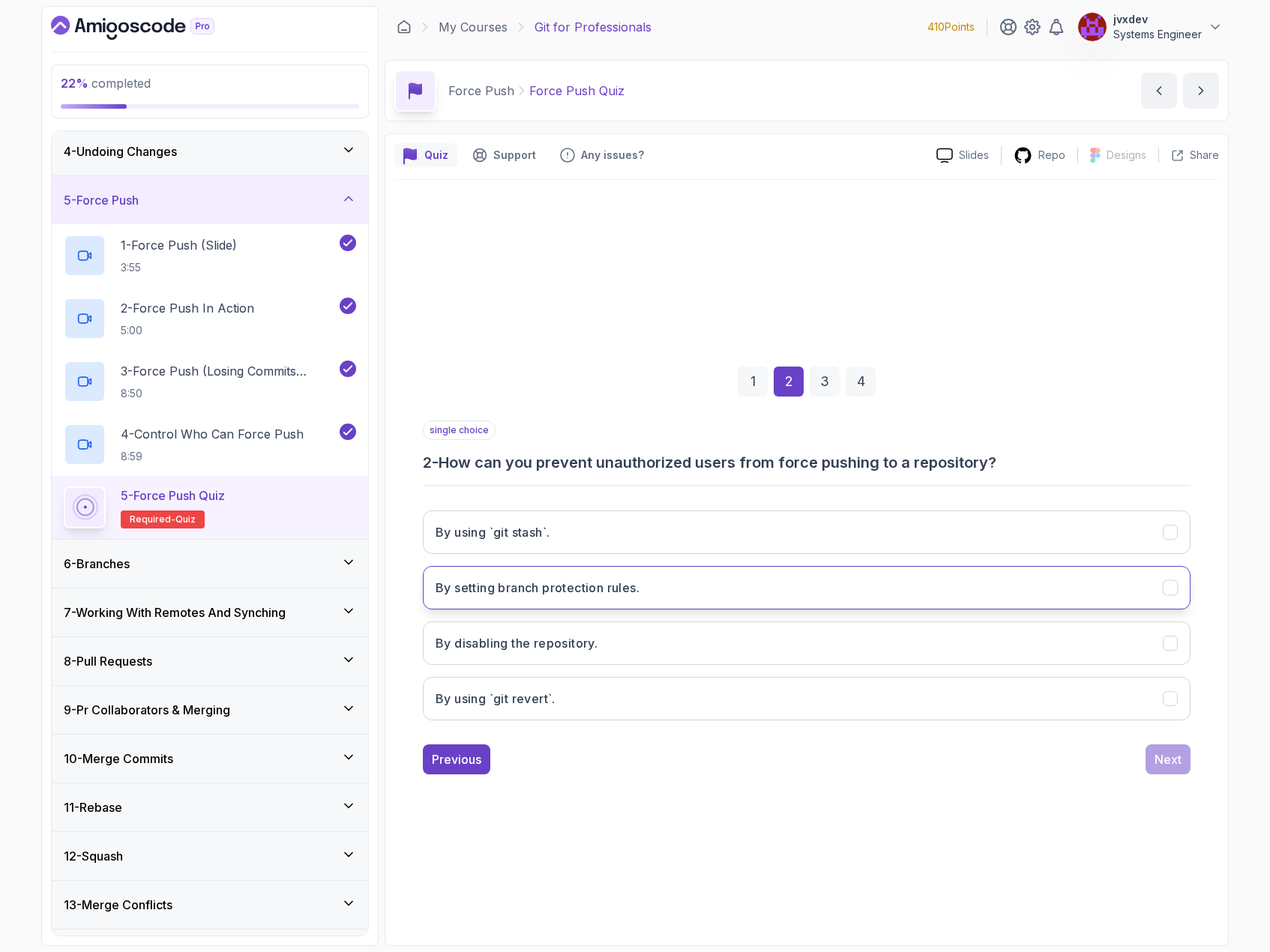
click at [689, 583] on button "By setting branch protection rules." at bounding box center [807, 587] width 768 height 43
click at [1167, 766] on div "Next" at bounding box center [1168, 760] width 27 height 18
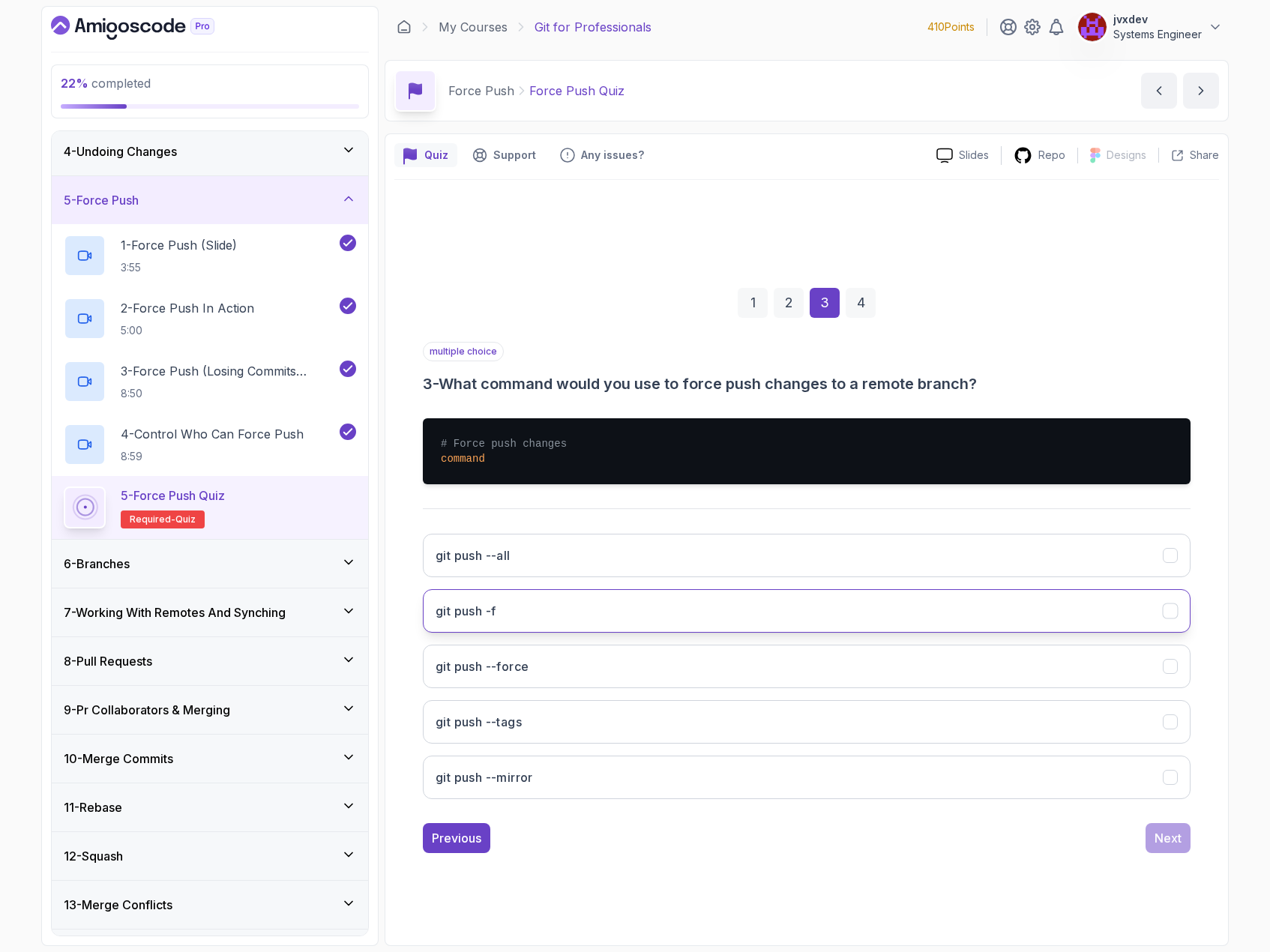
click at [658, 605] on button "git push -f" at bounding box center [807, 611] width 768 height 43
click at [658, 666] on button "git push --force" at bounding box center [807, 666] width 768 height 43
click at [1167, 833] on div "Next" at bounding box center [1168, 838] width 27 height 18
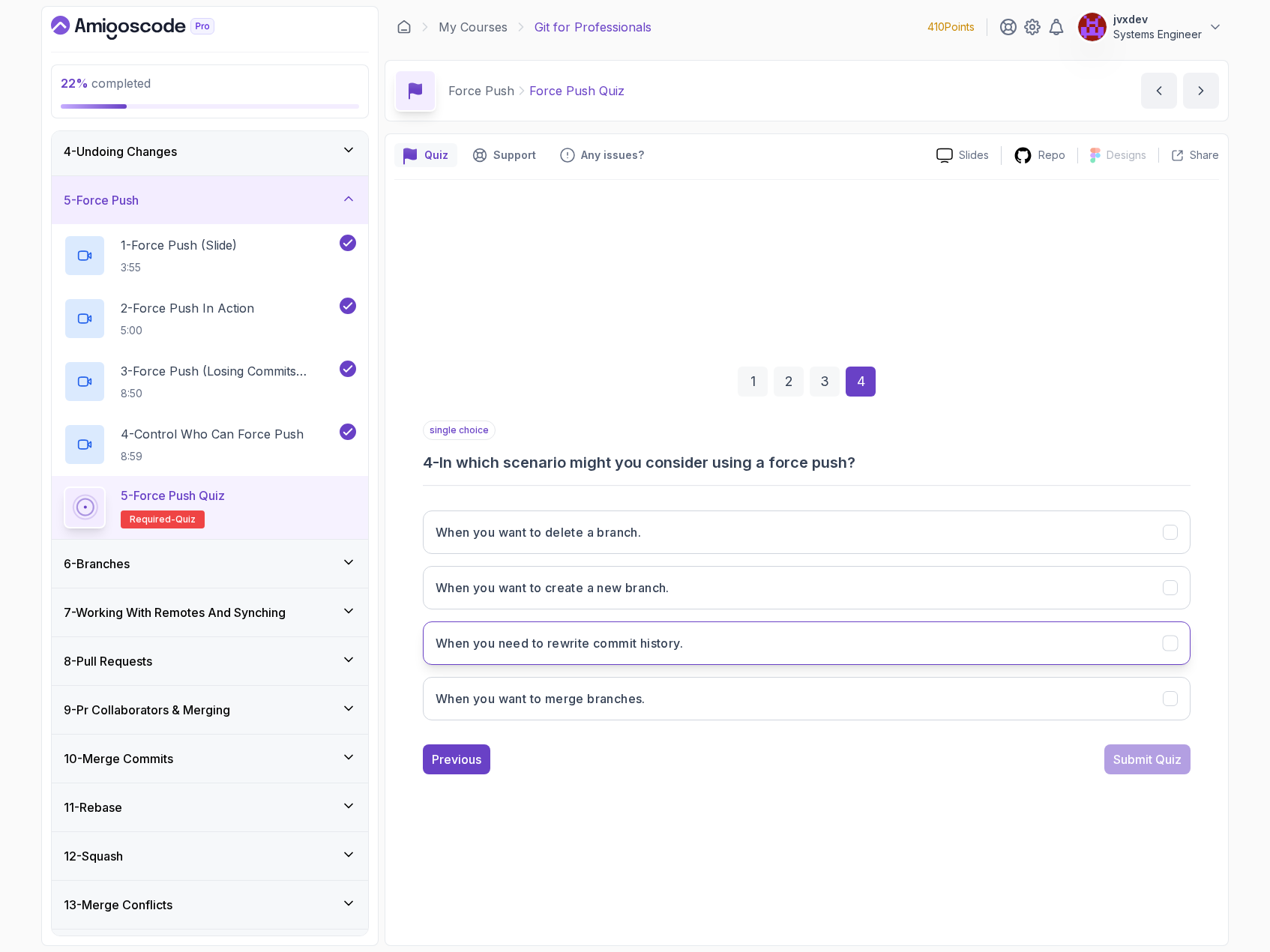
click at [708, 634] on button "When you need to rewrite commit history." at bounding box center [807, 643] width 768 height 43
click at [1154, 762] on div "Submit Quiz" at bounding box center [1148, 760] width 69 height 18
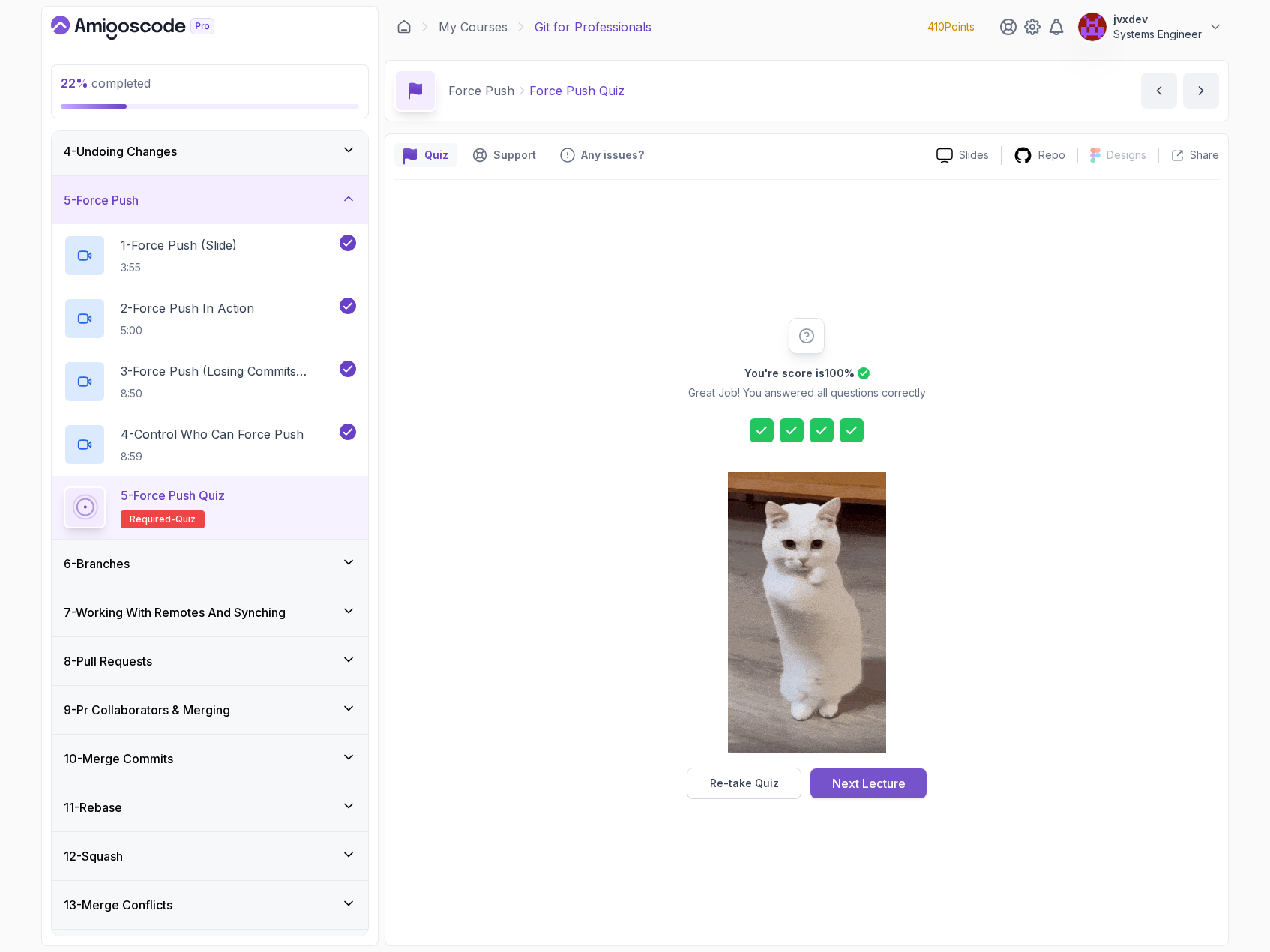
click at [885, 786] on div "Next Lecture" at bounding box center [868, 783] width 73 height 18
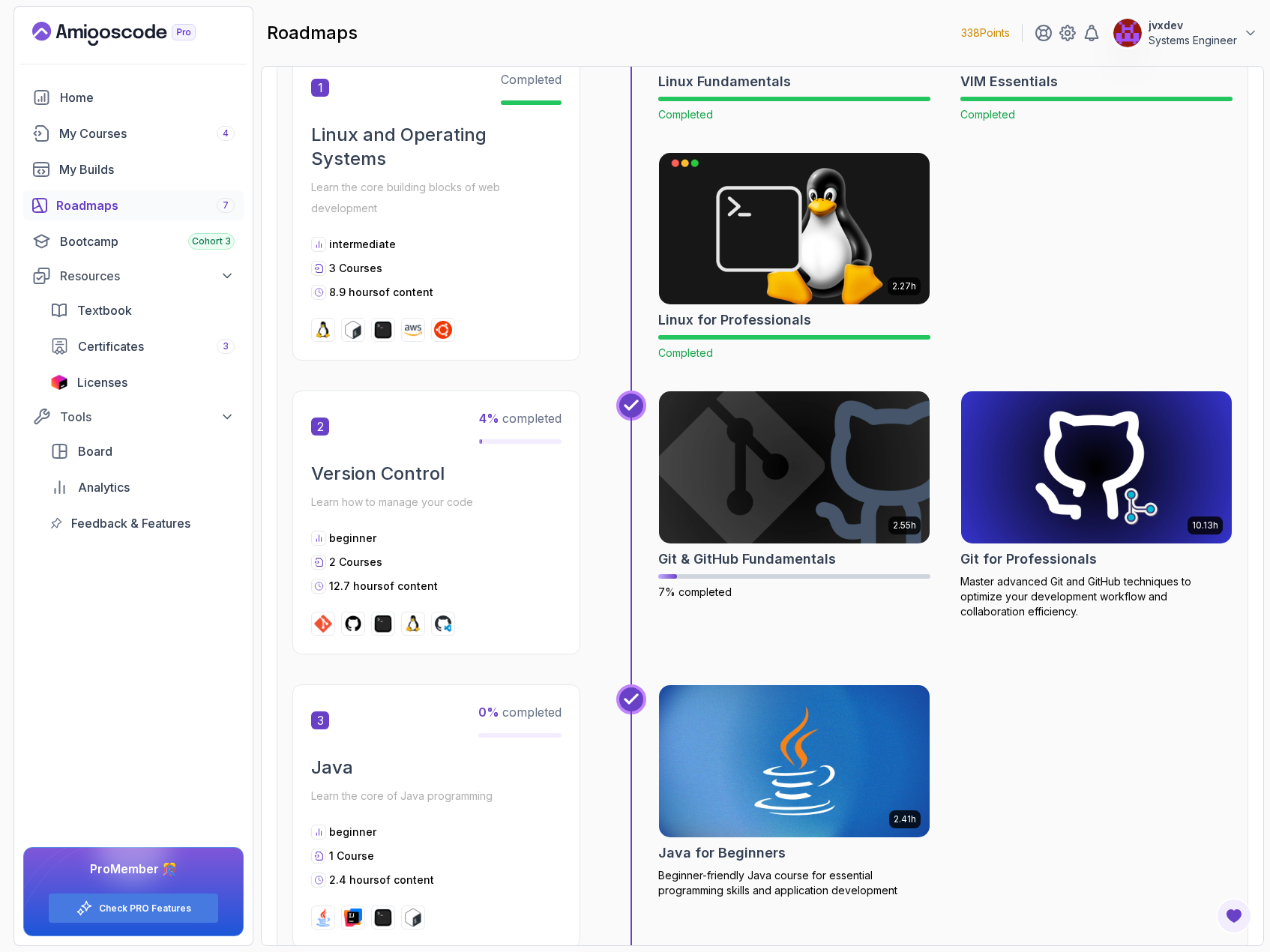
scroll to position [449, 0]
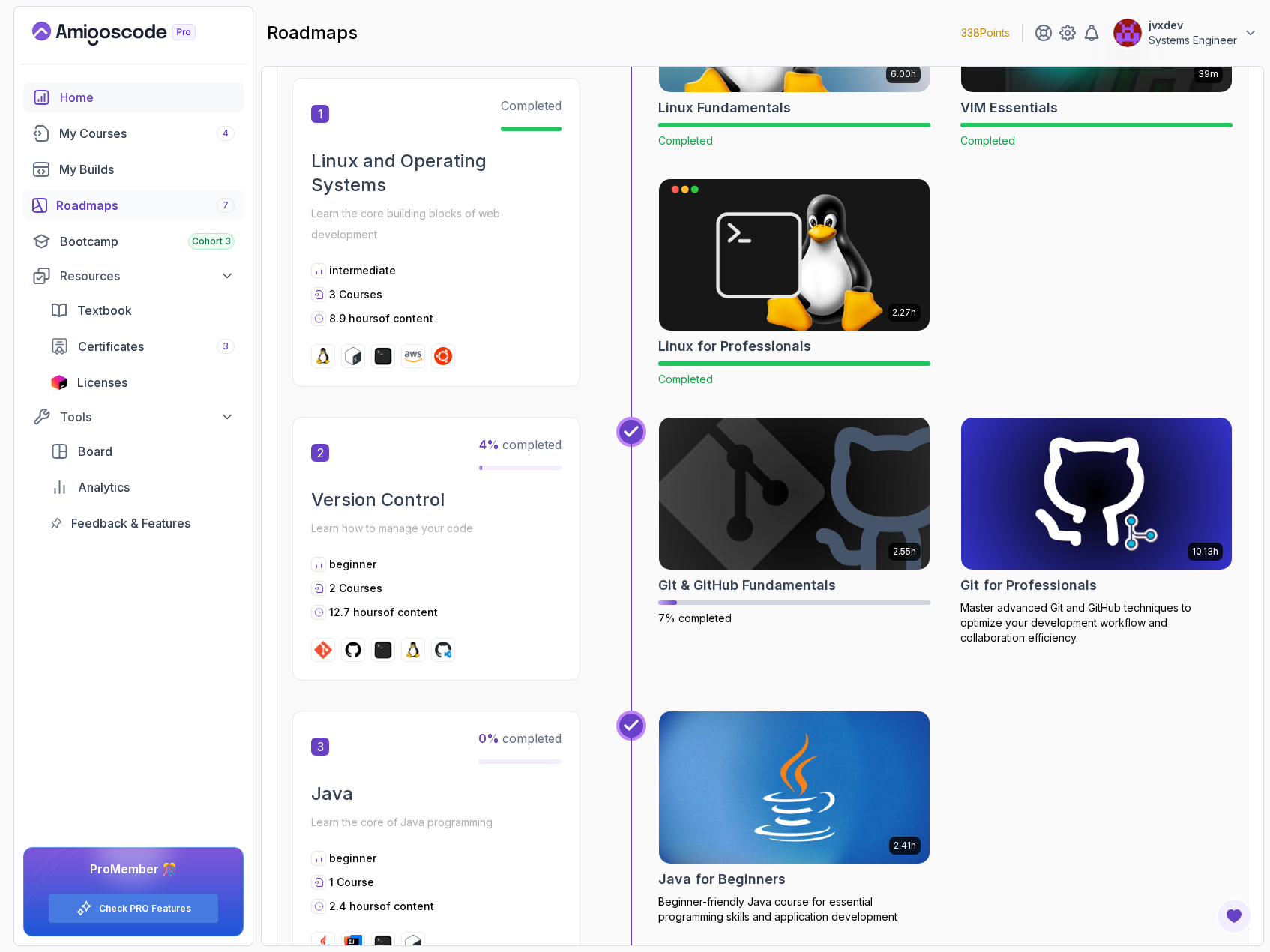
click at [96, 103] on div "Home" at bounding box center [147, 97] width 175 height 18
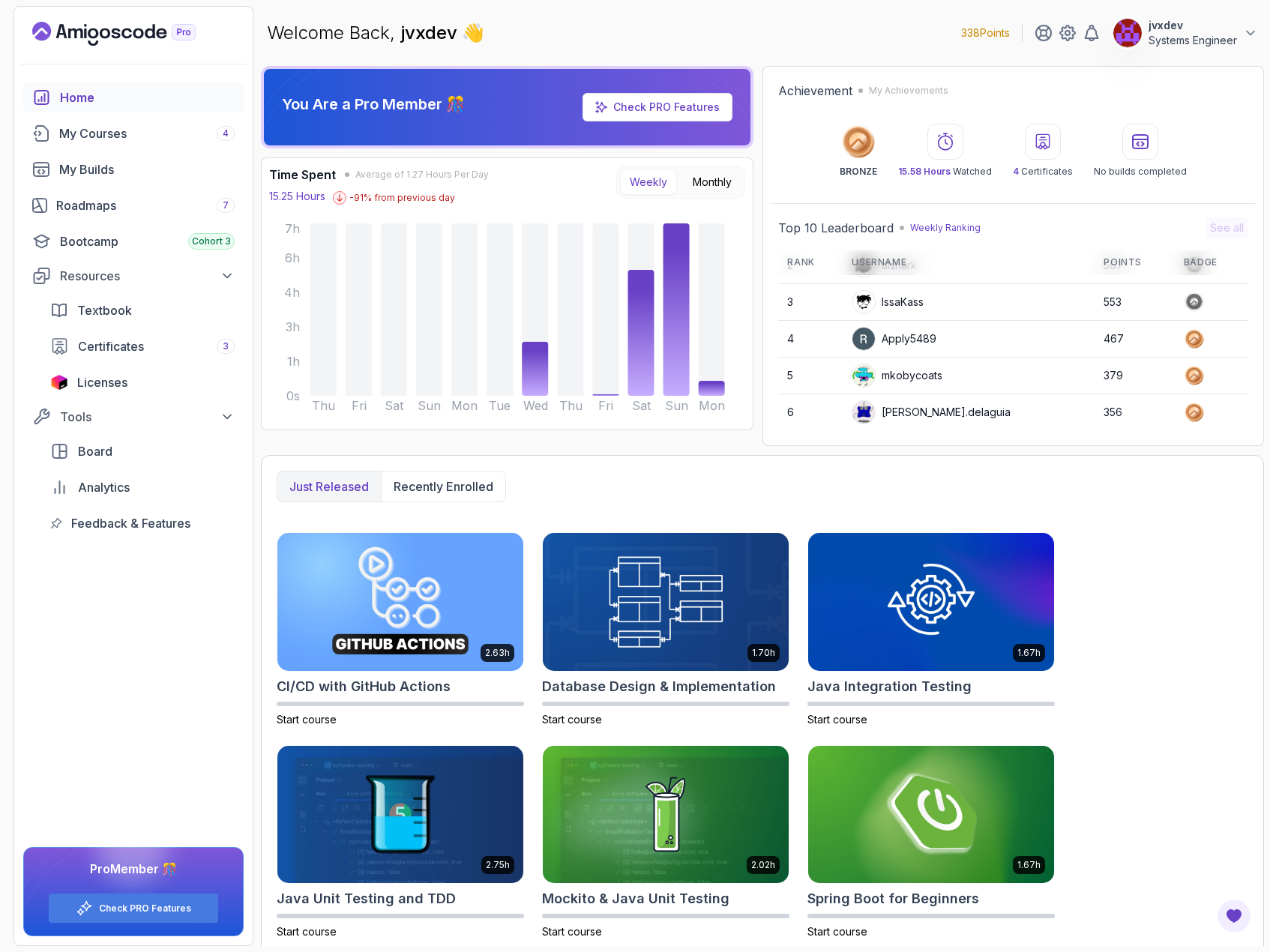
scroll to position [150, 0]
